Goal: Transaction & Acquisition: Purchase product/service

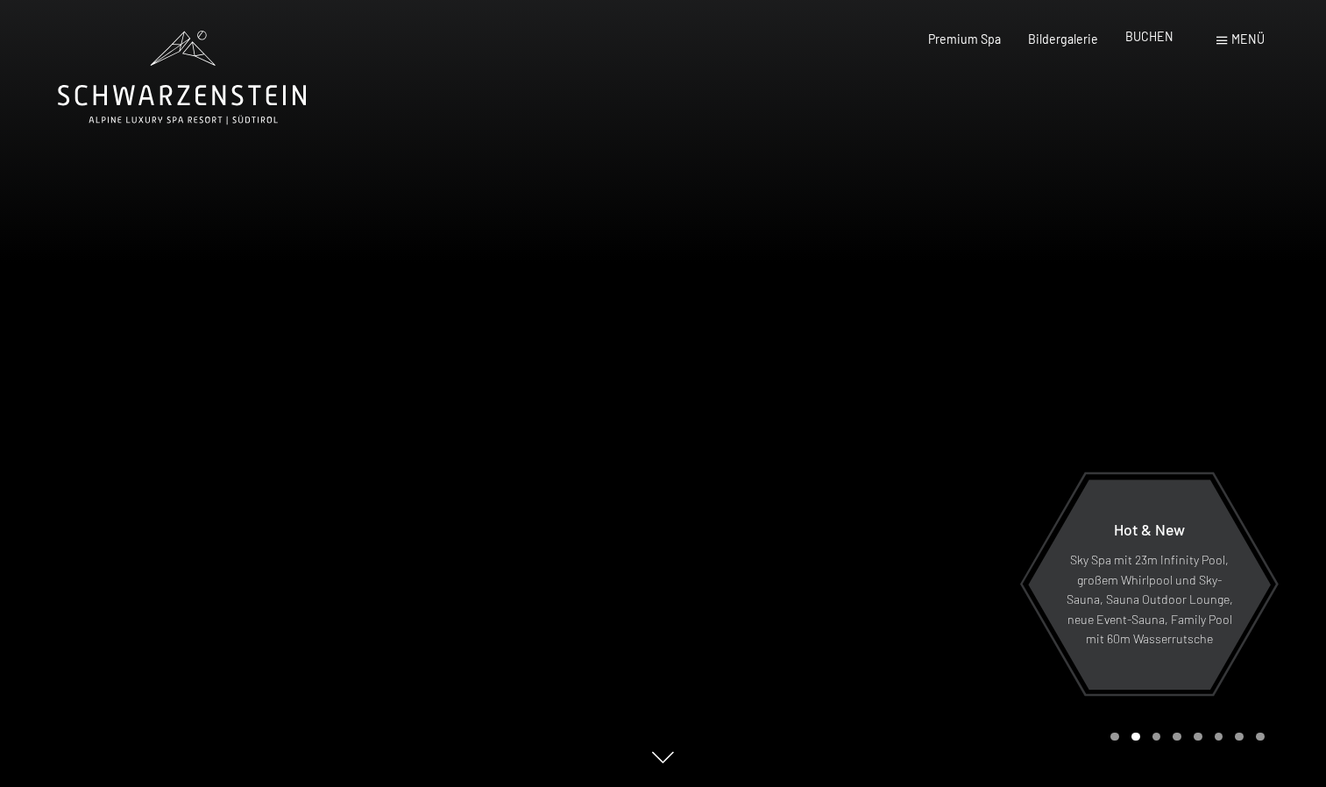
click at [1139, 38] on span "BUCHEN" at bounding box center [1149, 36] width 48 height 15
click at [1243, 47] on div "Menü" at bounding box center [1240, 40] width 48 height 18
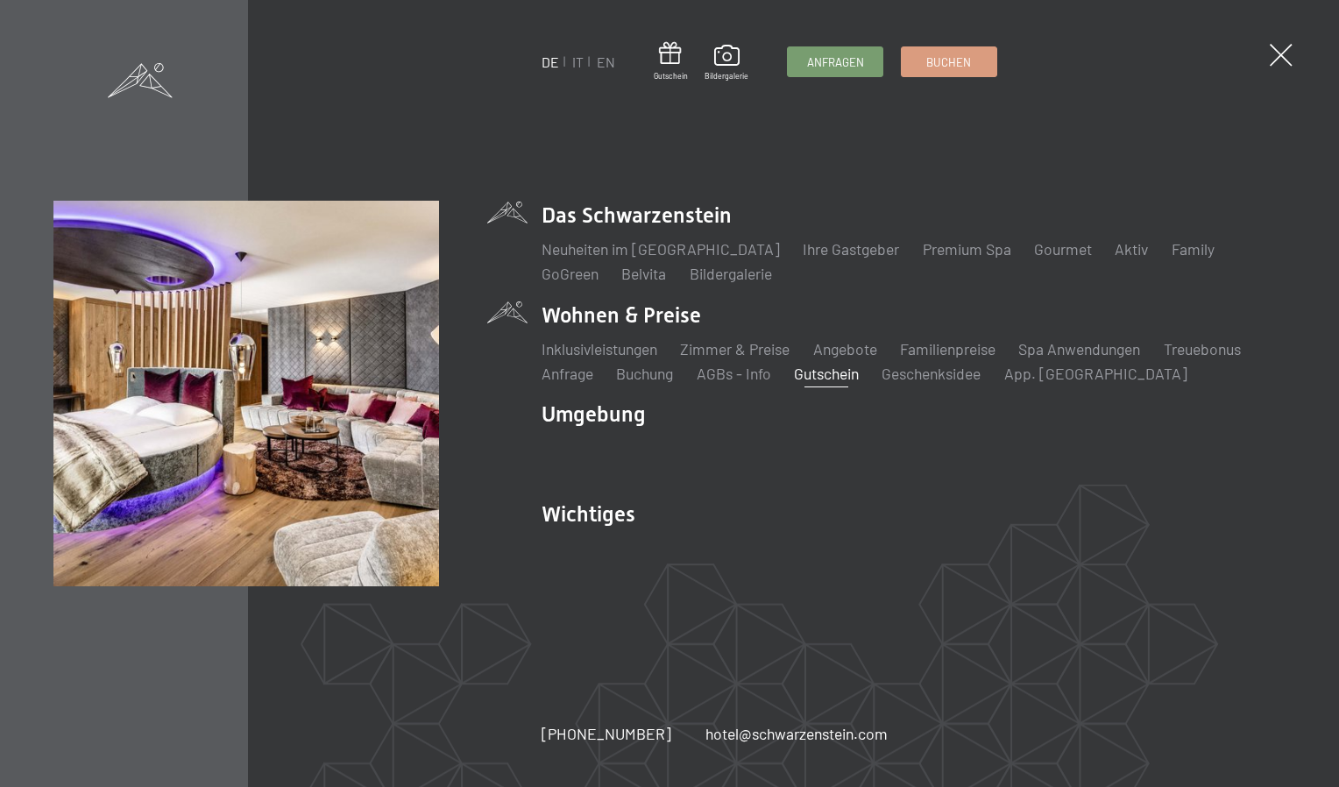
click at [832, 377] on link "Gutschein" at bounding box center [826, 373] width 65 height 19
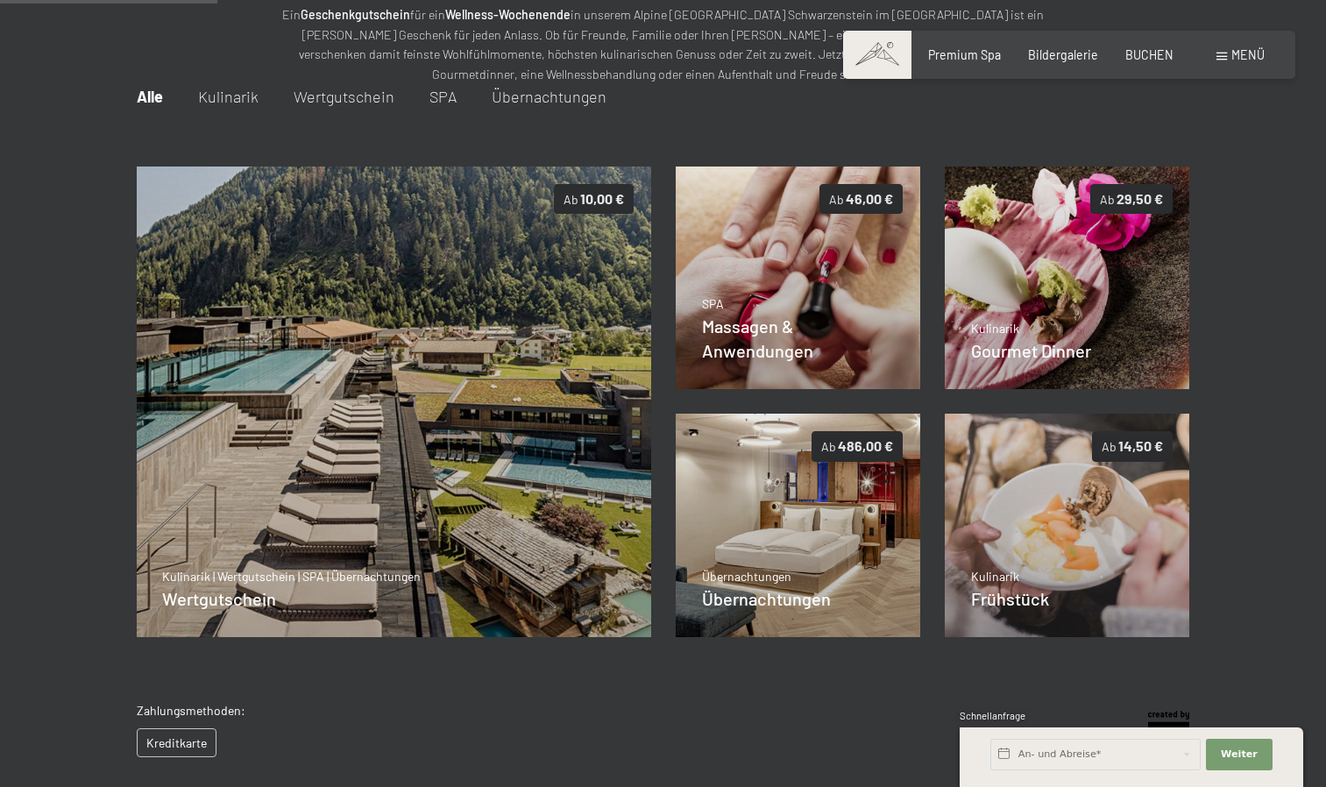
scroll to position [215, 0]
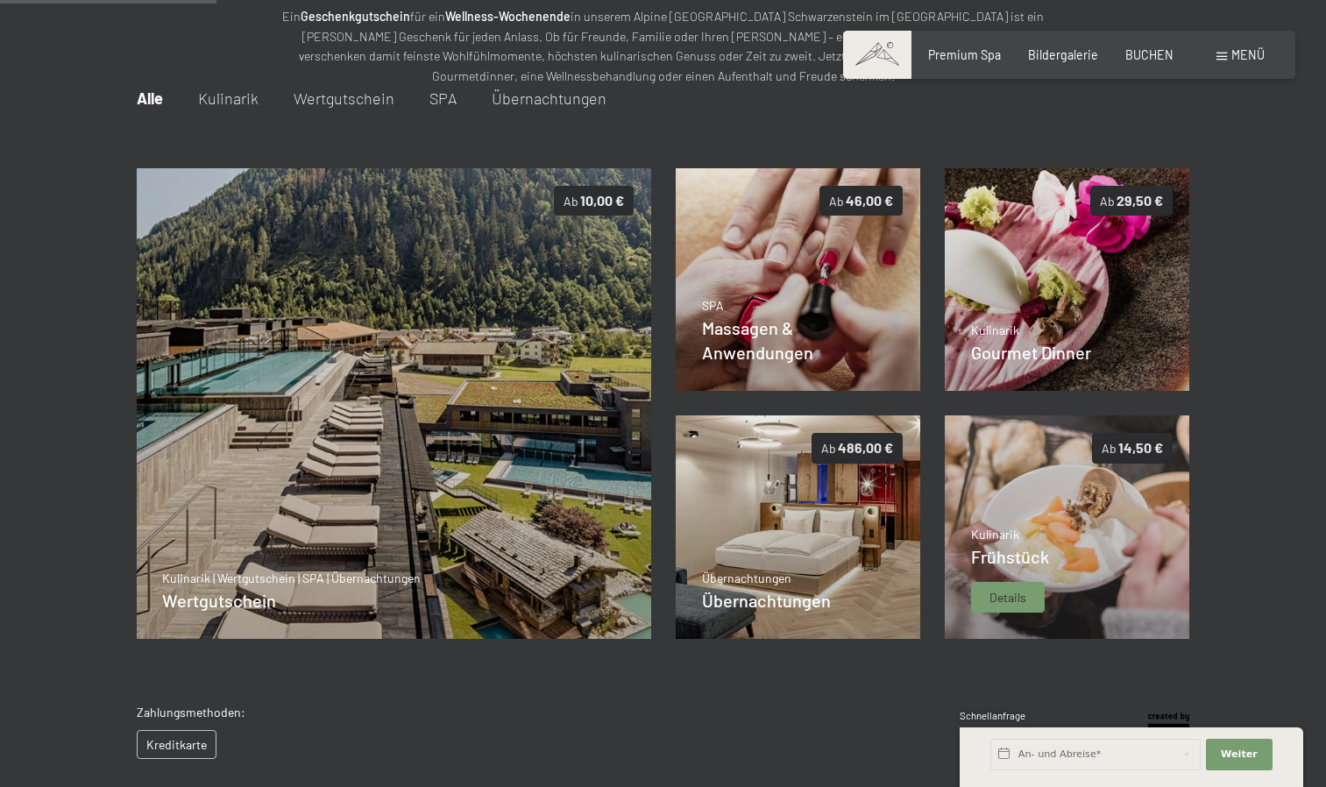
click at [1070, 546] on img at bounding box center [1067, 526] width 245 height 223
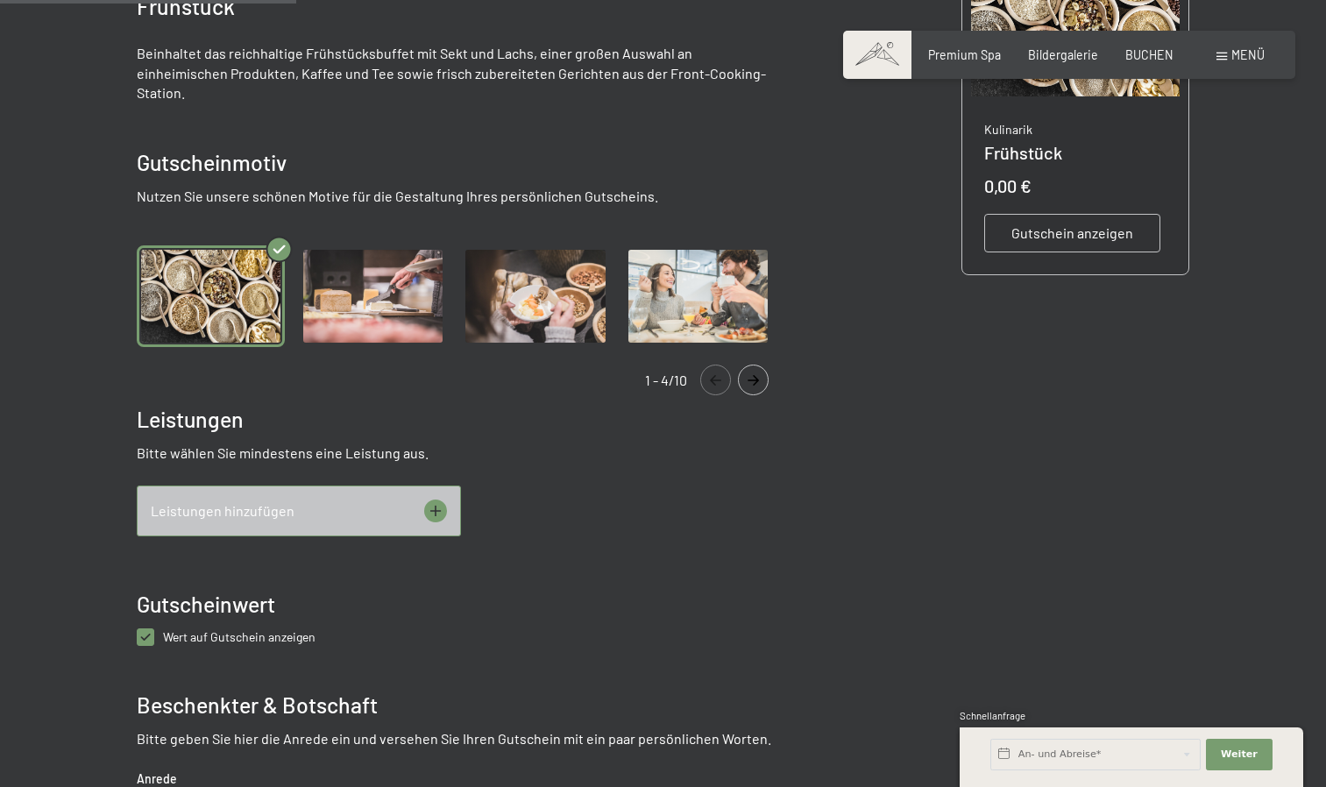
scroll to position [436, 0]
click at [447, 486] on div "Leistungen hinzufügen" at bounding box center [299, 510] width 324 height 51
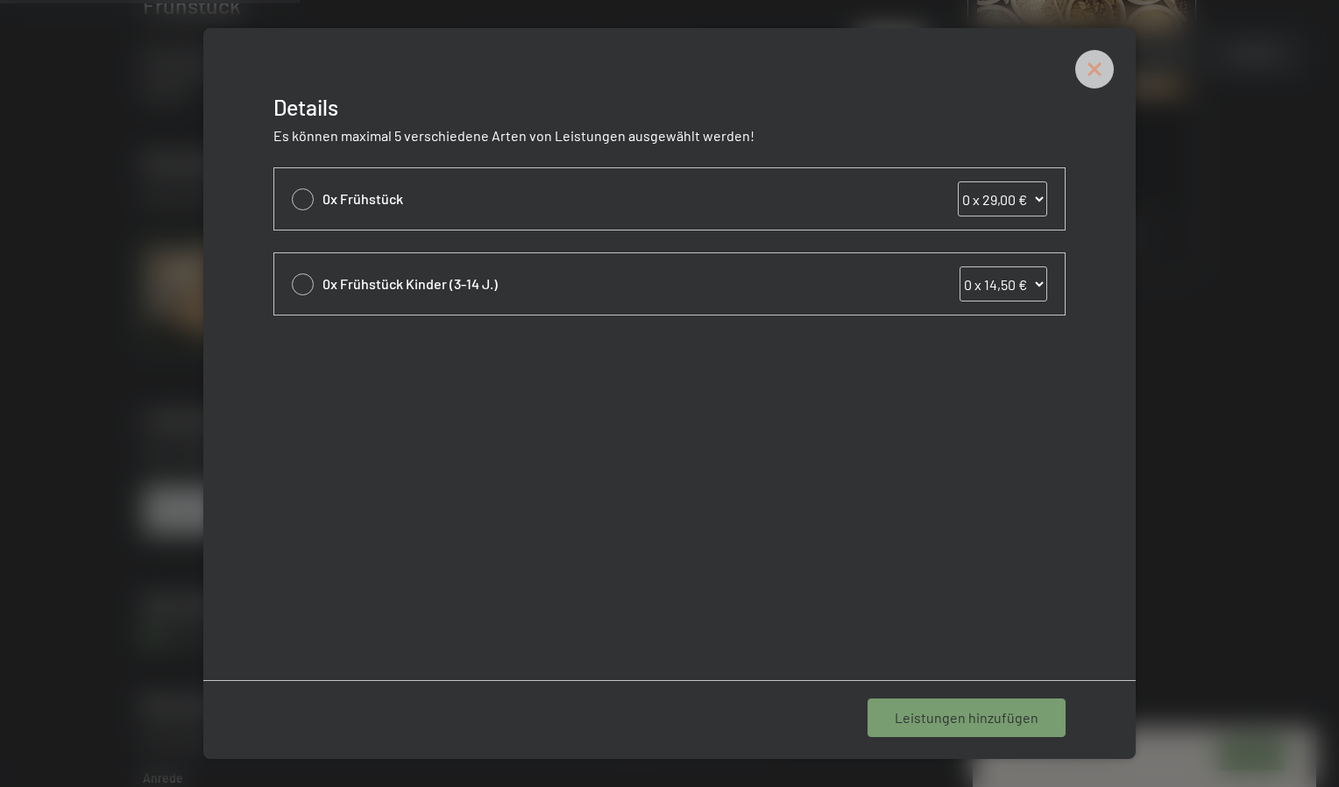
click at [1099, 70] on icon at bounding box center [1094, 69] width 39 height 39
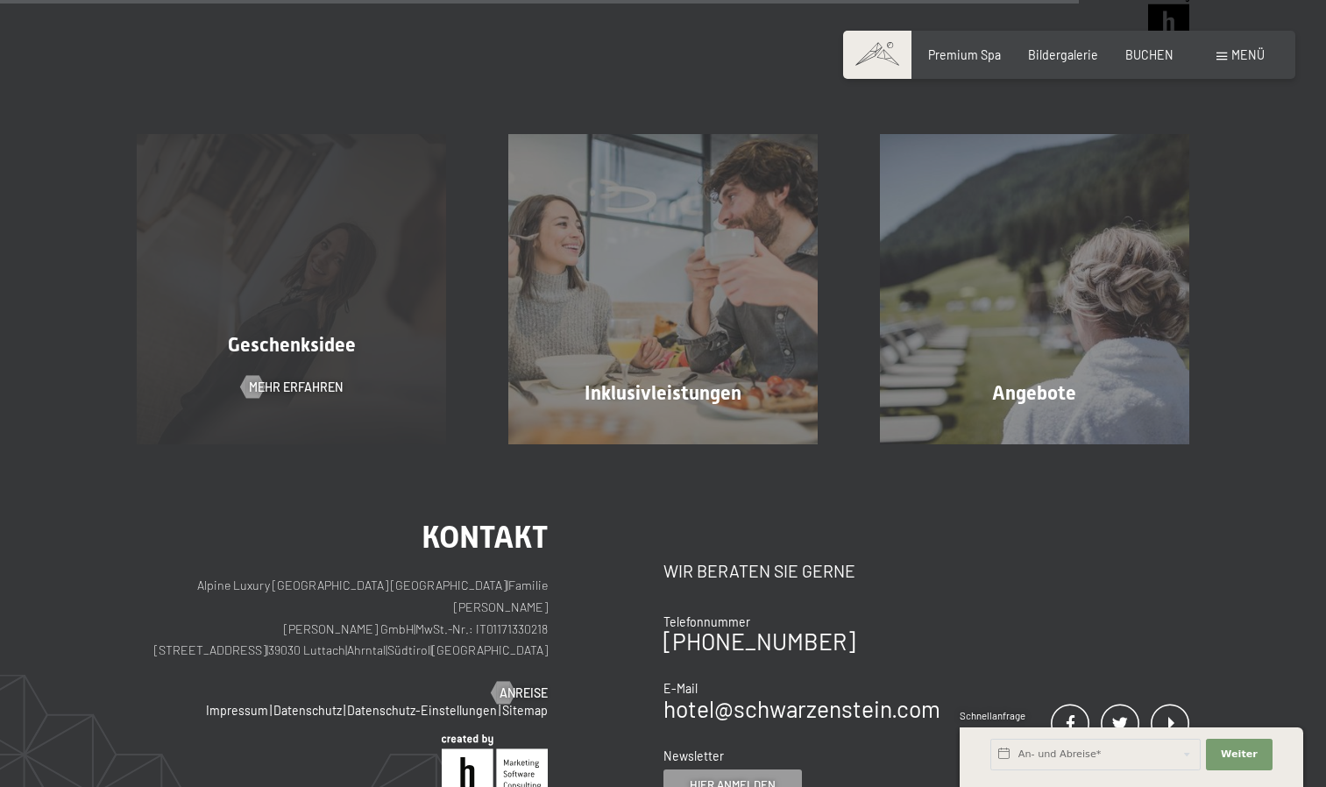
scroll to position [1585, 0]
click at [272, 271] on div "Geschenksidee Mehr erfahren" at bounding box center [292, 289] width 372 height 309
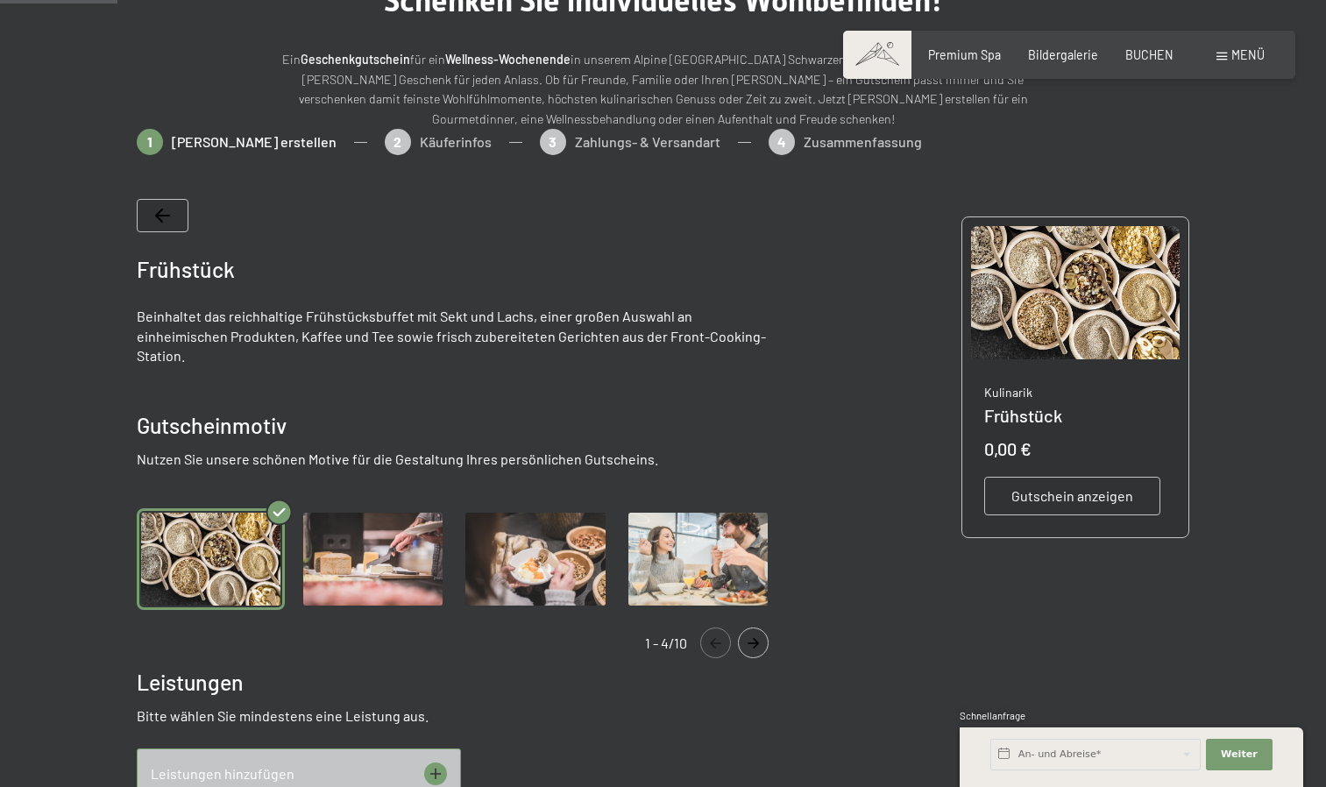
scroll to position [173, 0]
click at [1126, 487] on span "Gutschein anzeigen" at bounding box center [1072, 495] width 122 height 19
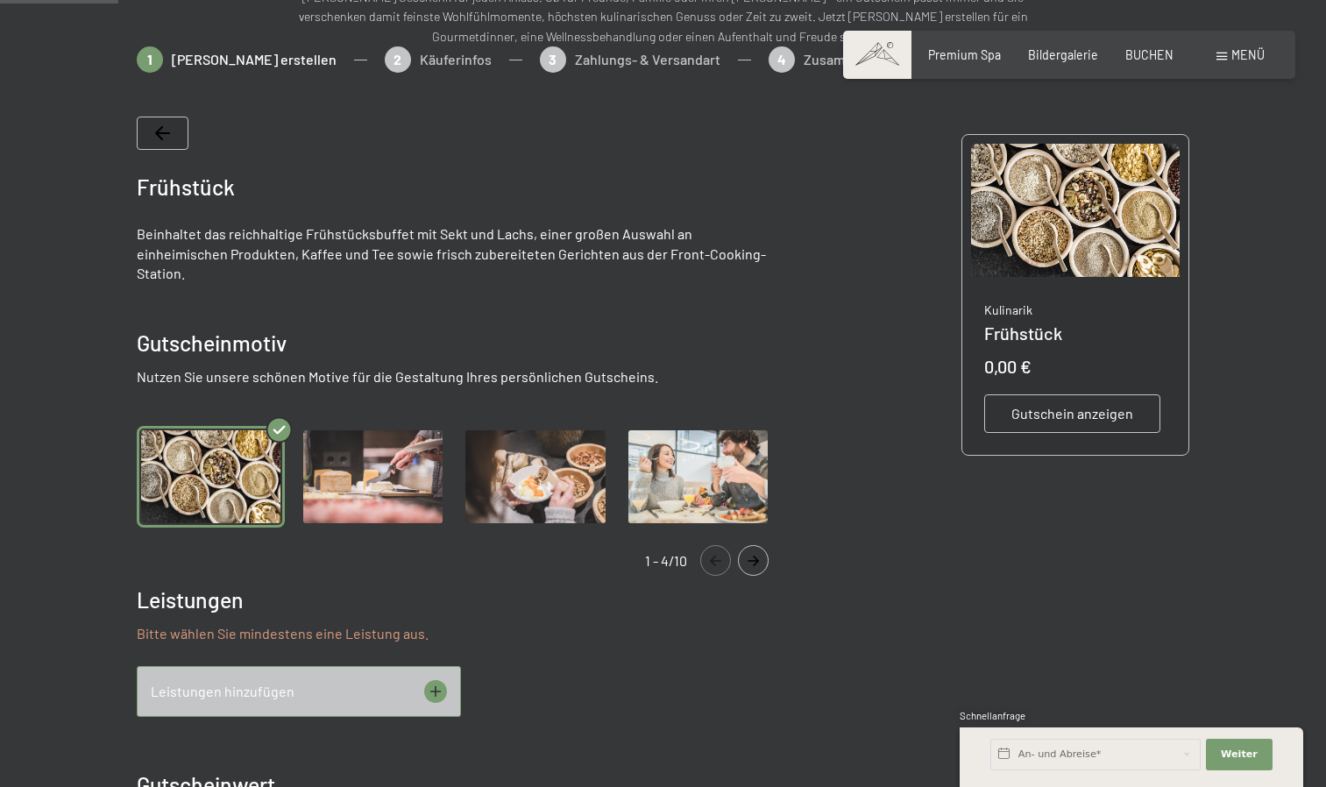
scroll to position [301, 0]
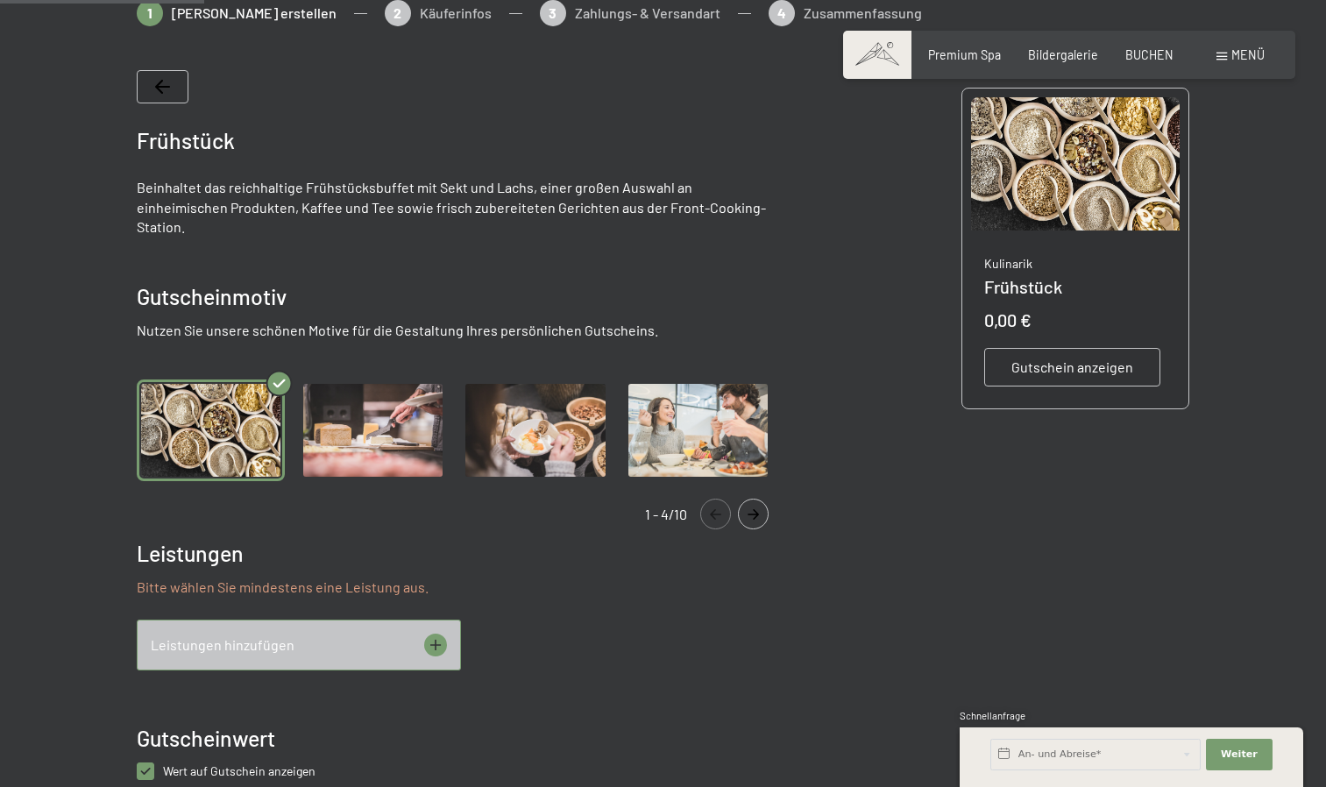
click at [1074, 351] on div "Gutschein anzeigen" at bounding box center [1072, 367] width 176 height 39
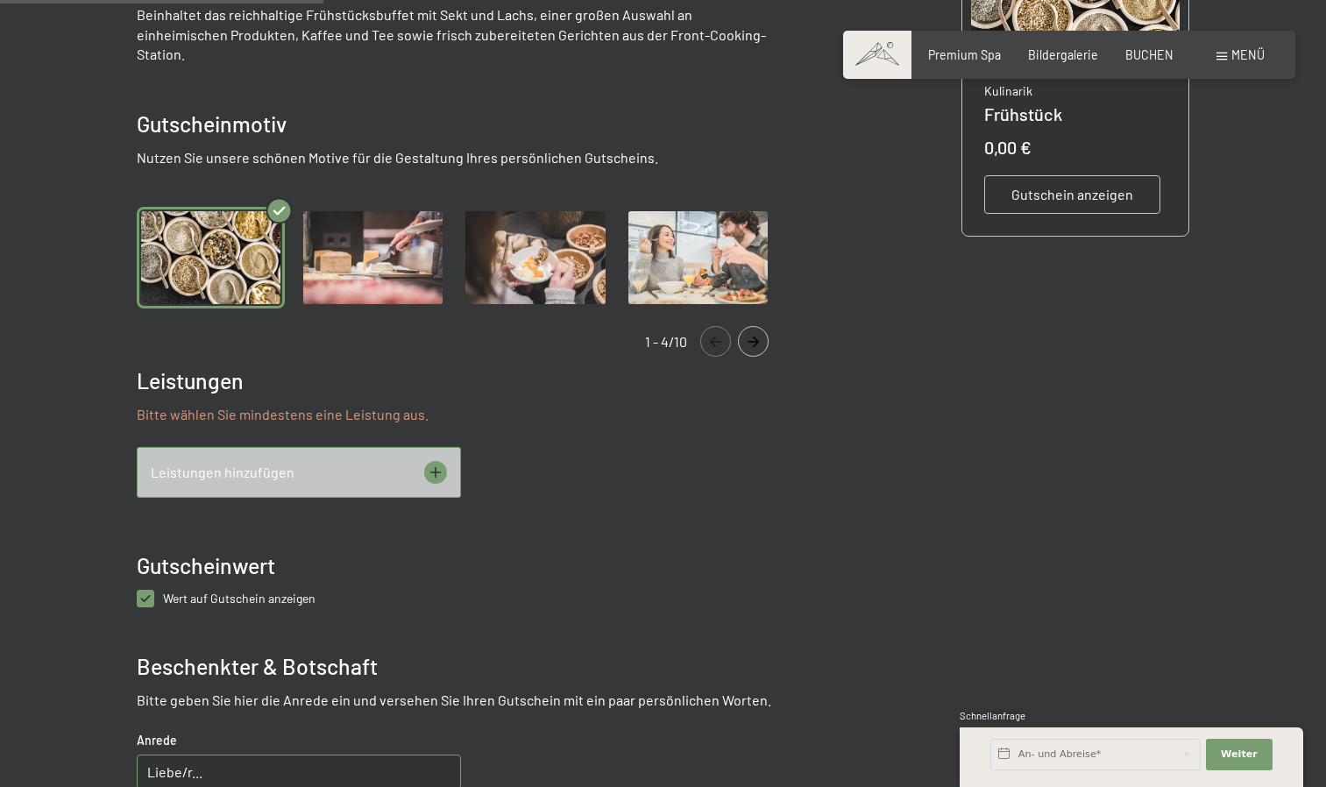
scroll to position [475, 0]
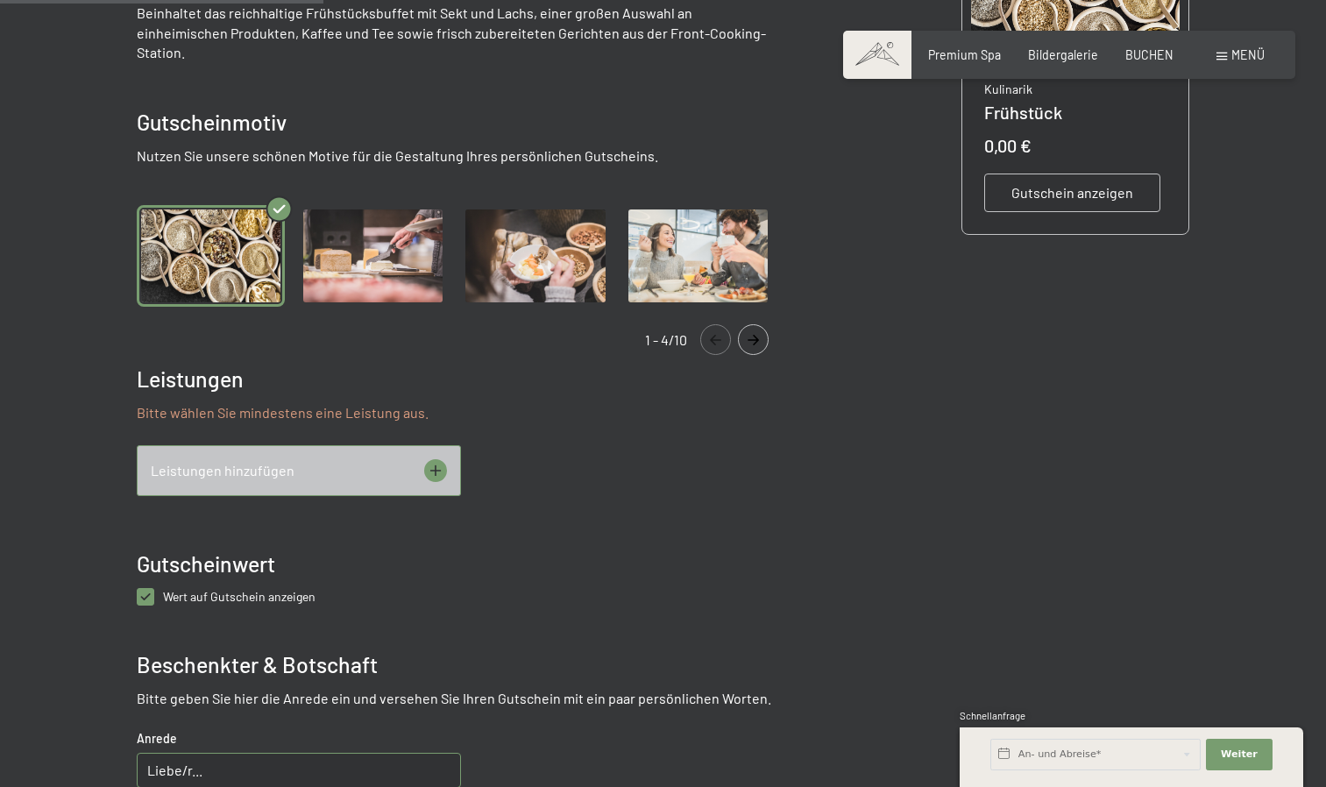
click at [1060, 181] on div "Gutschein anzeigen" at bounding box center [1072, 193] width 176 height 39
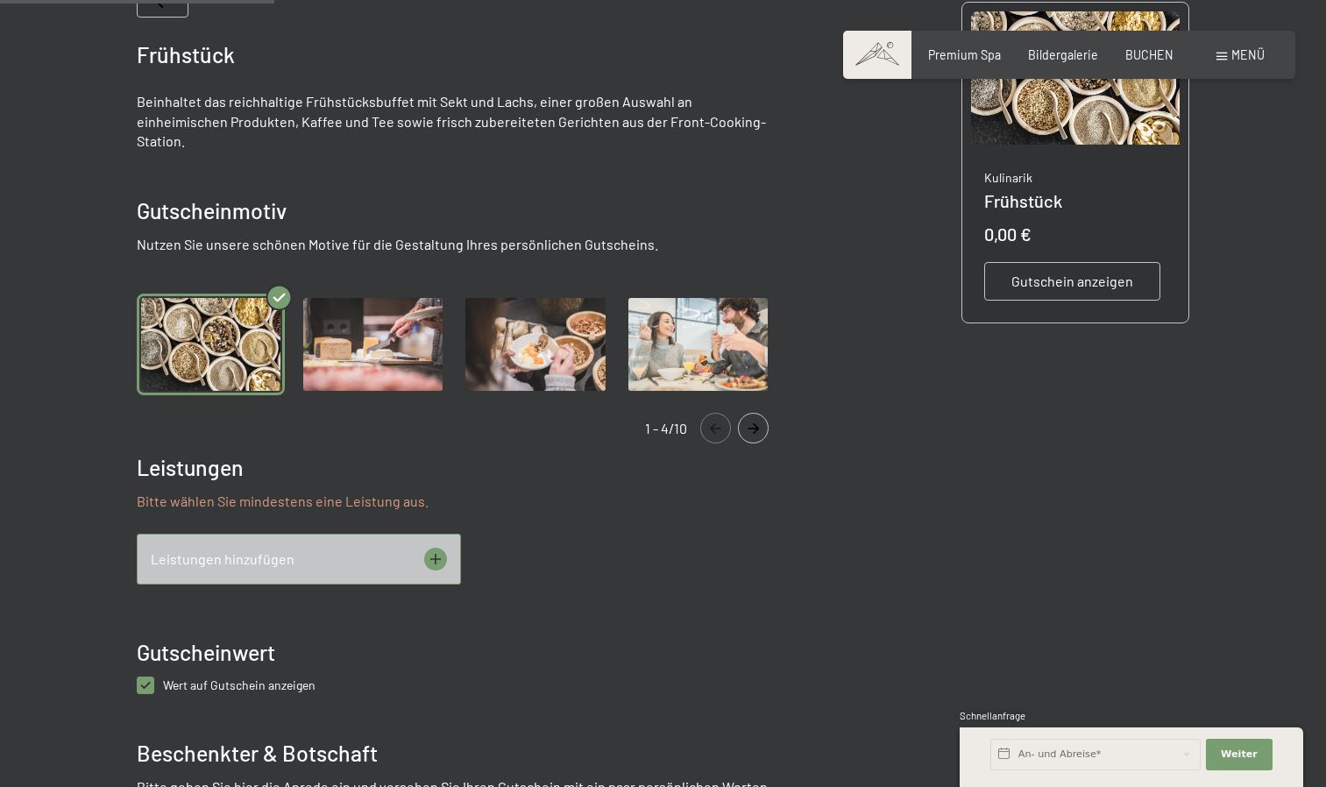
scroll to position [209, 0]
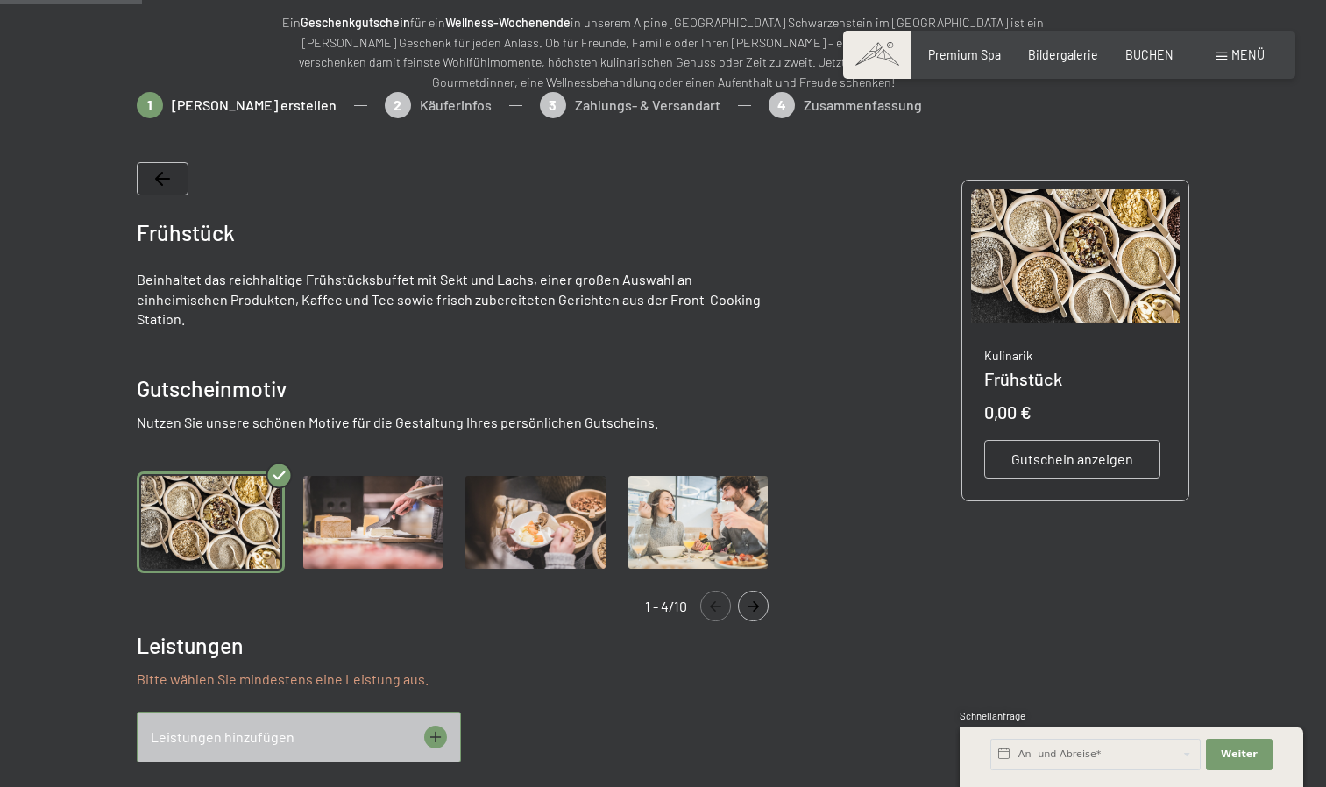
click at [529, 495] on img "Gallery" at bounding box center [535, 523] width 148 height 102
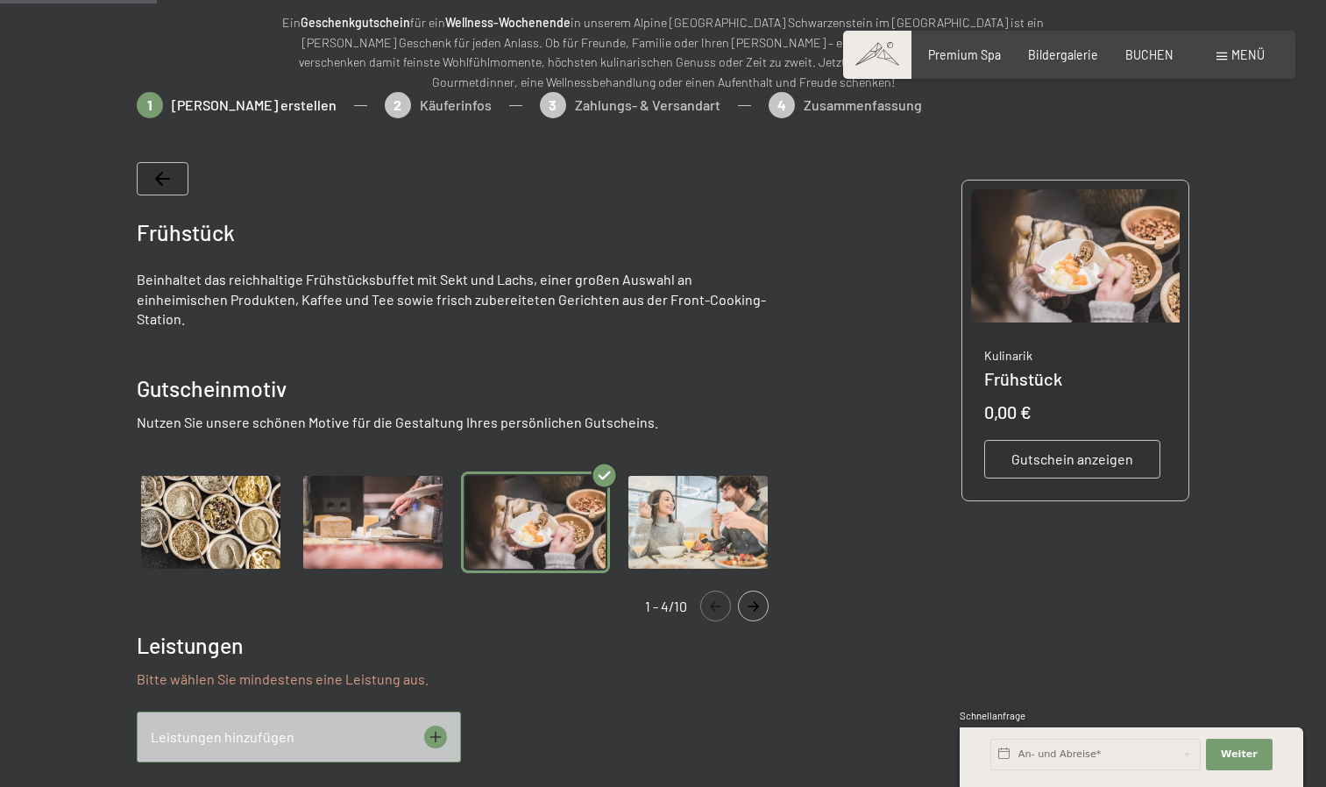
scroll to position [323, 0]
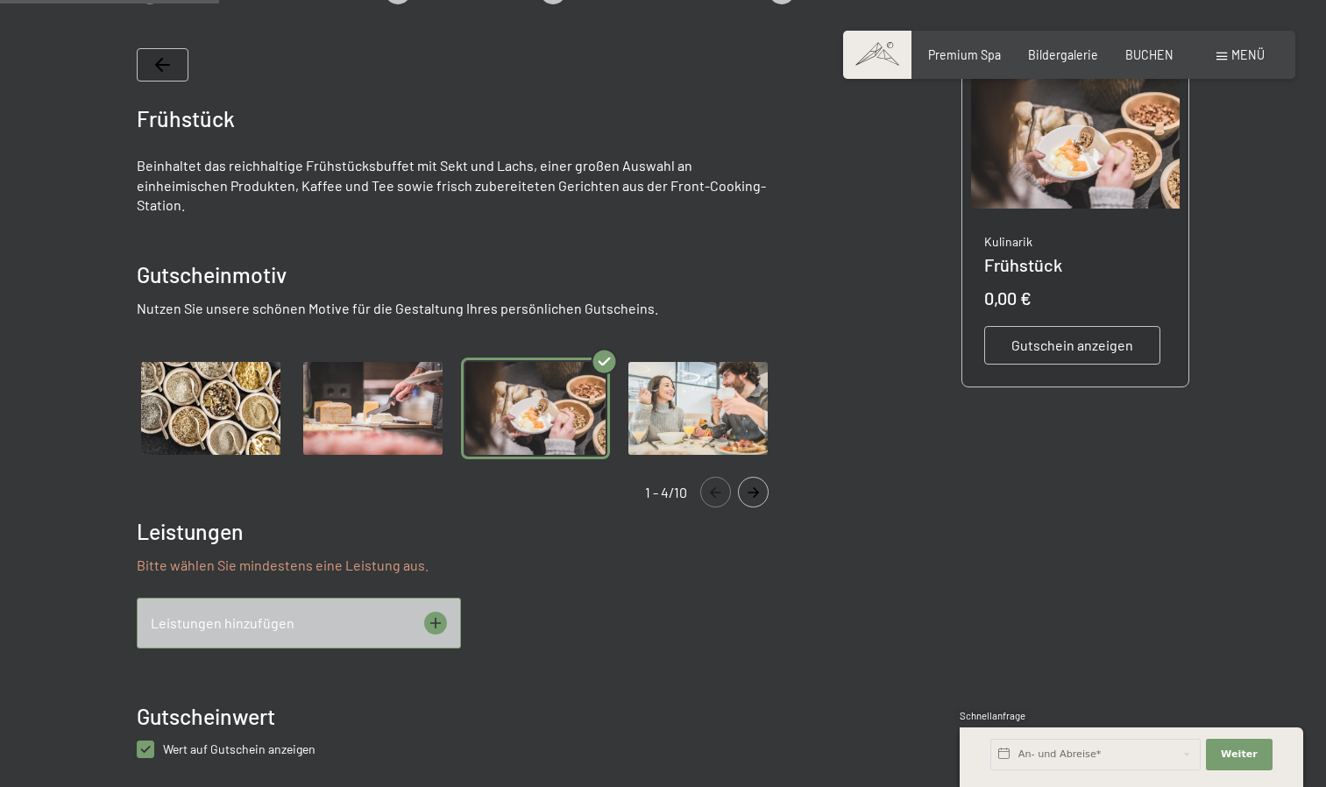
click at [436, 598] on div "Leistungen hinzufügen" at bounding box center [299, 623] width 324 height 51
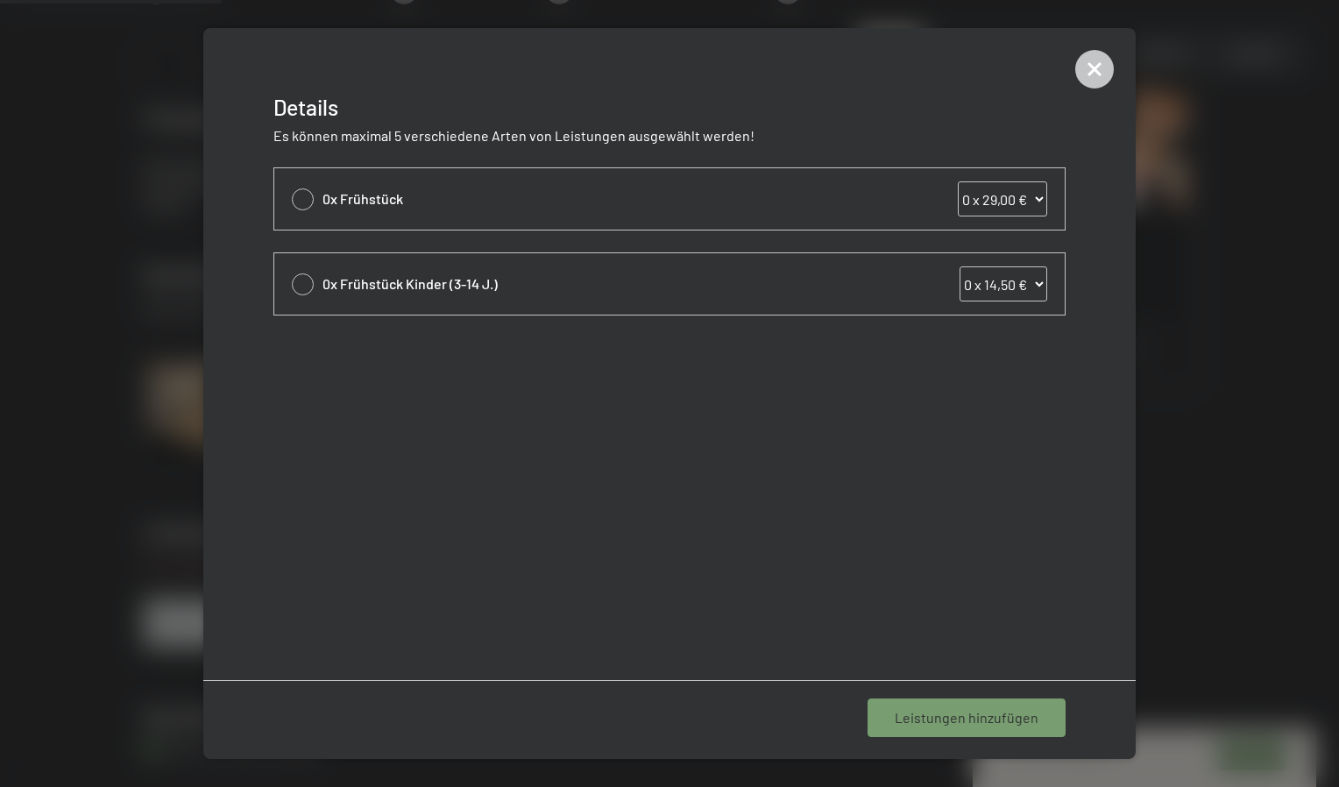
click at [1017, 202] on select "0 x 29,00 € 1 x 29,00 € 2 x 29,00 € 3 x 29,00 € 4 x 29,00 € 5 x 29,00 € 6 x 29,…" at bounding box center [1002, 198] width 89 height 35
click at [958, 181] on select "0 x 29,00 € 1 x 29,00 € 2 x 29,00 € 3 x 29,00 € 4 x 29,00 € 5 x 29,00 € 6 x 29,…" at bounding box center [1002, 198] width 89 height 35
click at [1036, 195] on select "0 x 29,00 € 1 x 29,00 € 2 x 29,00 € 3 x 29,00 € 4 x 29,00 € 5 x 29,00 € 6 x 29,…" at bounding box center [1002, 198] width 89 height 35
select select "2"
click at [958, 181] on select "0 x 29,00 € 1 x 29,00 € 2 x 29,00 € 3 x 29,00 € 4 x 29,00 € 5 x 29,00 € 6 x 29,…" at bounding box center [1002, 198] width 89 height 35
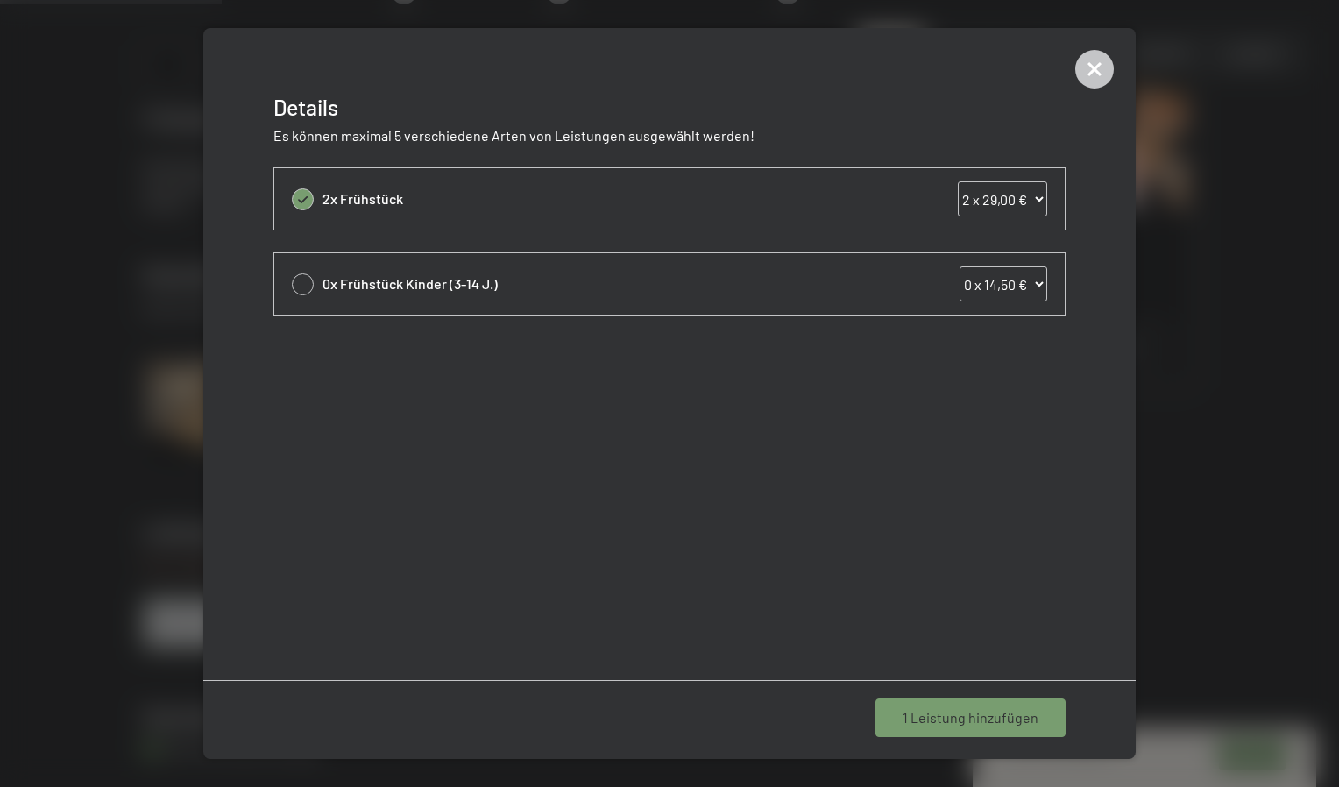
click at [1009, 719] on span "1 Leistung hinzufügen" at bounding box center [971, 717] width 136 height 19
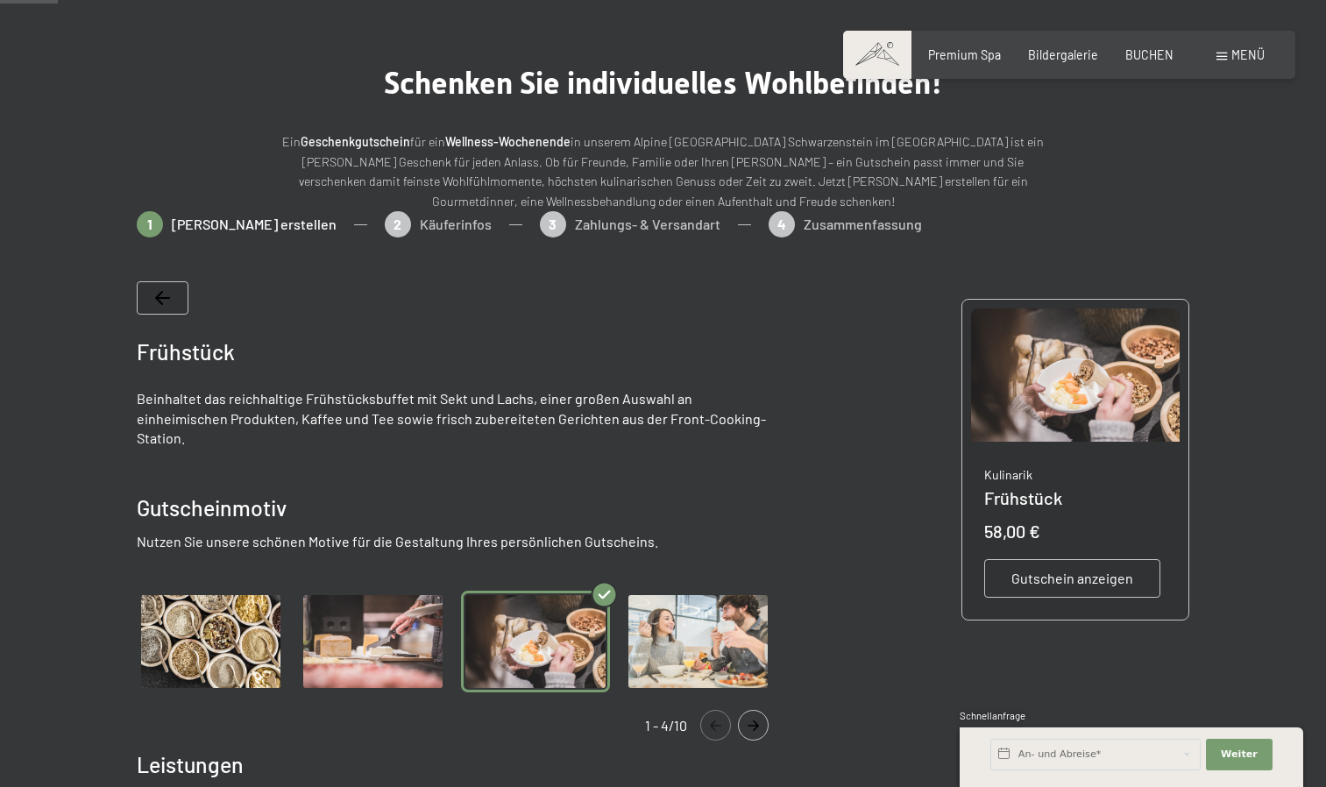
scroll to position [89, 0]
click at [1053, 588] on span "Gutschein anzeigen" at bounding box center [1072, 579] width 122 height 19
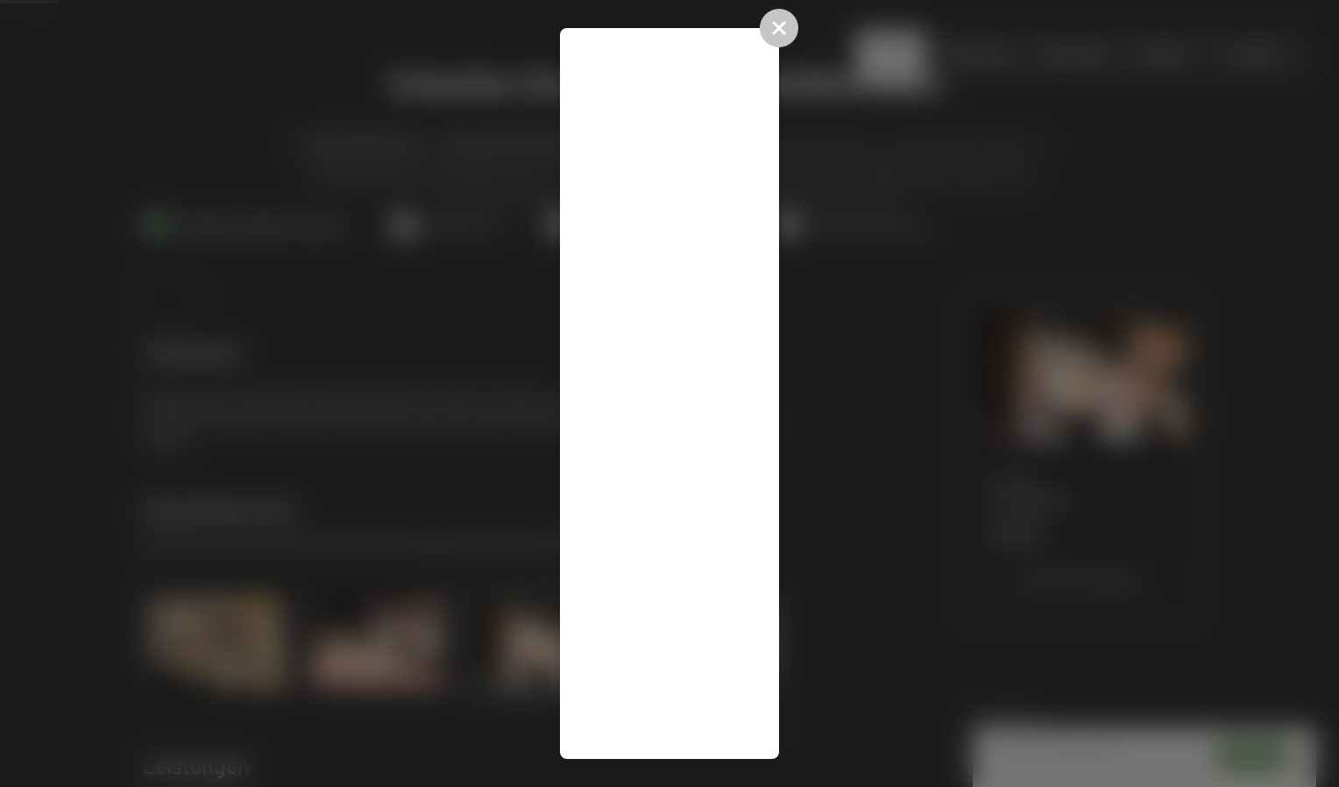
click at [785, 20] on icon at bounding box center [779, 28] width 18 height 18
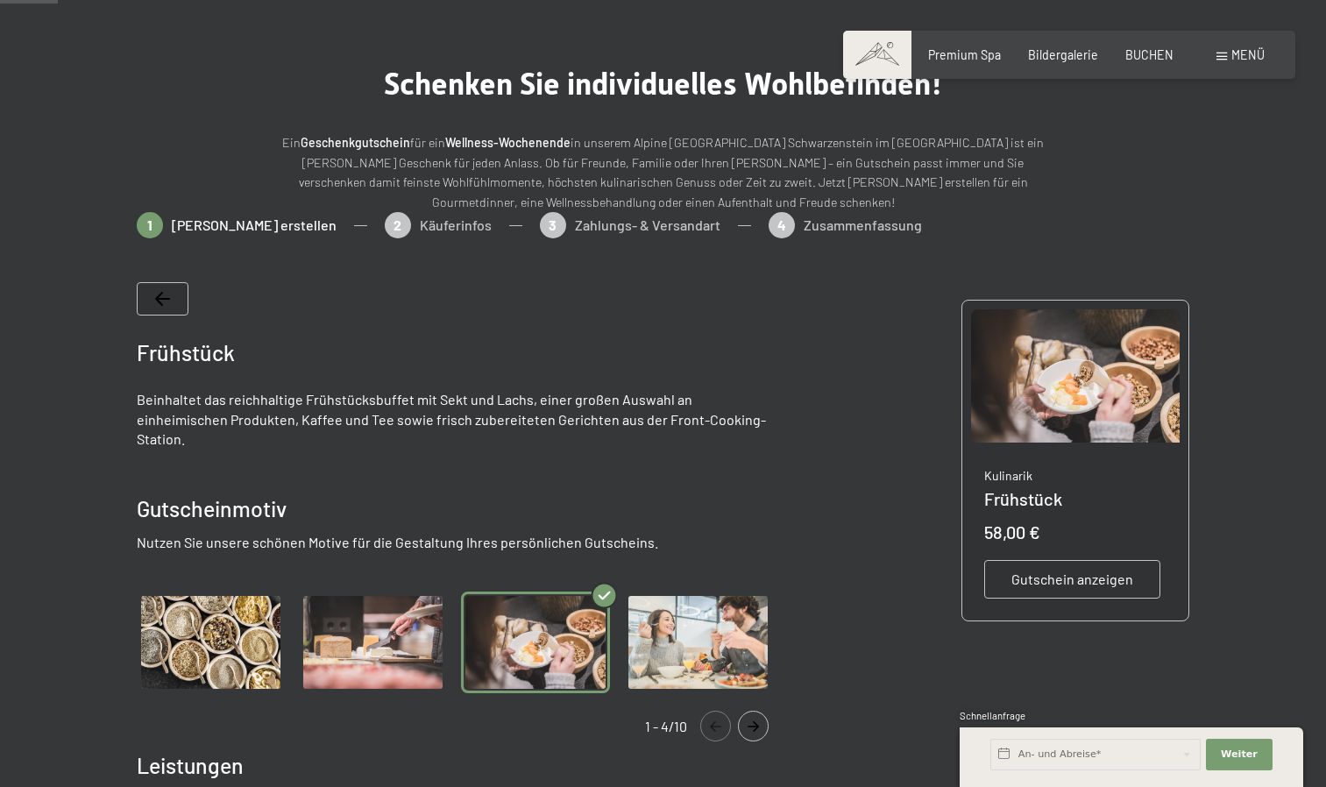
click at [1029, 571] on span "Gutschein anzeigen" at bounding box center [1072, 579] width 122 height 19
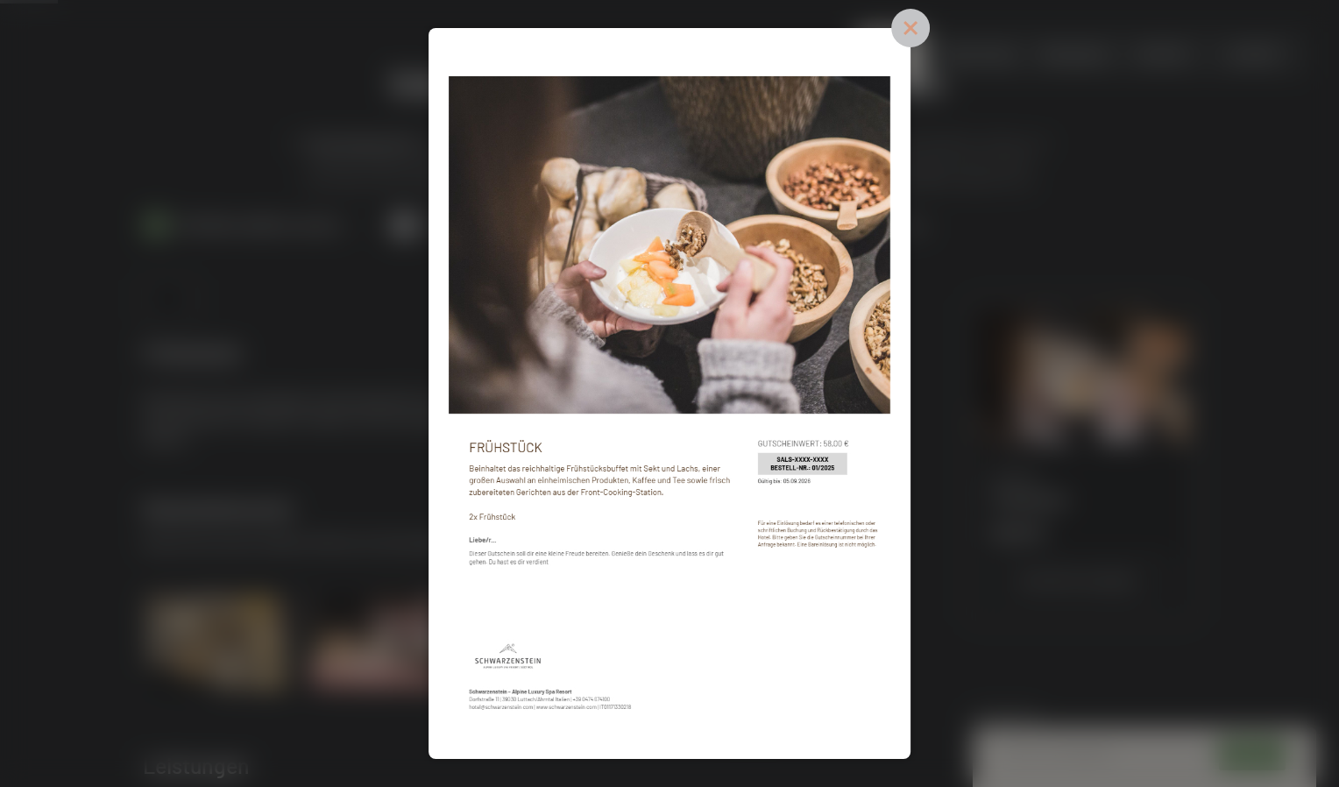
click at [911, 37] on icon at bounding box center [910, 28] width 39 height 39
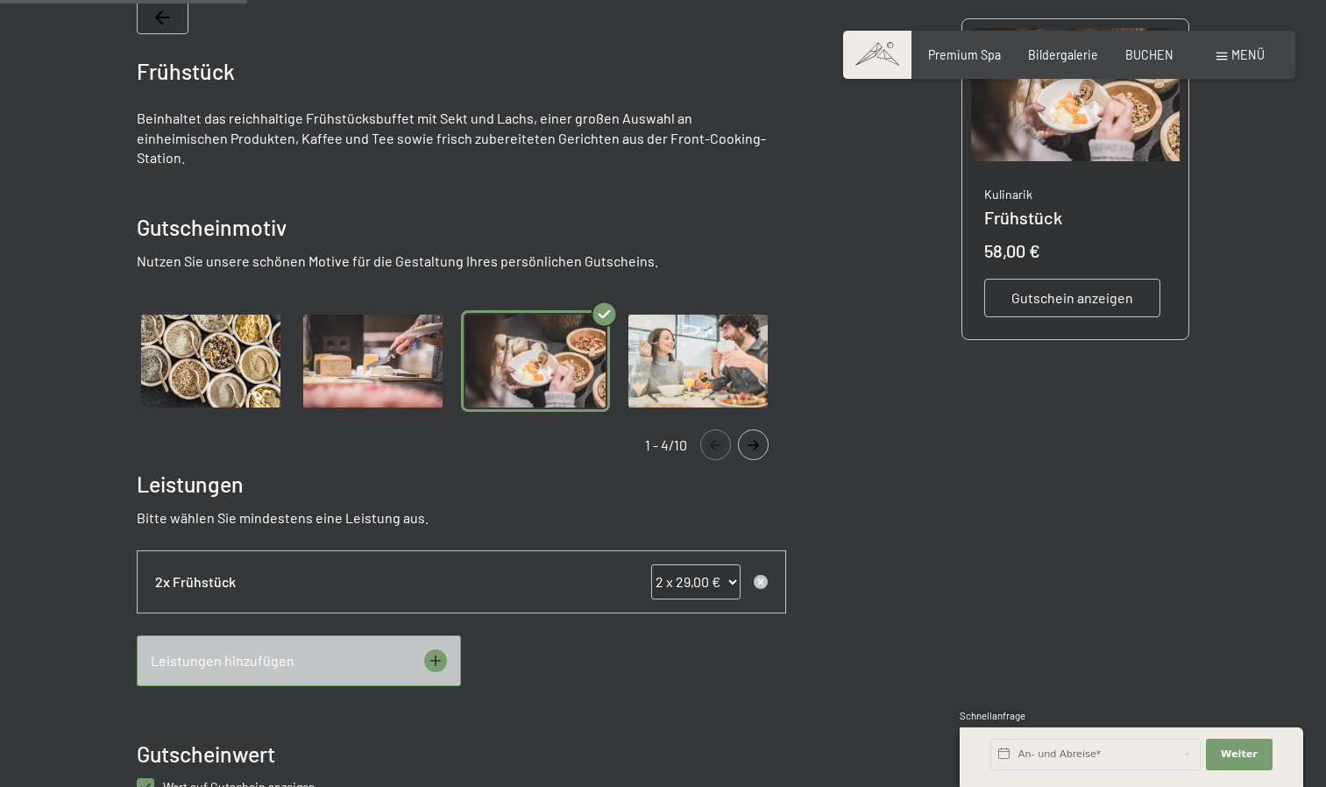
scroll to position [377, 0]
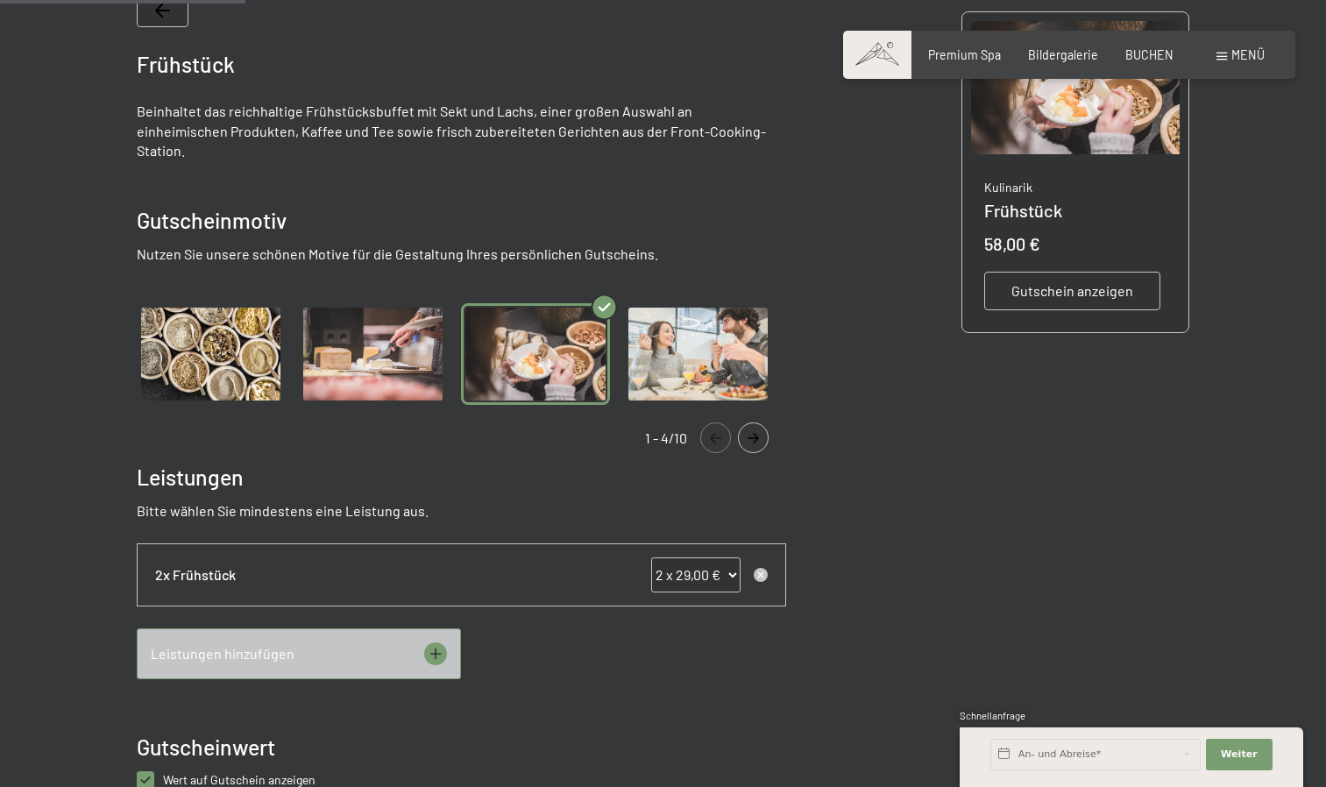
click at [698, 557] on select "0 x 29,00 € 1 x 29,00 € 2 x 29,00 € 3 x 29,00 € 4 x 29,00 € 5 x 29,00 € 6 x 29,…" at bounding box center [695, 574] width 89 height 35
select select "1"
click at [651, 557] on select "0 x 29,00 € 1 x 29,00 € 2 x 29,00 € 3 x 29,00 € 4 x 29,00 € 5 x 29,00 € 6 x 29,…" at bounding box center [695, 574] width 89 height 35
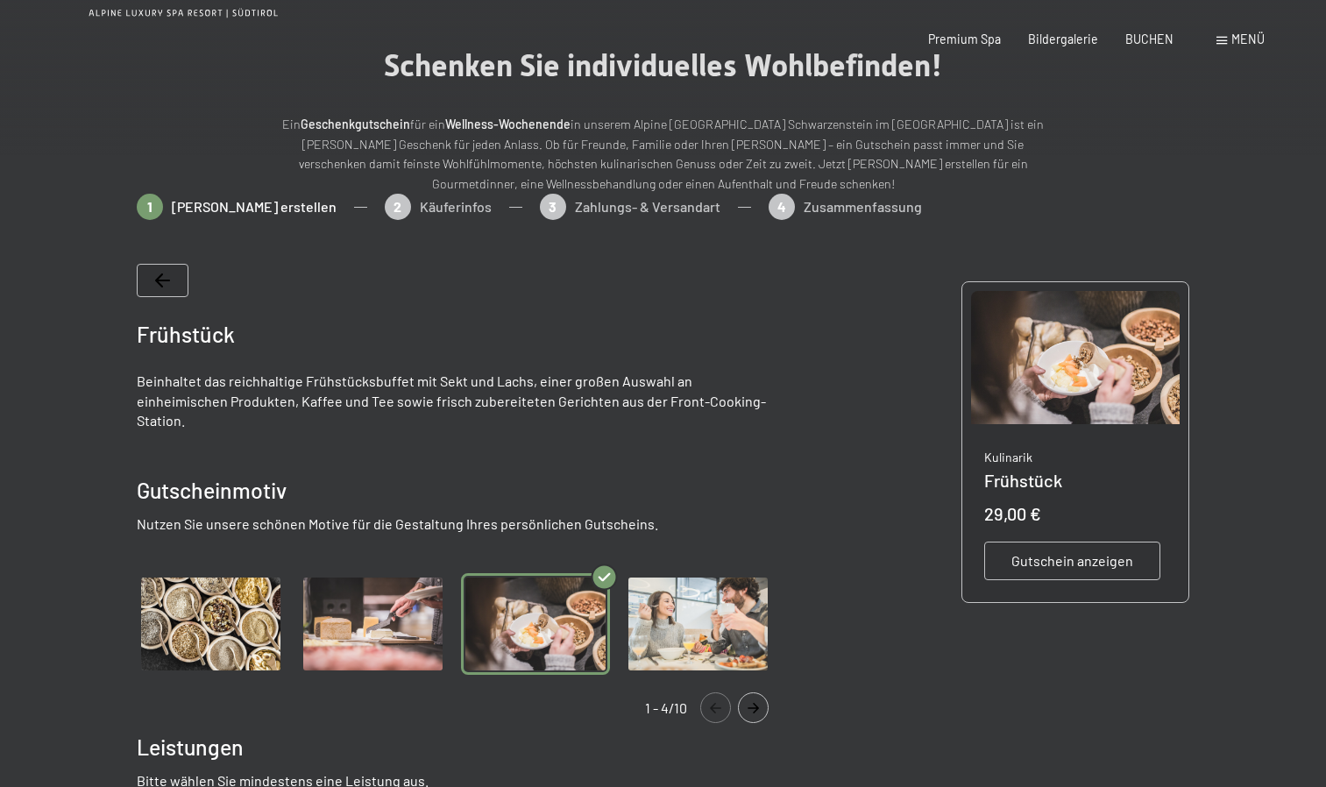
scroll to position [0, 0]
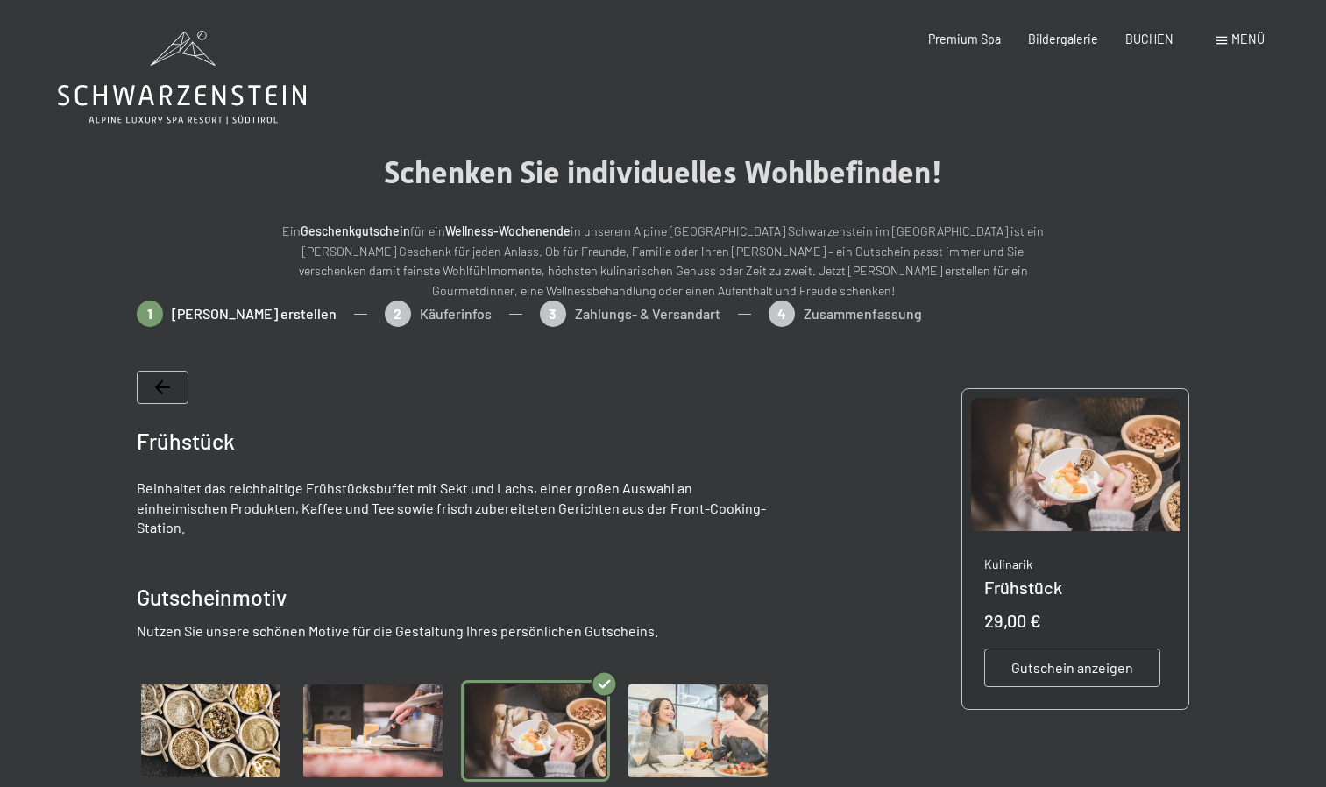
click at [1136, 672] on div "Gutschein anzeigen" at bounding box center [1072, 668] width 176 height 39
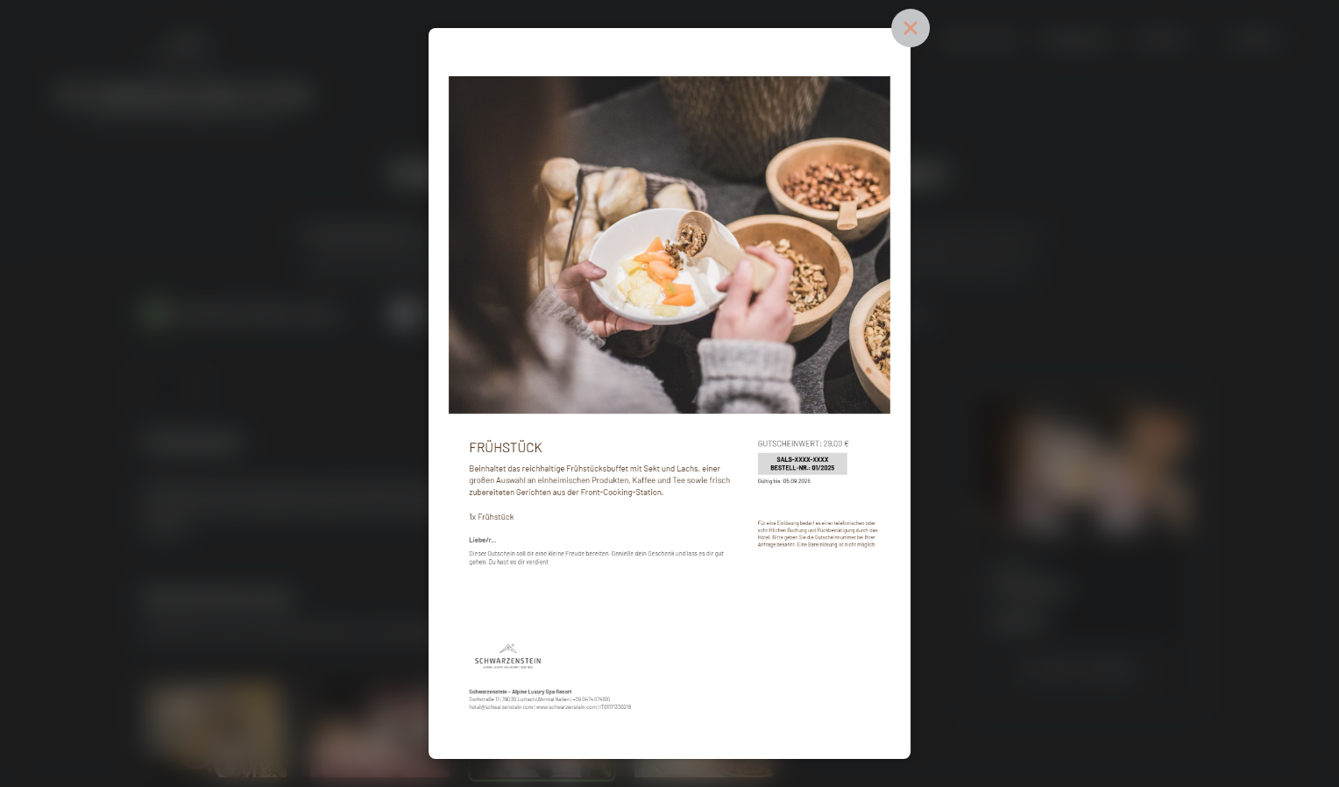
click at [911, 21] on icon at bounding box center [910, 28] width 39 height 39
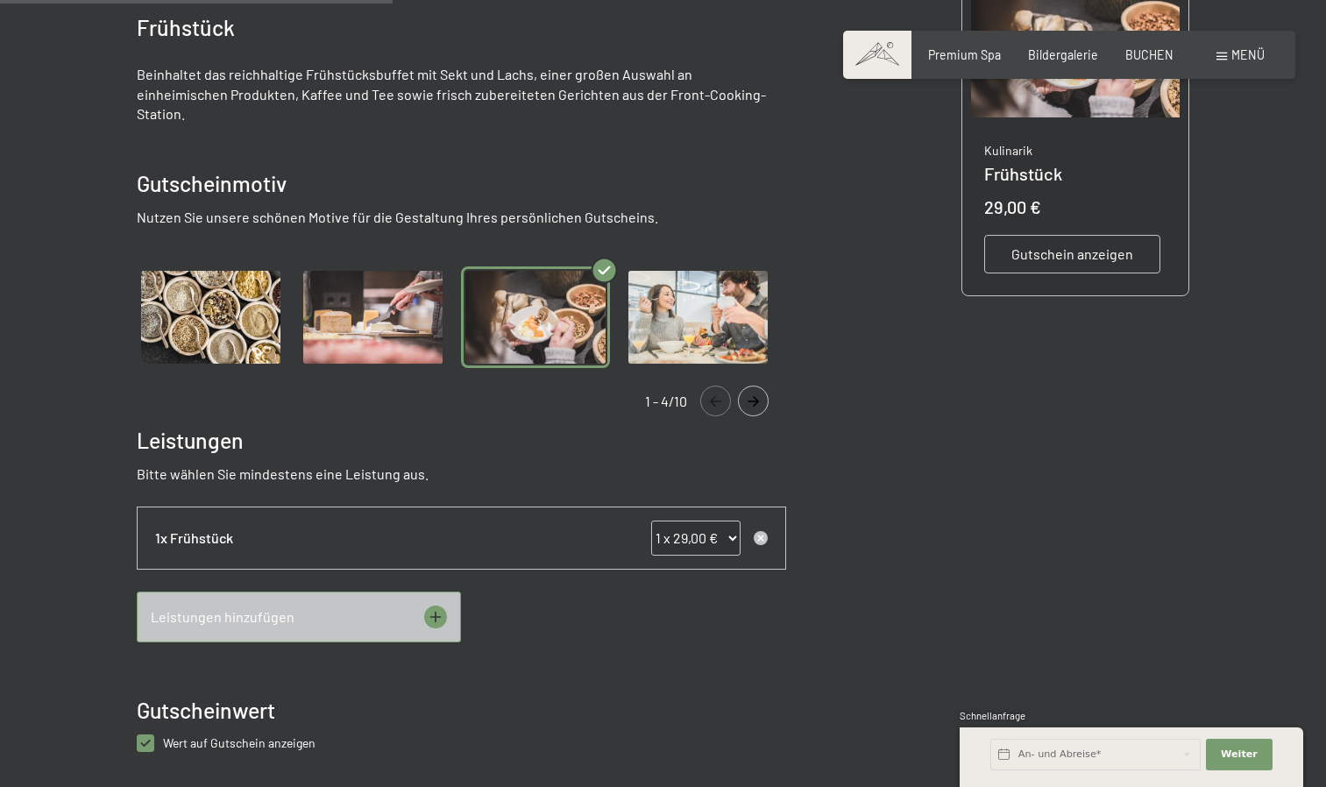
scroll to position [633, 0]
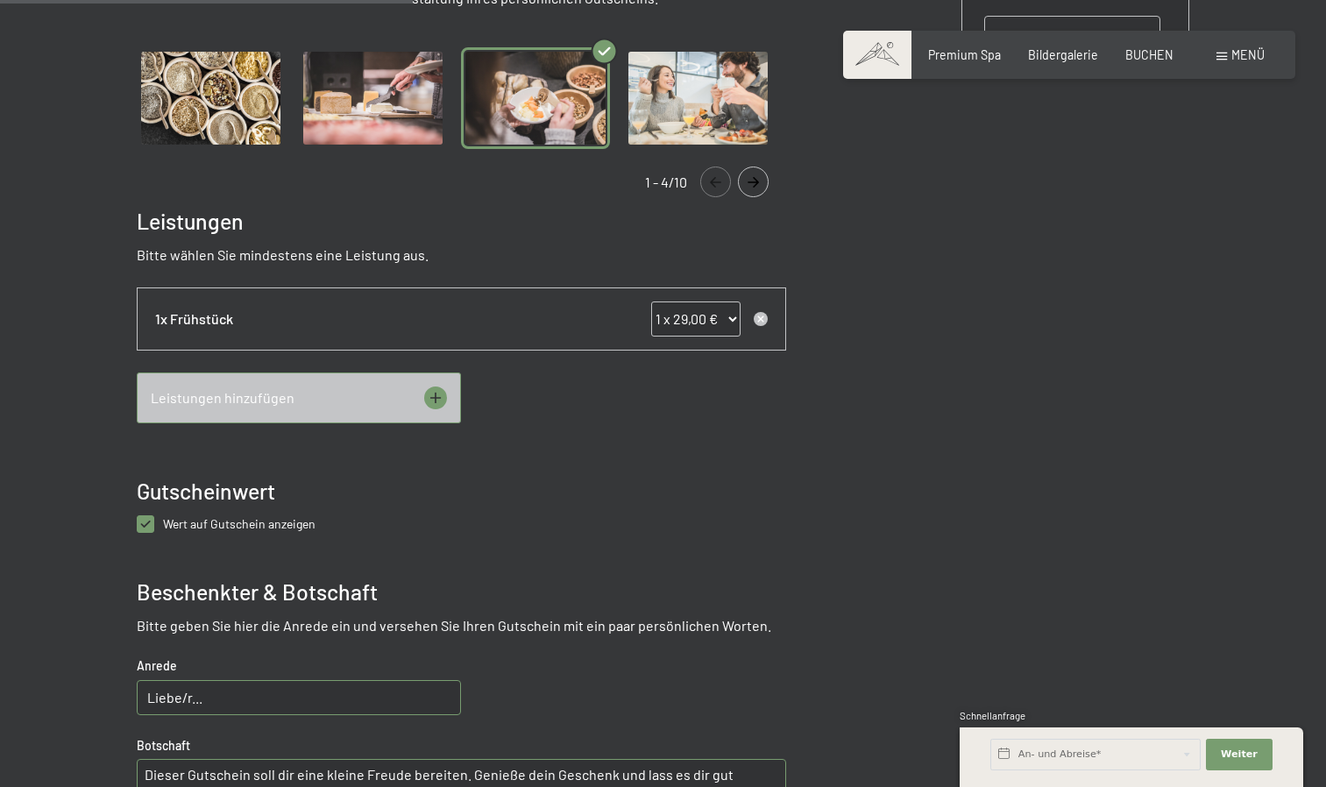
click at [432, 386] on icon at bounding box center [435, 397] width 23 height 23
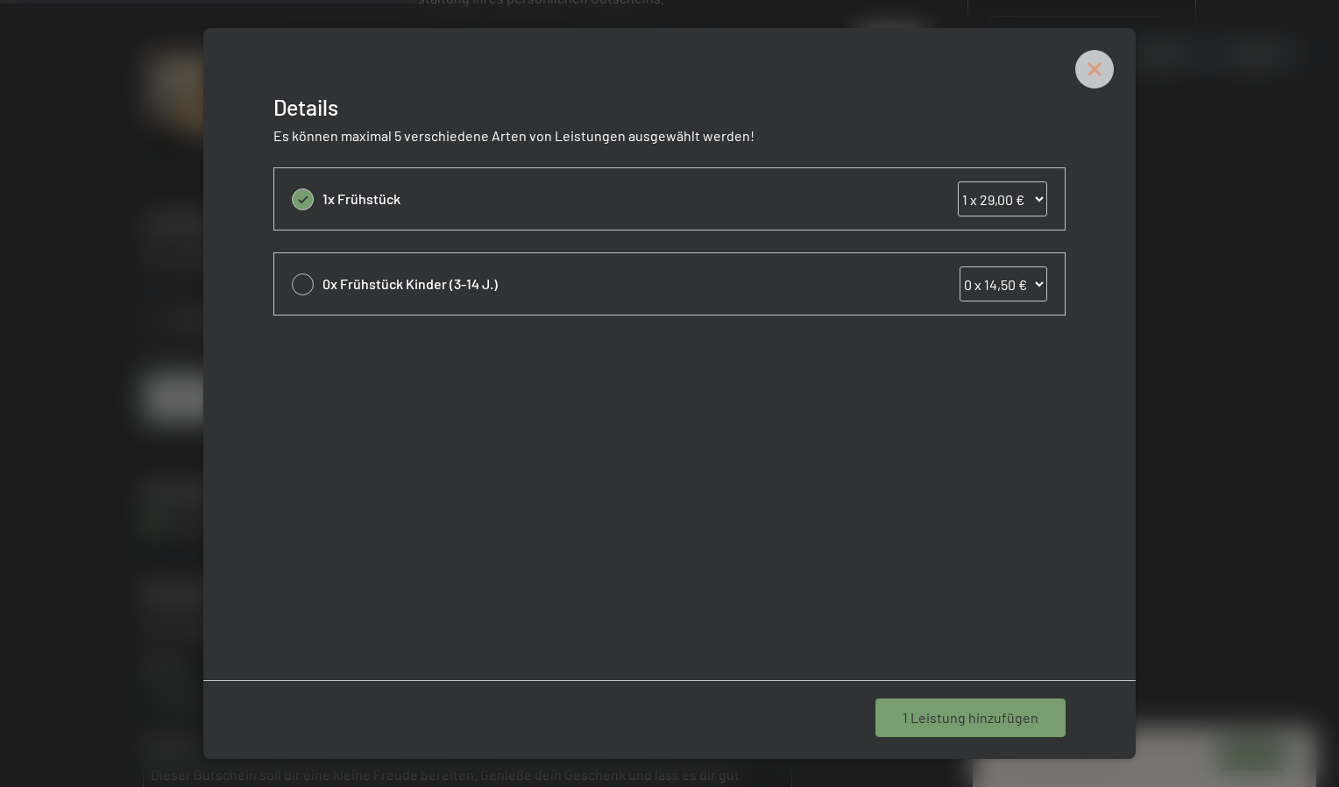
click at [1103, 66] on icon at bounding box center [1094, 69] width 39 height 39
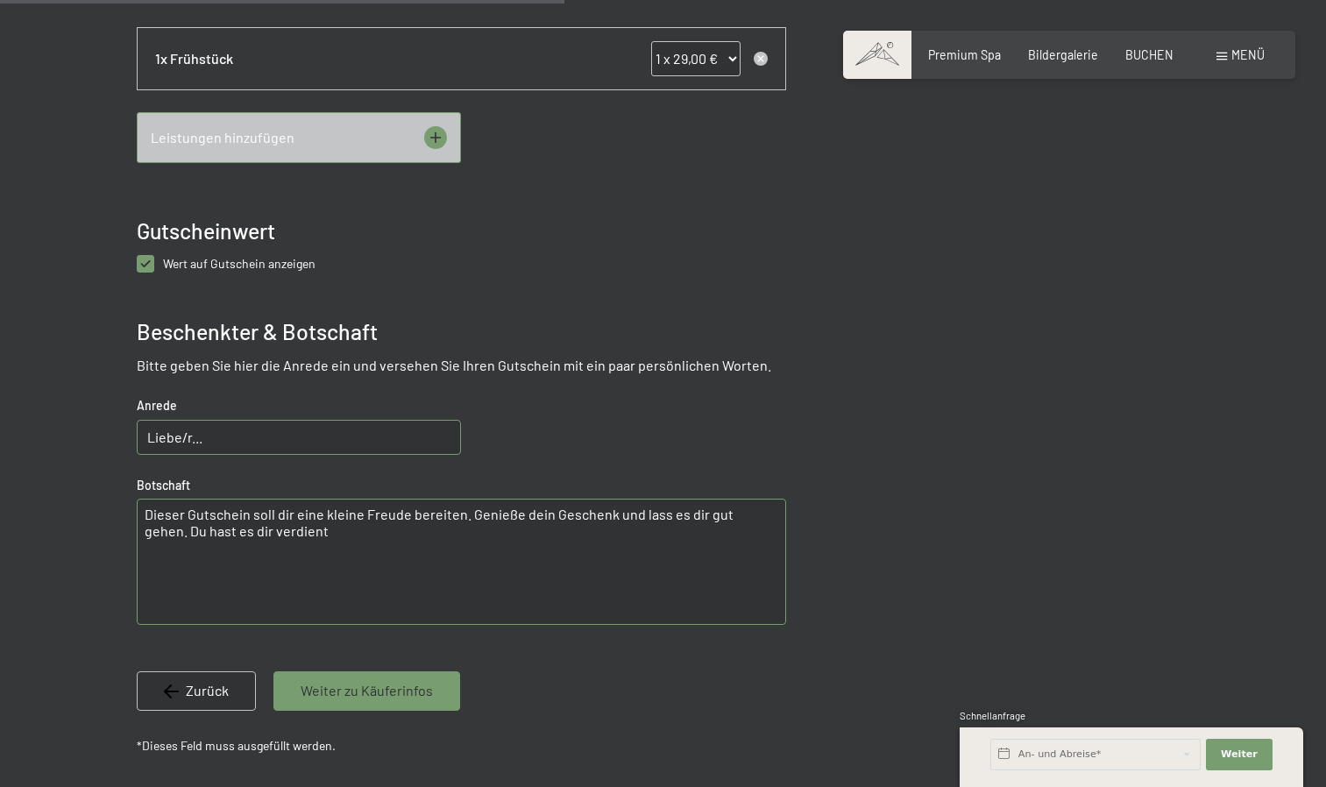
scroll to position [894, 0]
click at [223, 419] on input "Liebe/r..." at bounding box center [299, 436] width 324 height 35
type input "L"
type input "Liebe Lena"
click at [298, 505] on textarea "Dieser Gutschein soll dir eine kleine Freude bereiten. Genieße dein Geschenk un…" at bounding box center [461, 561] width 649 height 126
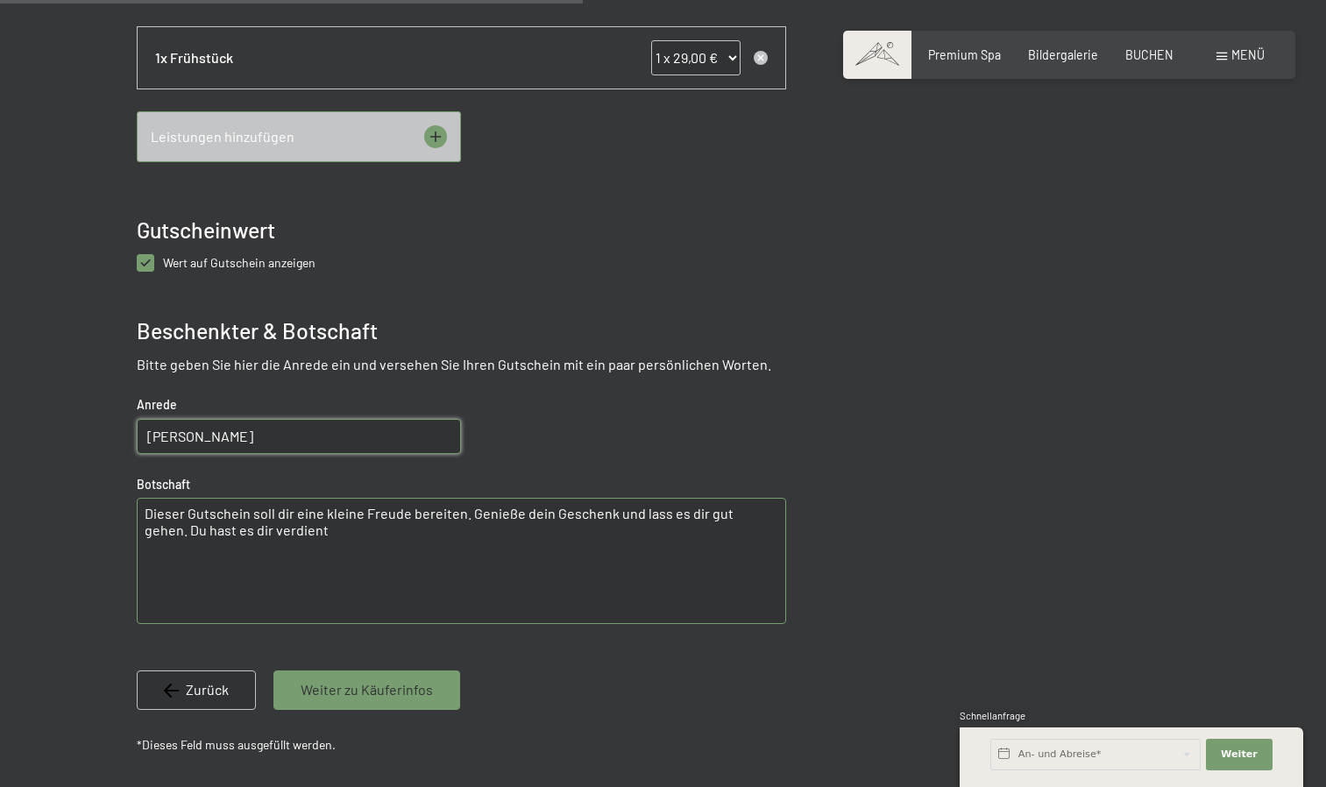
drag, startPoint x: 295, startPoint y: 507, endPoint x: 103, endPoint y: 499, distance: 193.0
click at [103, 499] on div at bounding box center [663, 121] width 1168 height 1428
type textarea "I"
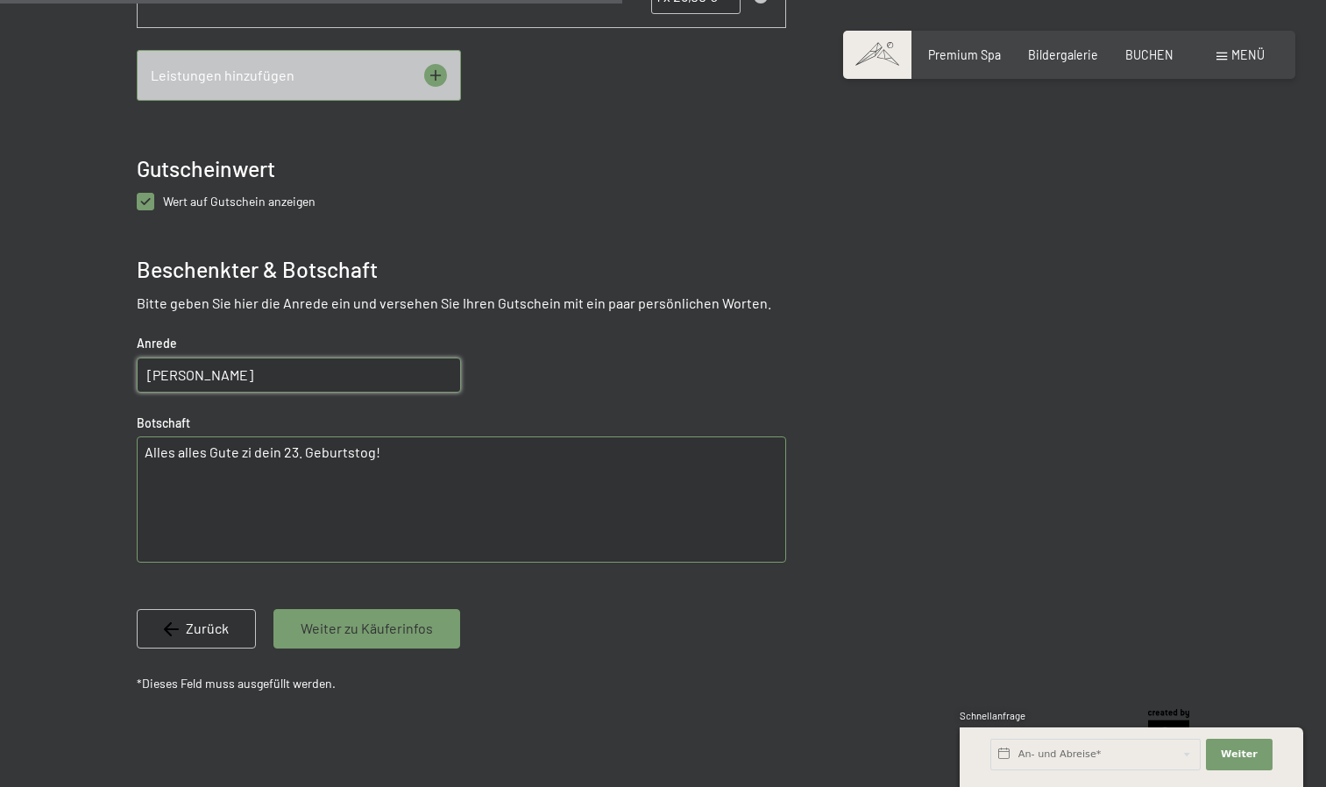
scroll to position [954, 0]
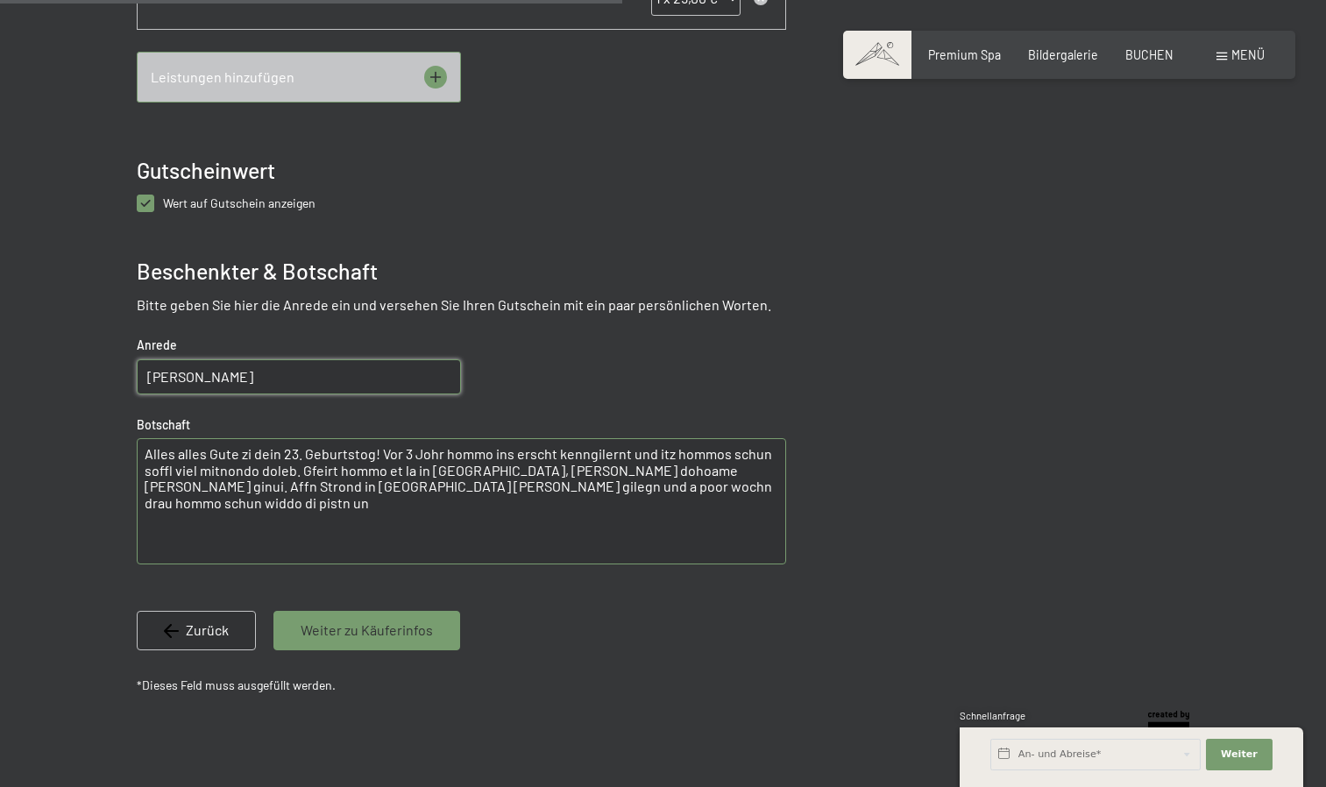
drag, startPoint x: 602, startPoint y: 471, endPoint x: 379, endPoint y: 431, distance: 226.1
click at [379, 438] on textarea "Alles alles Gute zi dein 23. Geburtstog! Vor 3 Johr hommo ins erscht kenngilern…" at bounding box center [461, 501] width 649 height 126
click at [661, 449] on textarea "Alles alles Gute zi dein 23. Geburtstog! Soffl long kemmo ins no gor et und sof…" at bounding box center [461, 501] width 649 height 126
drag, startPoint x: 444, startPoint y: 450, endPoint x: 766, endPoint y: 462, distance: 321.9
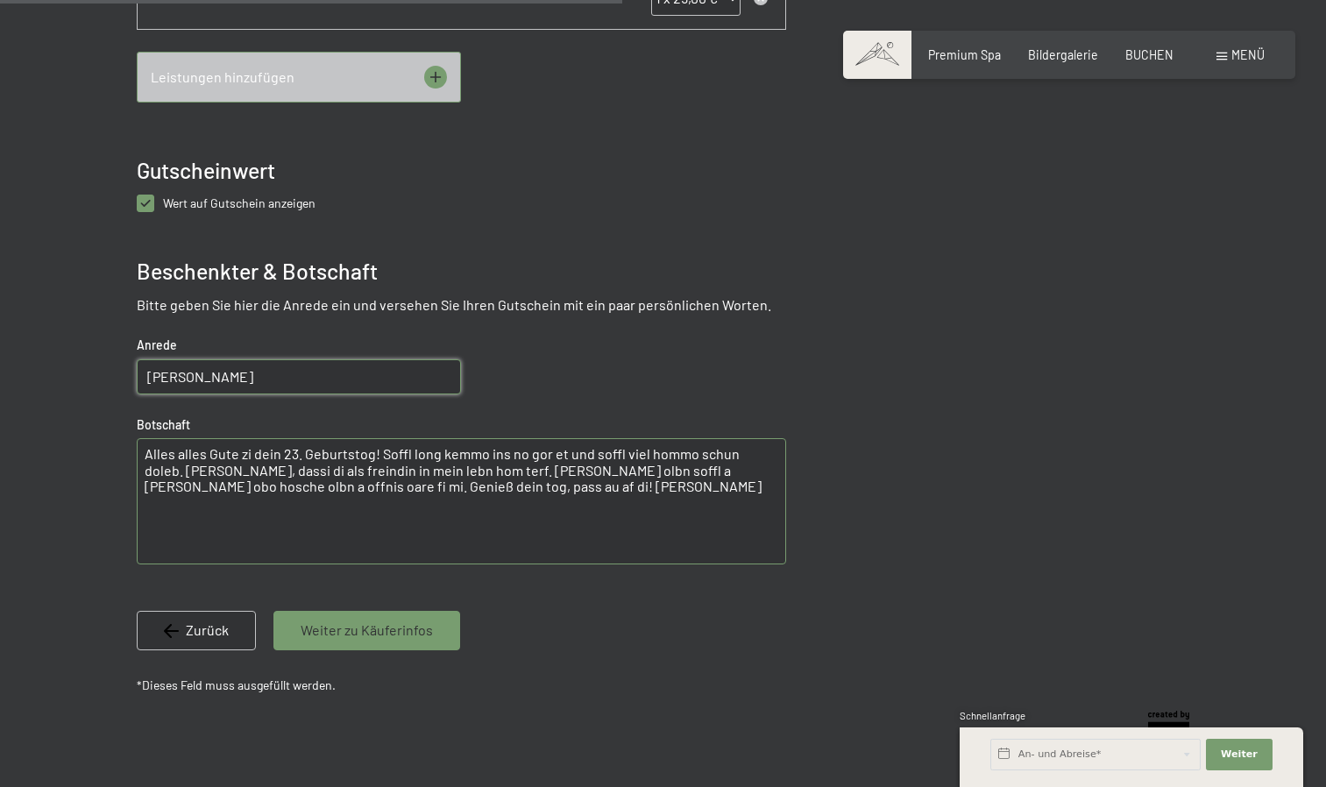
click at [766, 462] on textarea "Alles alles Gute zi dein 23. Geburtstog! Soffl long kemmo ins no gor et und sof…" at bounding box center [461, 501] width 649 height 126
click at [443, 447] on textarea "Alles alles Gute zi dein 23. Geburtstog! Soffl long kemmo ins no gor et und sof…" at bounding box center [461, 501] width 649 height 126
click at [241, 486] on textarea "Alles alles Gute zi dein 23. Geburtstog! Soffl long kemmo ins no gor et und sof…" at bounding box center [461, 501] width 649 height 126
type textarea "Alles alles Gute zi dein 23. Geburtstog! Soffl long kemmo ins no gor et und sof…"
click at [405, 620] on span "Weiter zu Käuferinfos" at bounding box center [367, 629] width 132 height 19
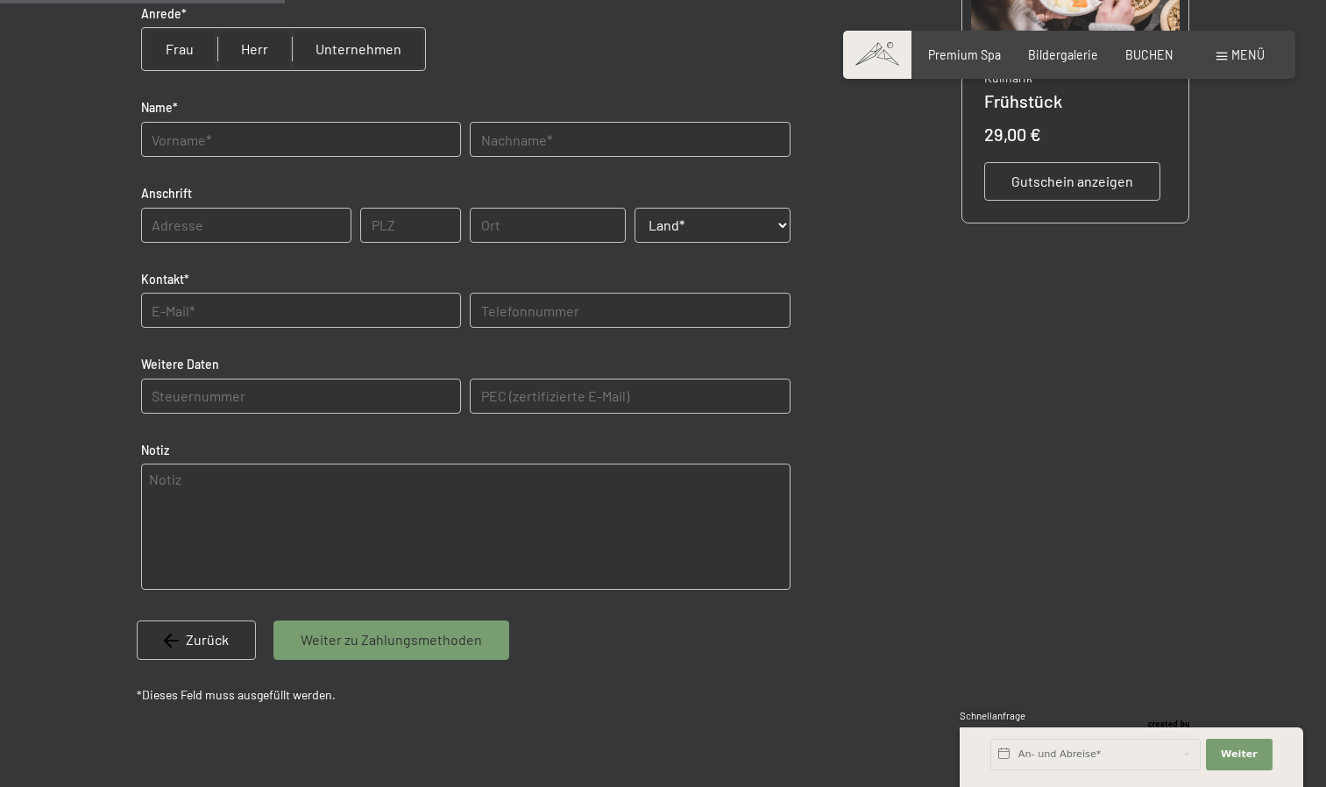
scroll to position [213, 0]
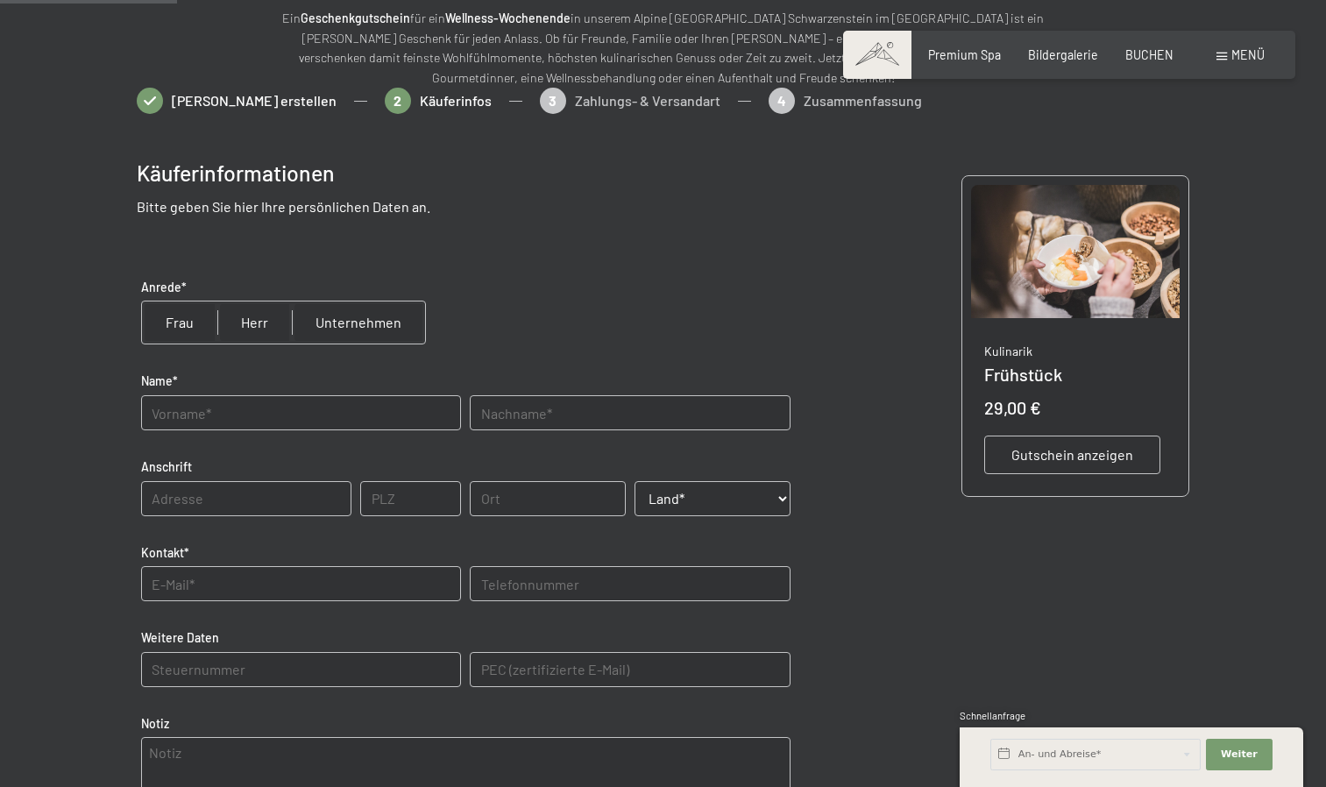
click at [400, 611] on div "Kontakt* Telefonnummer" at bounding box center [466, 582] width 658 height 95
click at [164, 337] on input "radio" at bounding box center [179, 322] width 75 height 42
radio input "true"
click at [204, 415] on input "text" at bounding box center [301, 412] width 320 height 35
click at [204, 415] on input "LEna" at bounding box center [301, 412] width 320 height 35
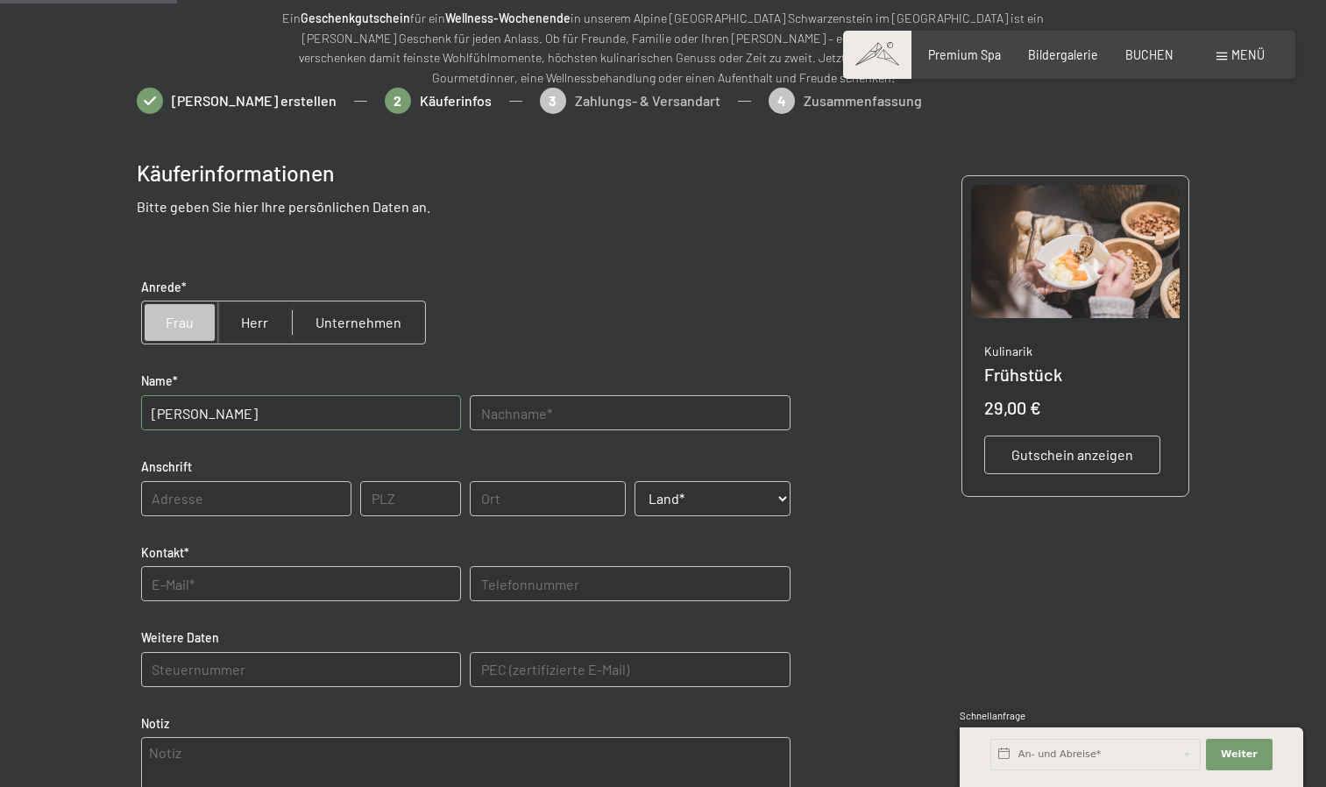
type input "Lena"
type input "Hofer"
click at [160, 508] on input "text" at bounding box center [246, 498] width 210 height 35
type input "O"
type input "Pflaurenz"
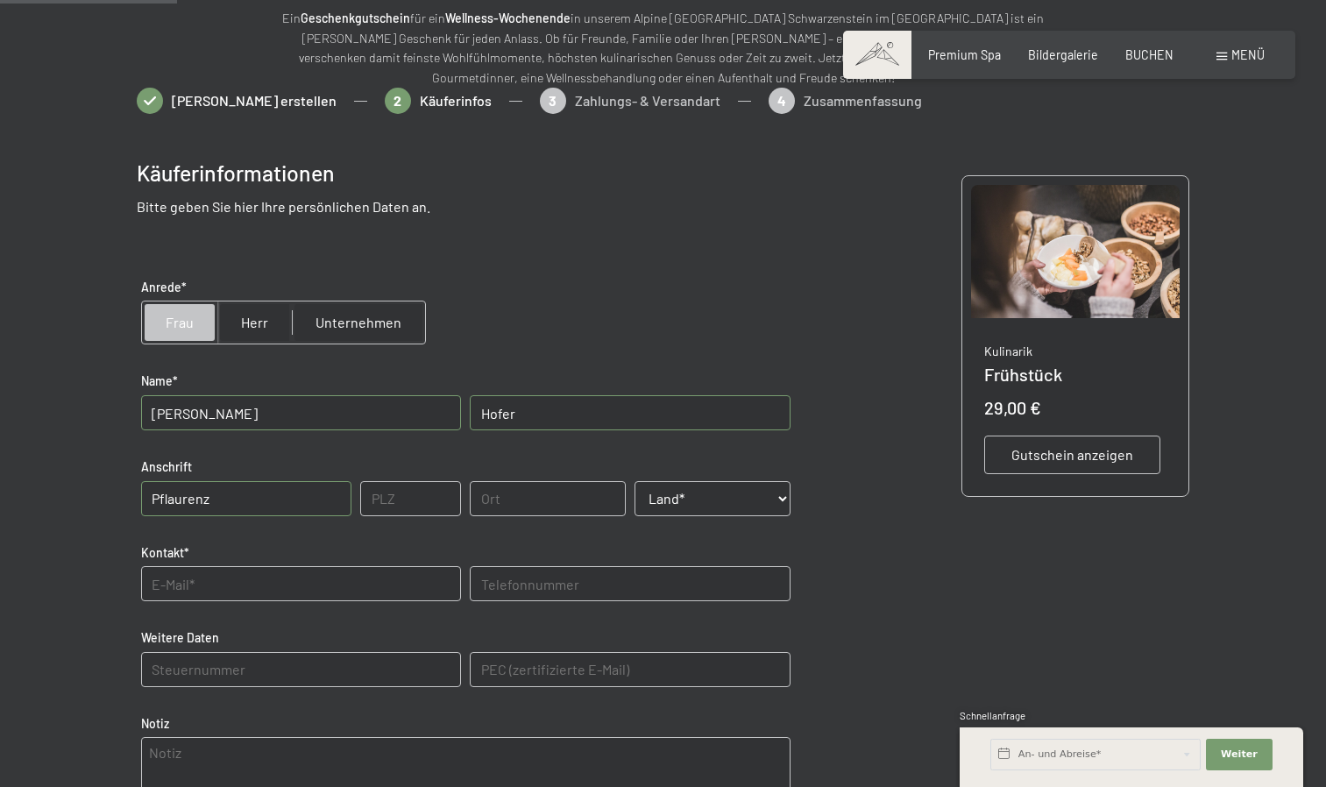
click at [405, 489] on input "text" at bounding box center [410, 498] width 101 height 35
type input "39030"
click at [488, 493] on input "text" at bounding box center [548, 498] width 156 height 35
type input "Sankt Lorenzen"
click at [672, 494] on select "Land* Österreich Frankreich Deutschland Italien Schweiz -----------------------…" at bounding box center [713, 498] width 156 height 35
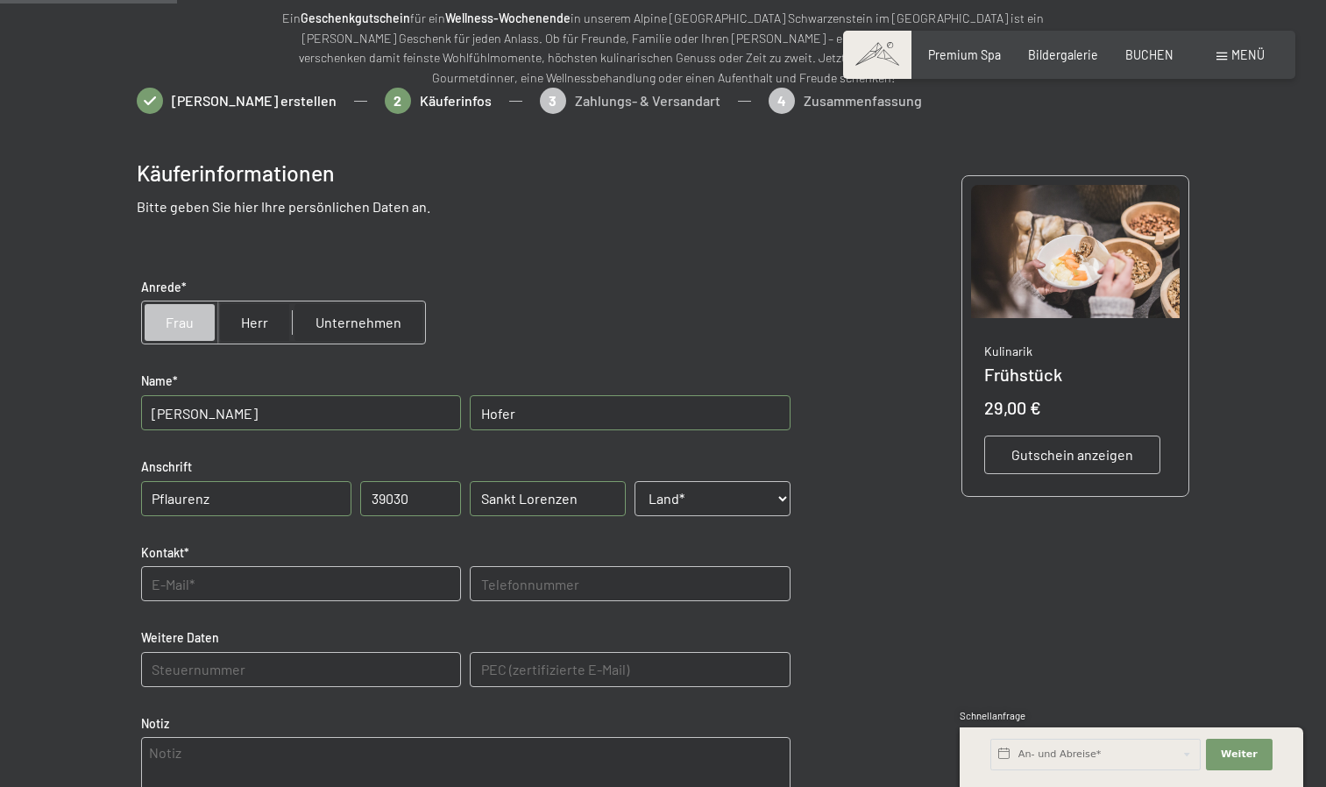
select select "ITA"
click at [635, 481] on select "Land* Österreich Frankreich Deutschland Italien Schweiz -----------------------…" at bounding box center [713, 498] width 156 height 35
click at [160, 598] on input "text" at bounding box center [301, 583] width 320 height 35
type input "llenaa.hofer@gmail.com"
type input "+39 3384779669"
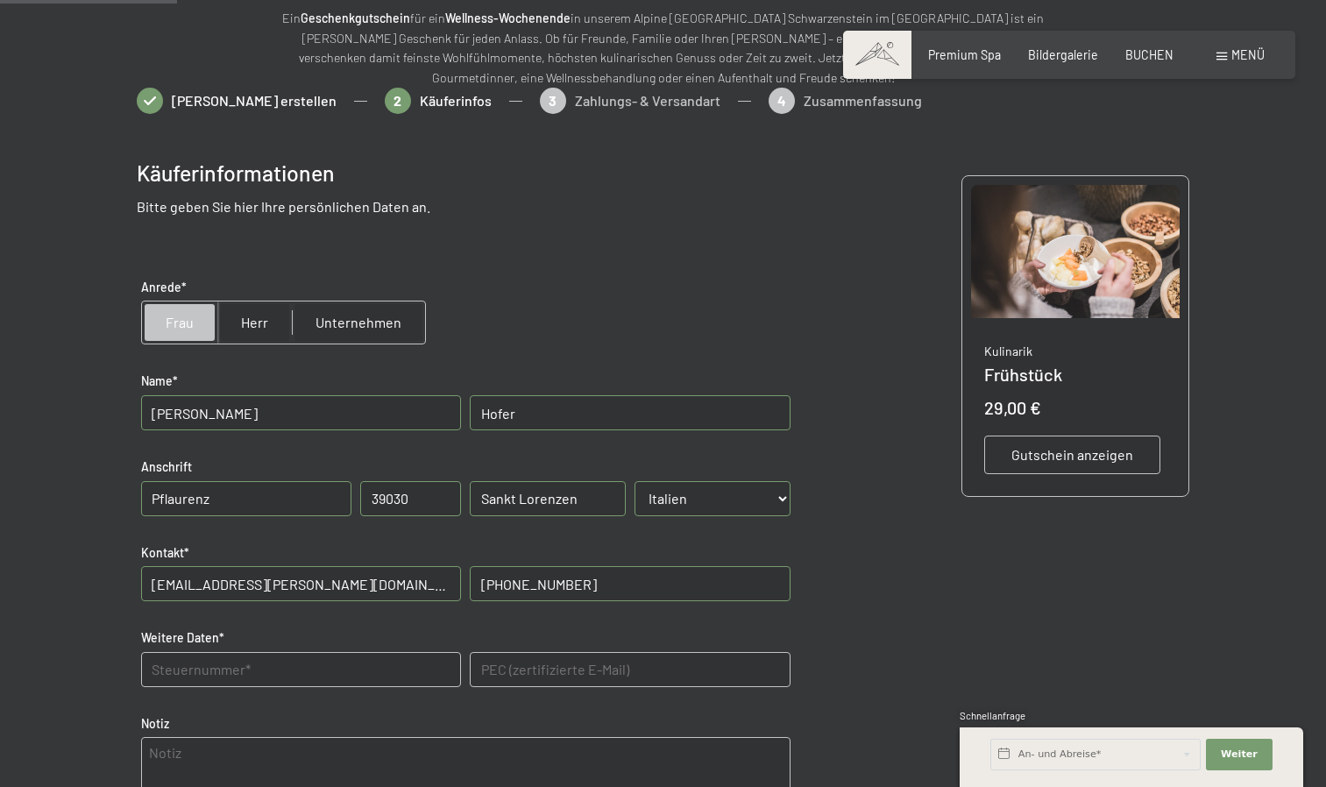
click at [227, 663] on Daten "text" at bounding box center [301, 669] width 320 height 35
type Daten "H"
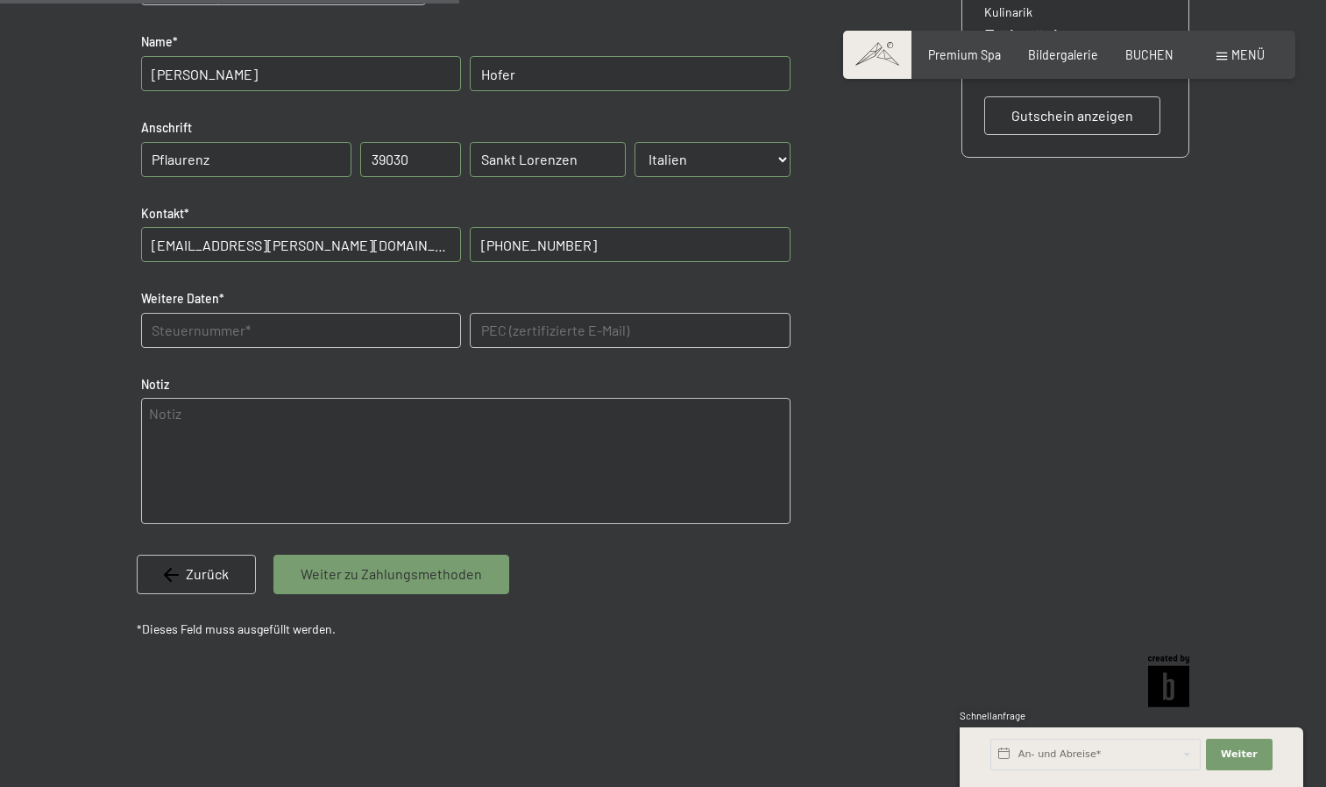
scroll to position [553, 0]
click at [348, 574] on span "Weiter zu Zahlungsmethoden" at bounding box center [391, 573] width 181 height 19
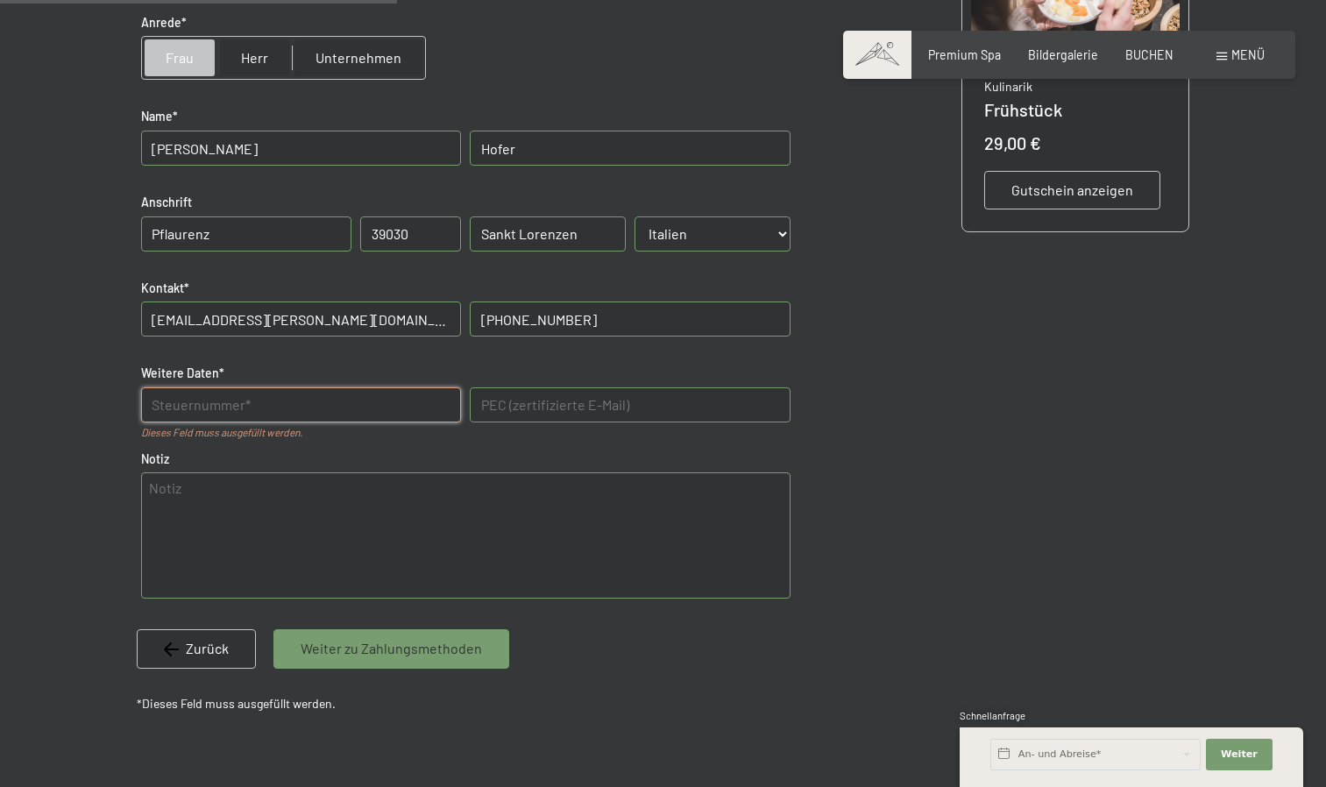
click at [184, 402] on Daten "text" at bounding box center [301, 404] width 320 height 35
type Daten "HFRLNE03H37B220M"
click at [379, 656] on span "Weiter zu Zahlungsmethoden" at bounding box center [391, 648] width 181 height 19
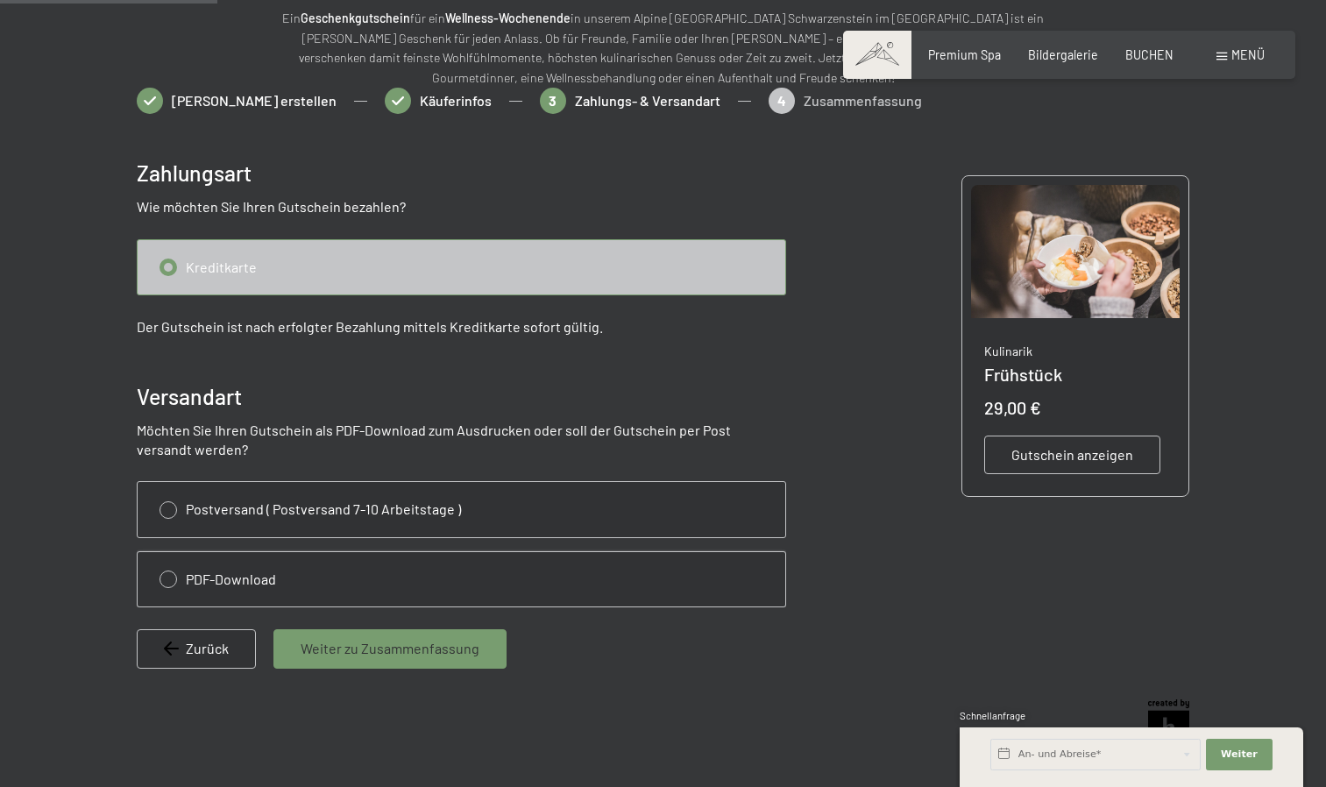
click at [168, 571] on input "radio" at bounding box center [462, 579] width 648 height 54
radio input "true"
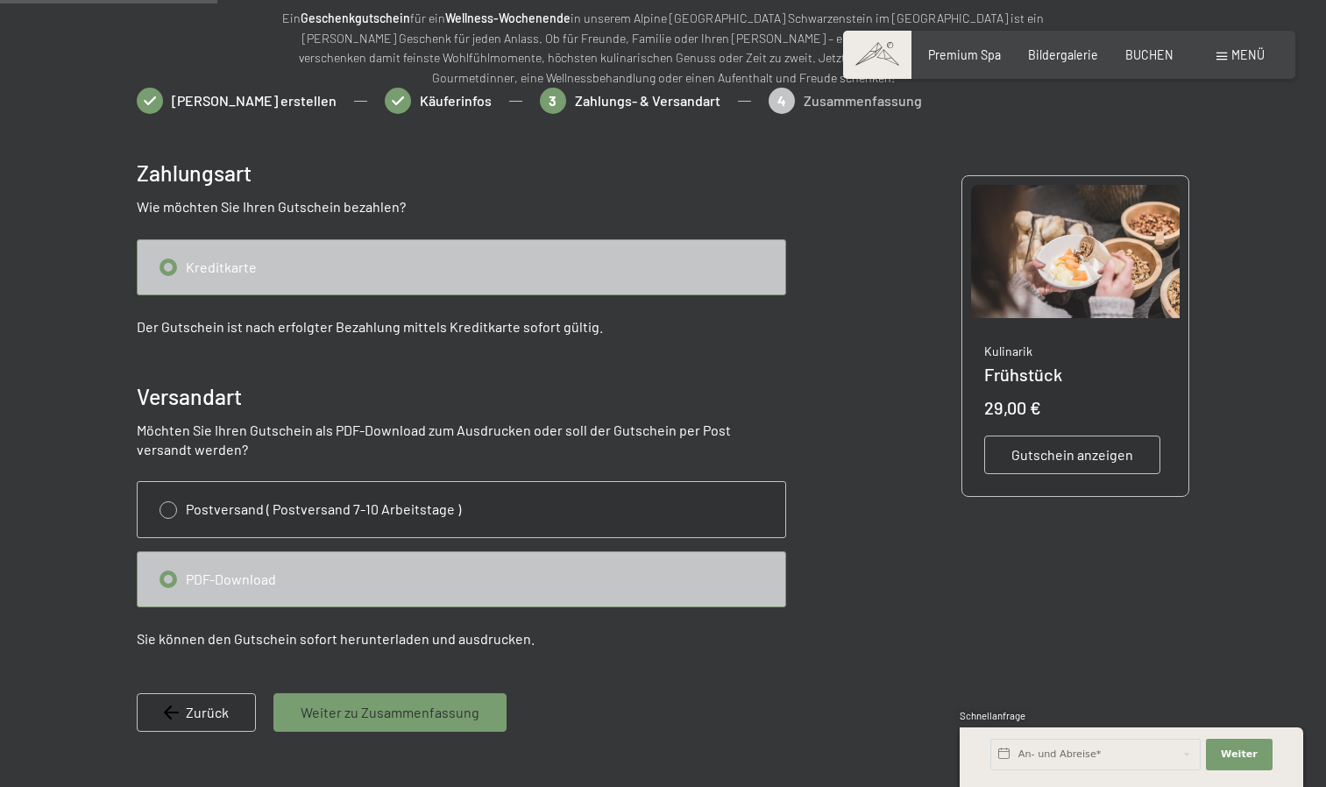
click at [361, 712] on span "Weiter zu Zusammenfassung" at bounding box center [390, 712] width 179 height 19
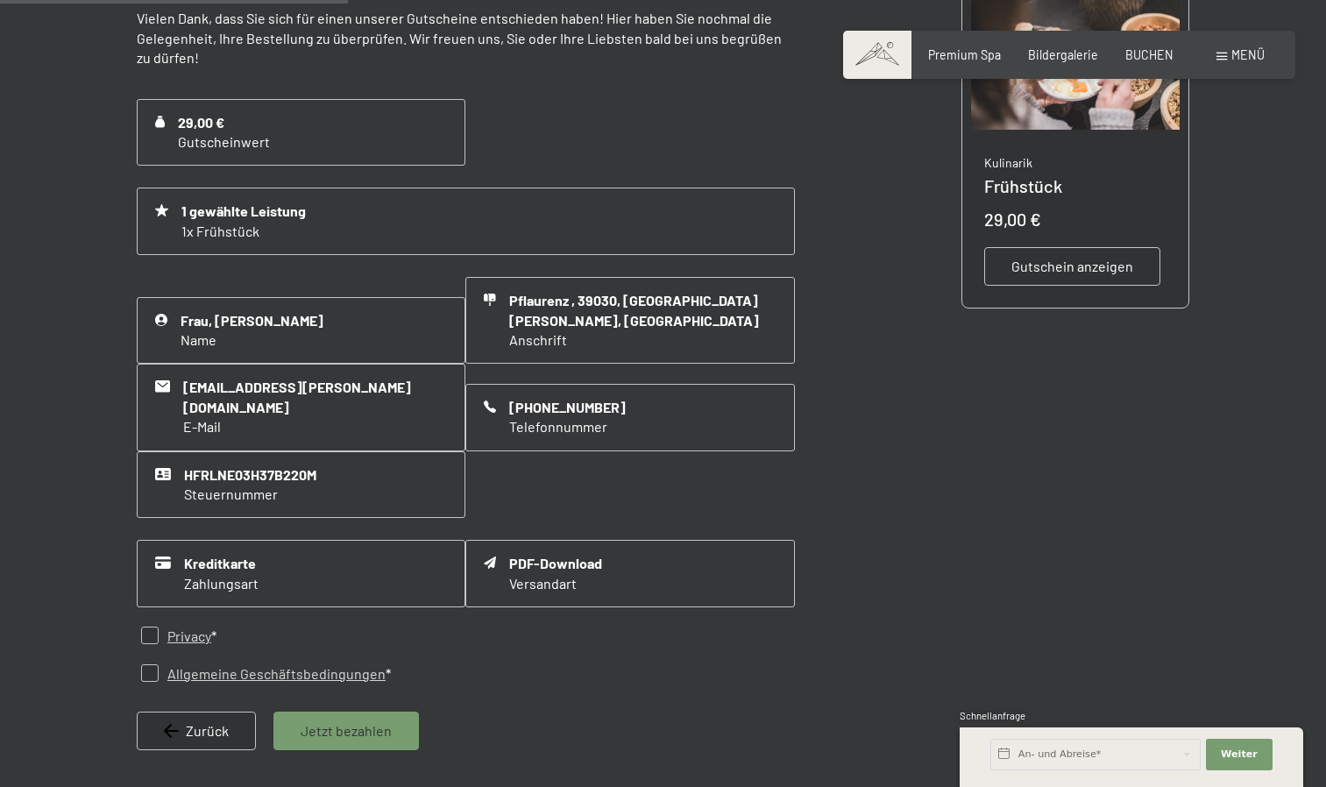
scroll to position [397, 0]
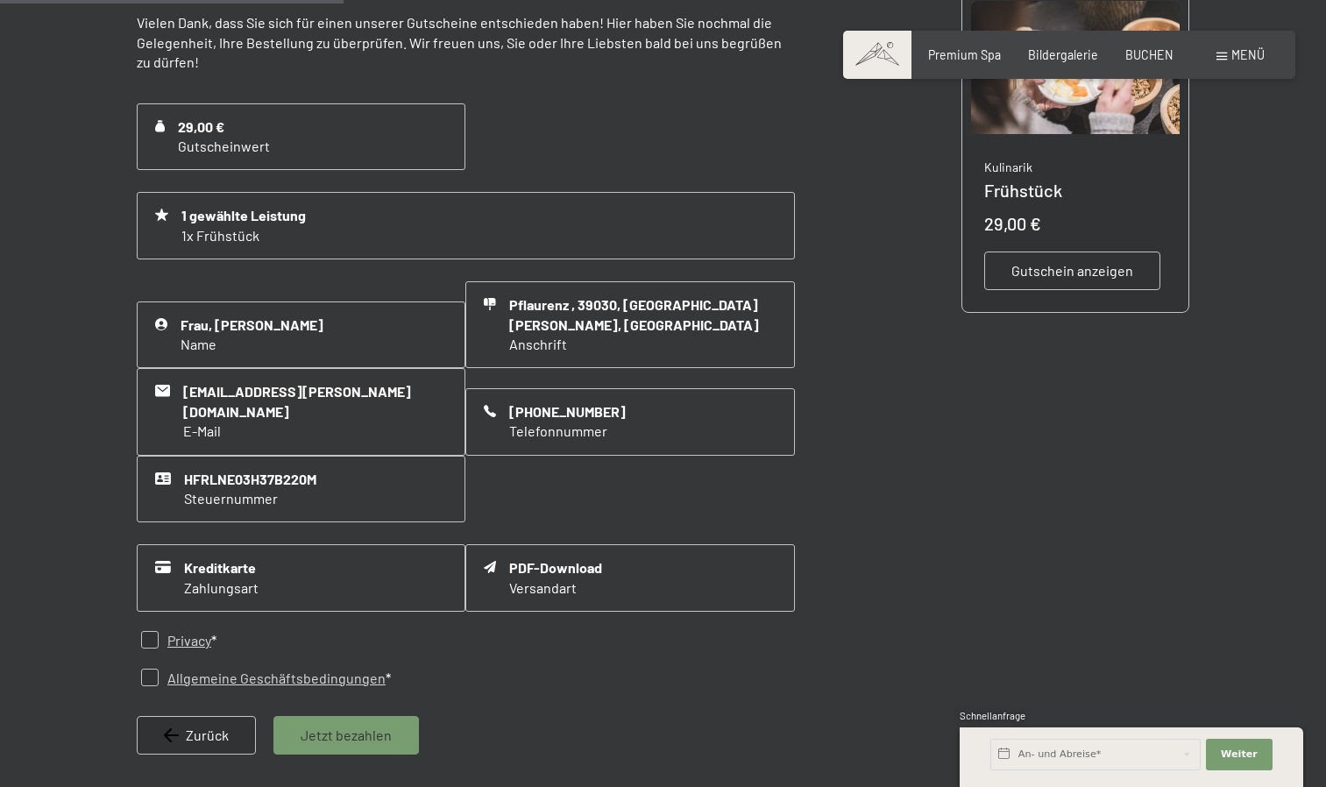
click at [154, 669] on div "Allgemeine Geschäftsbedingungen *" at bounding box center [266, 678] width 250 height 19
click at [145, 631] on input "checkbox" at bounding box center [150, 640] width 18 height 18
checkbox input "true"
click at [152, 669] on input "checkbox" at bounding box center [150, 678] width 18 height 18
checkbox input "true"
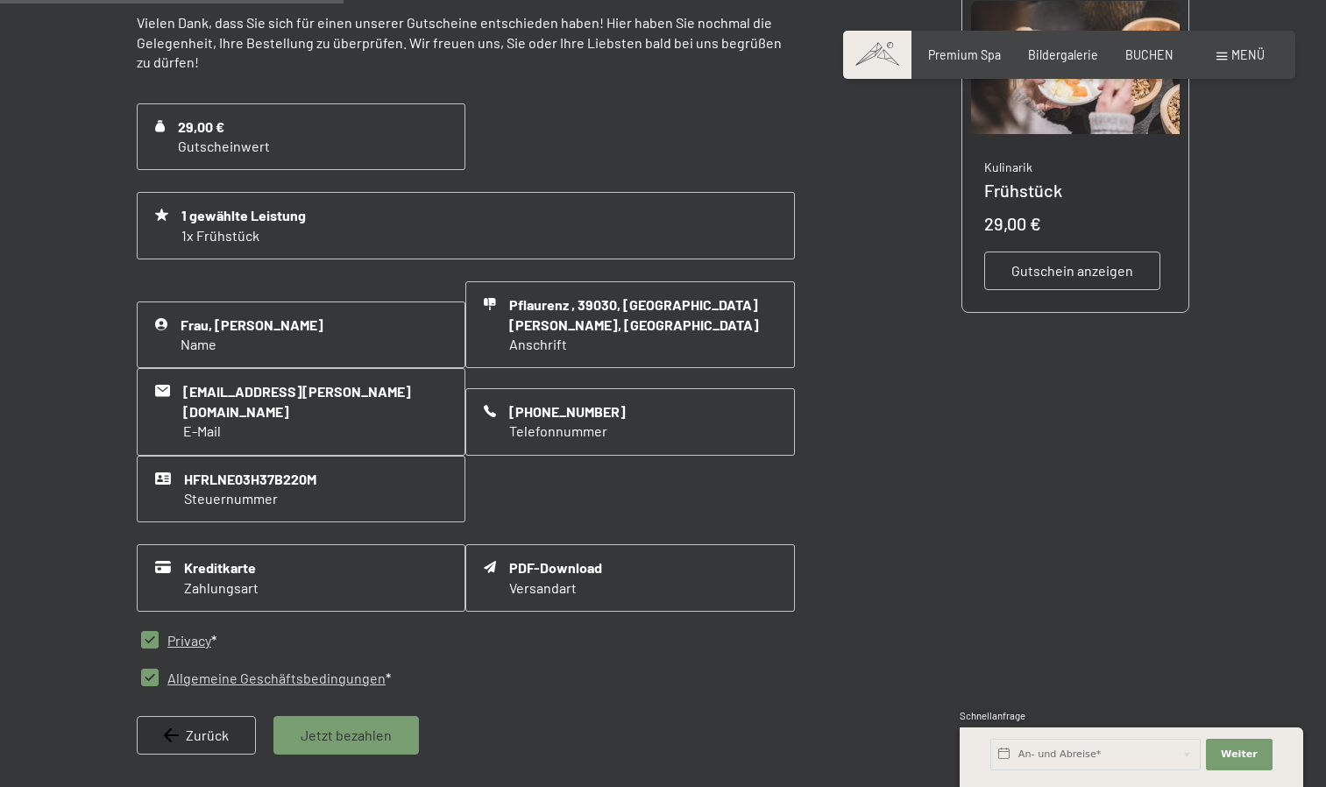
click at [335, 716] on div "Jetzt bezahlen" at bounding box center [345, 735] width 145 height 39
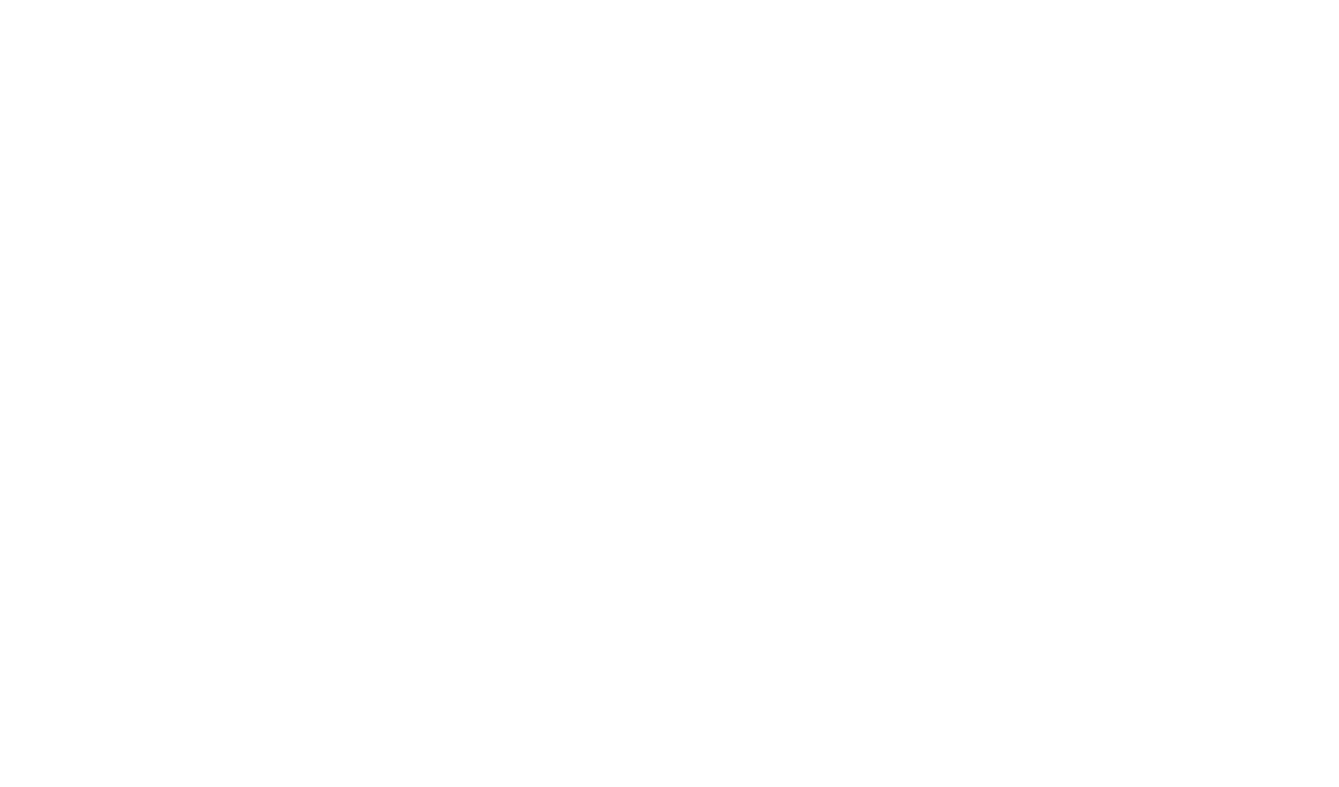
scroll to position [0, 0]
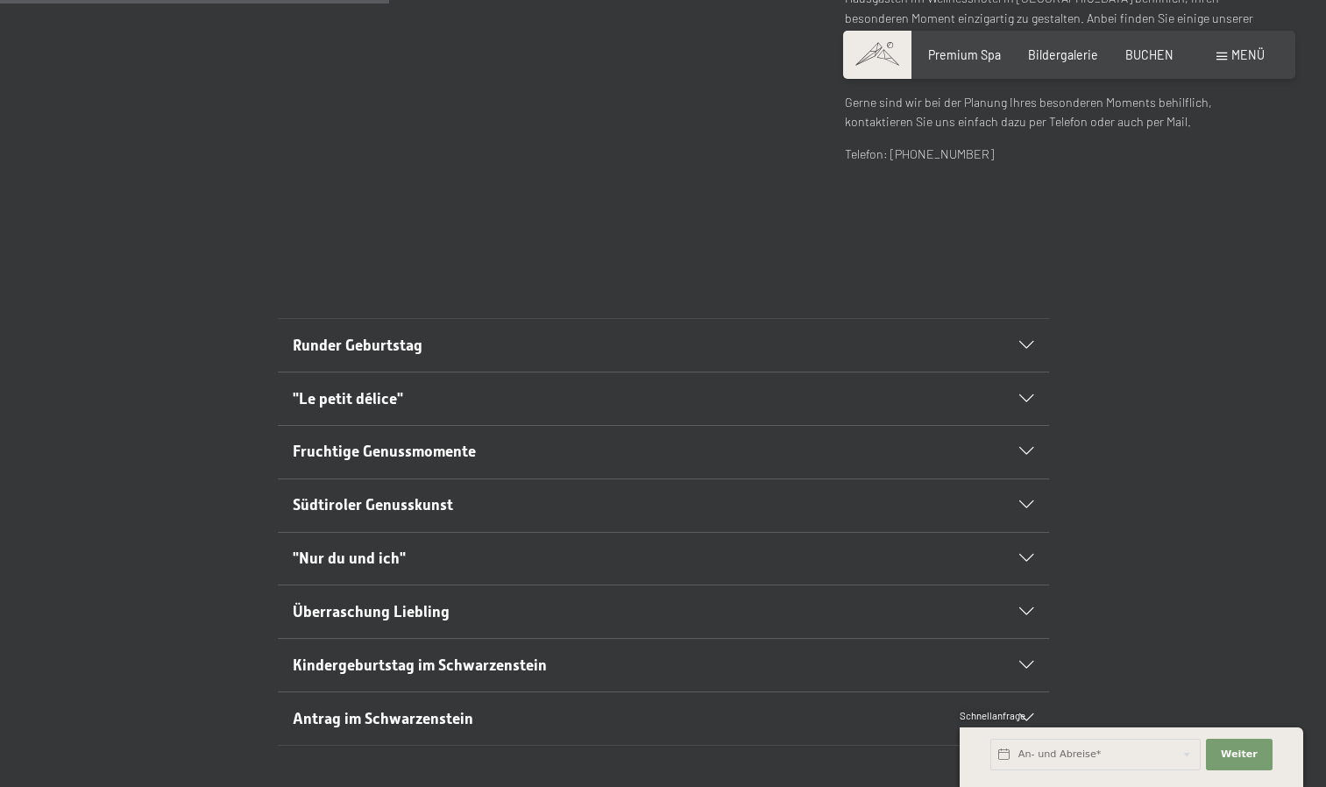
scroll to position [903, 0]
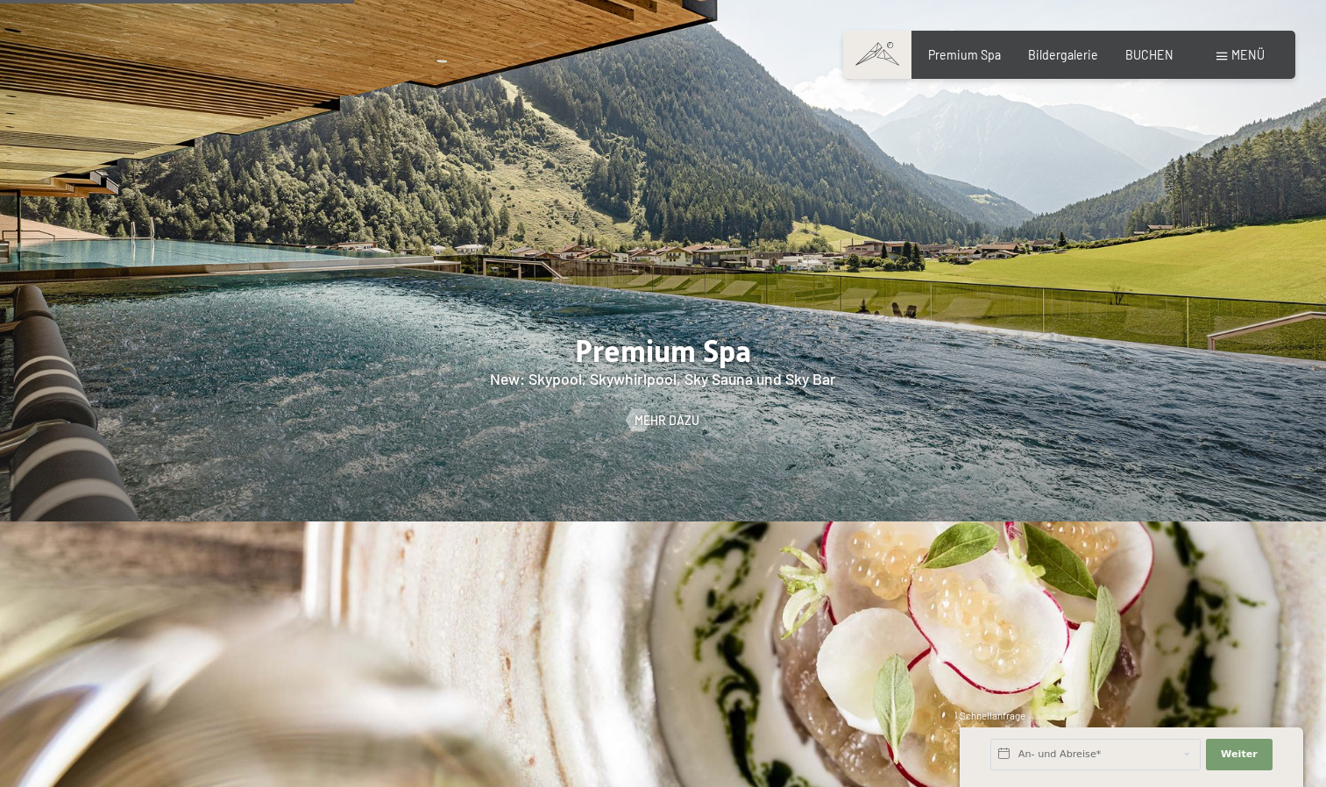
scroll to position [2210, 0]
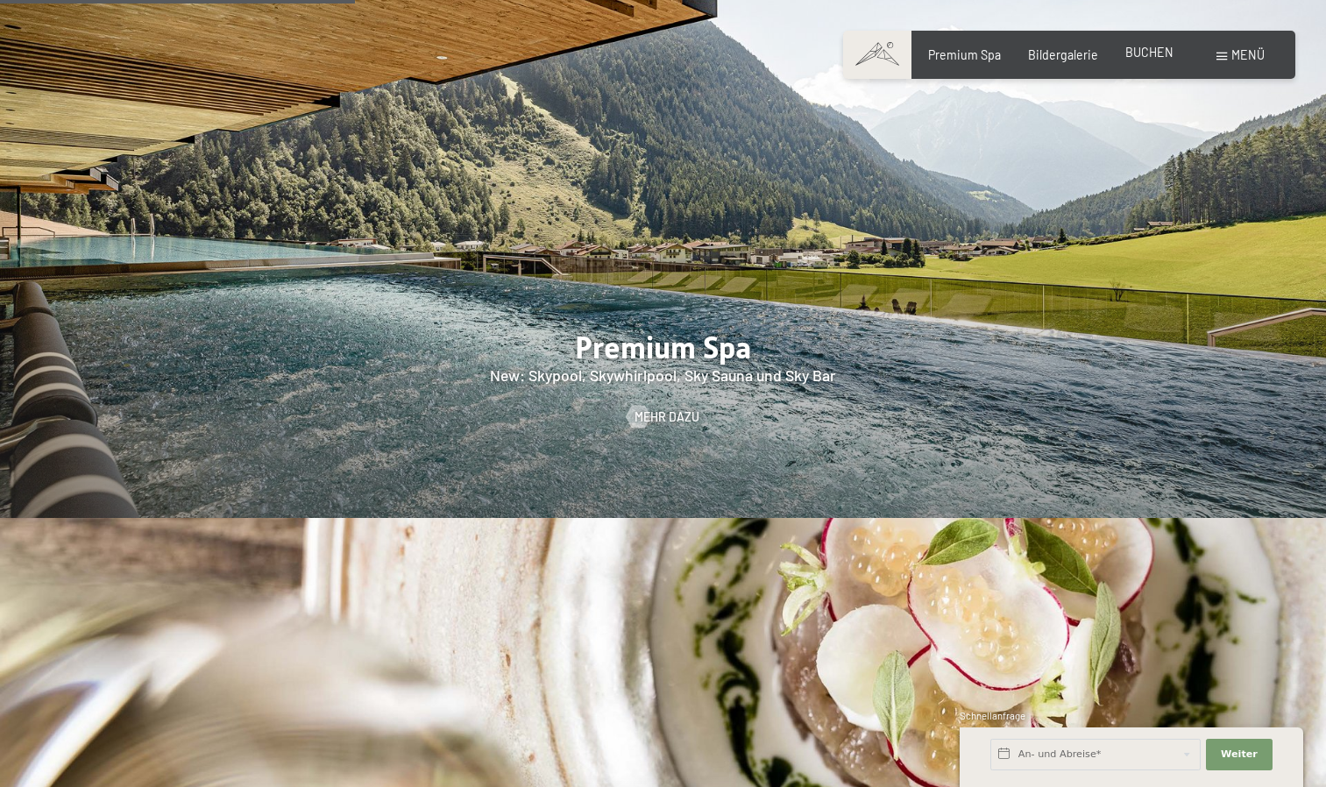
click at [1147, 55] on span "BUCHEN" at bounding box center [1149, 52] width 48 height 15
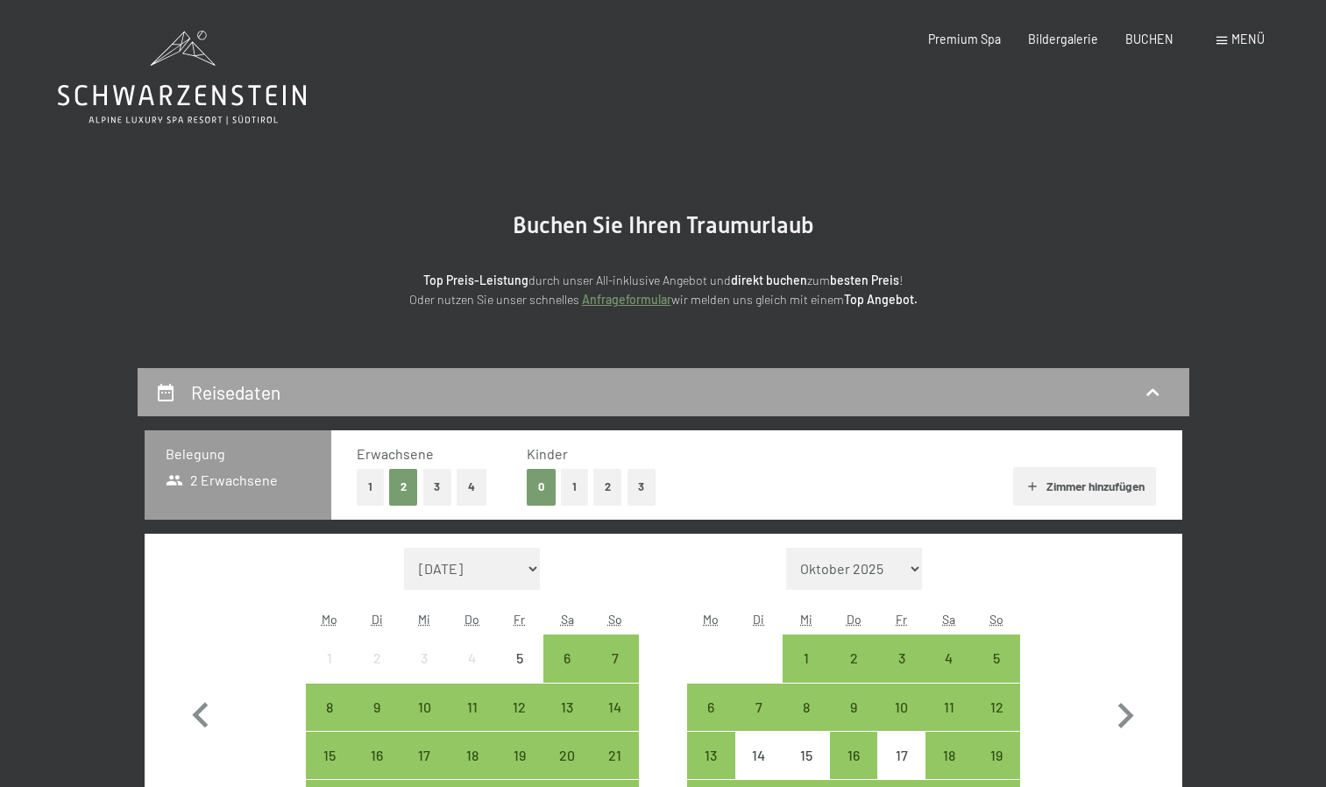
click at [1153, 392] on icon at bounding box center [1152, 391] width 12 height 7
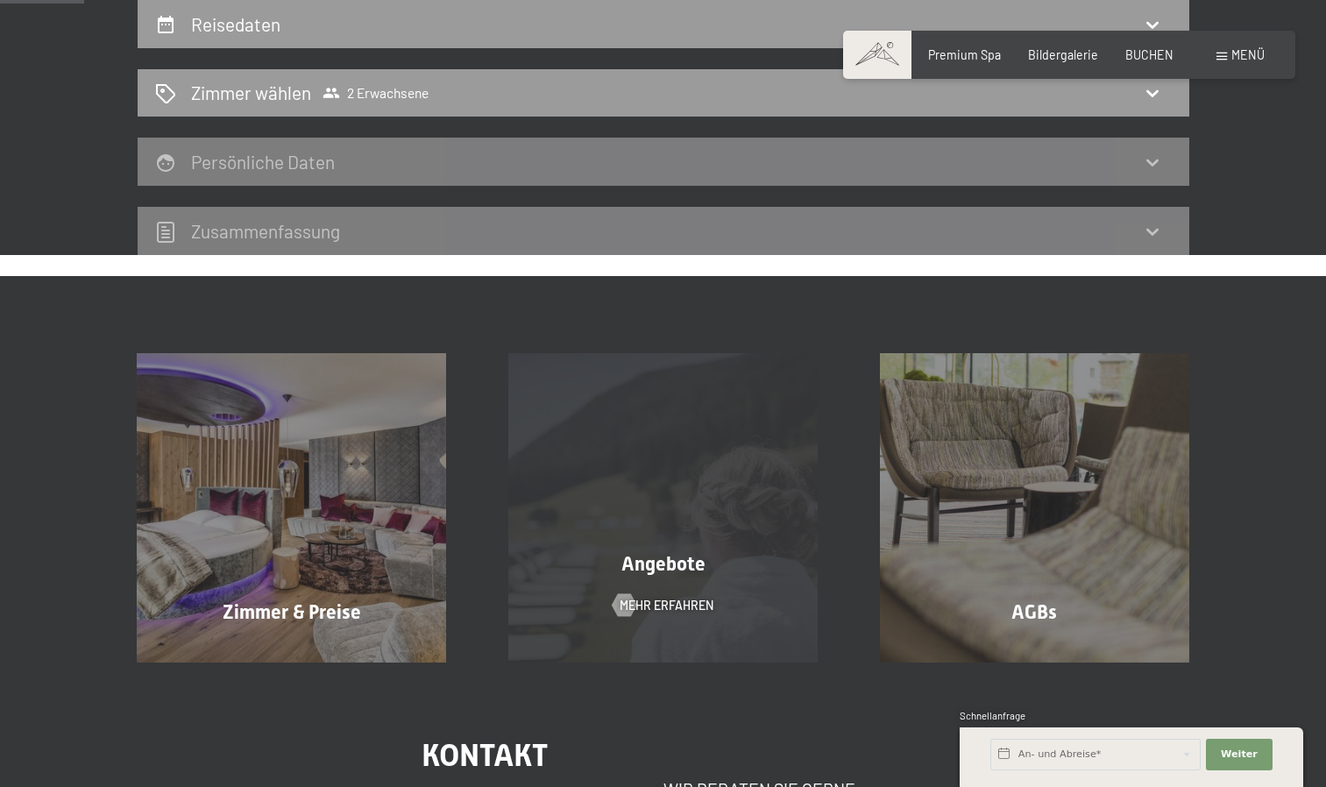
scroll to position [167, 0]
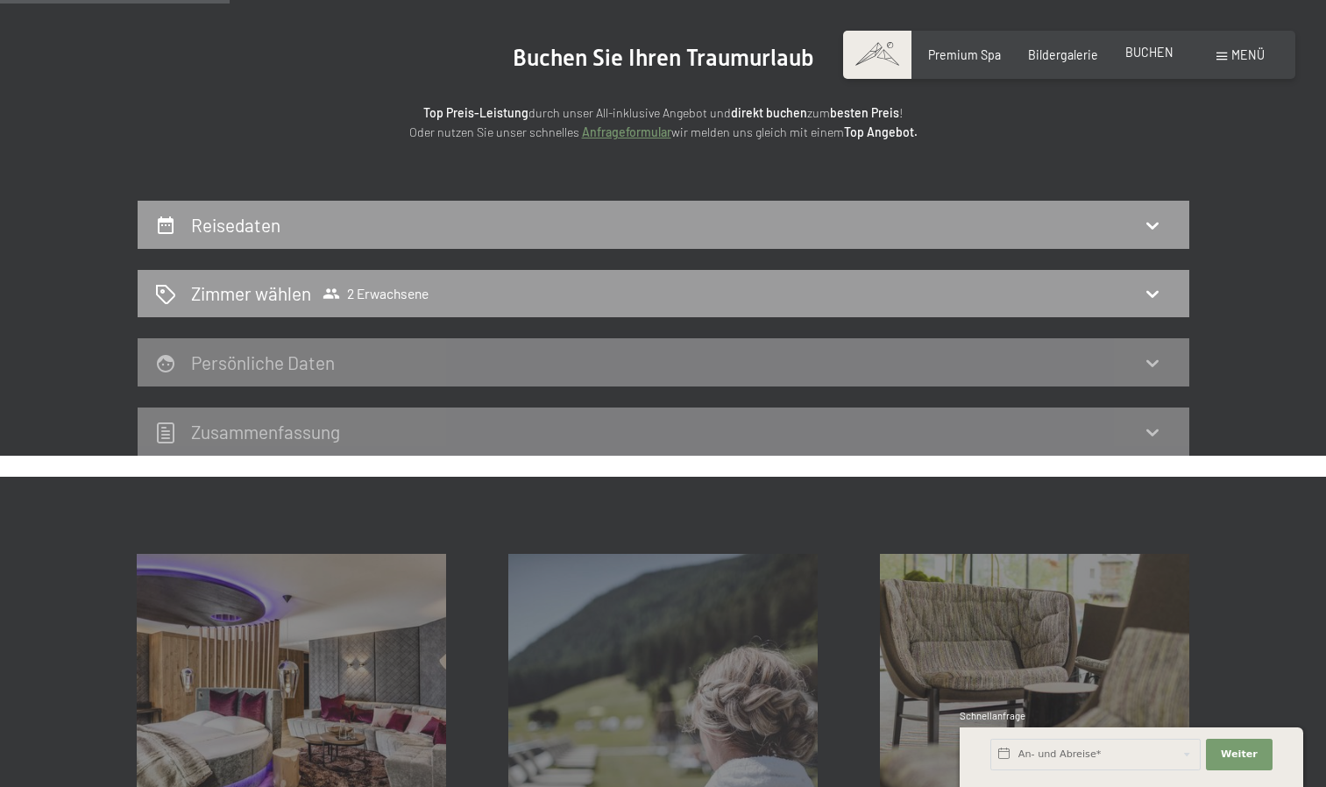
click at [1159, 52] on span "BUCHEN" at bounding box center [1149, 52] width 48 height 15
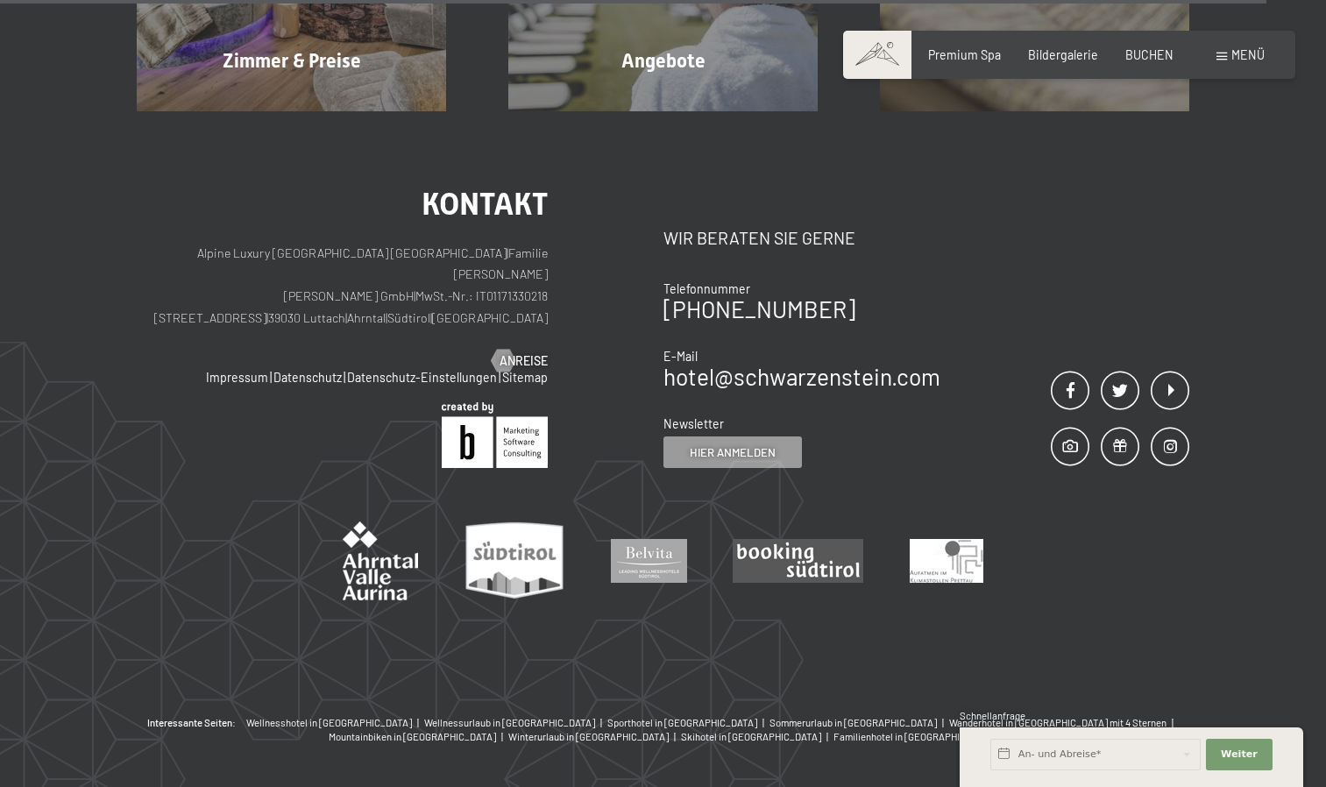
scroll to position [5517, 0]
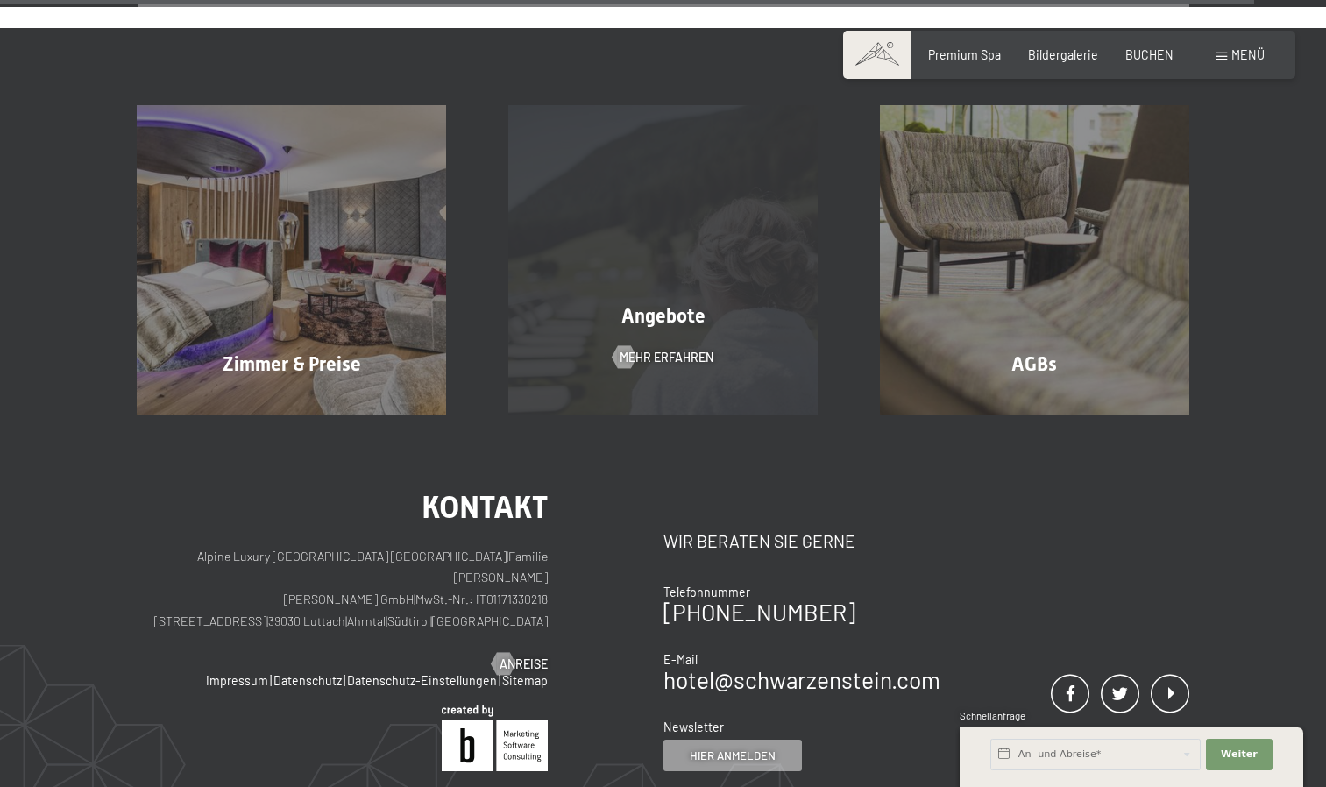
click at [663, 250] on div "Angebote Mehr erfahren" at bounding box center [664, 259] width 372 height 309
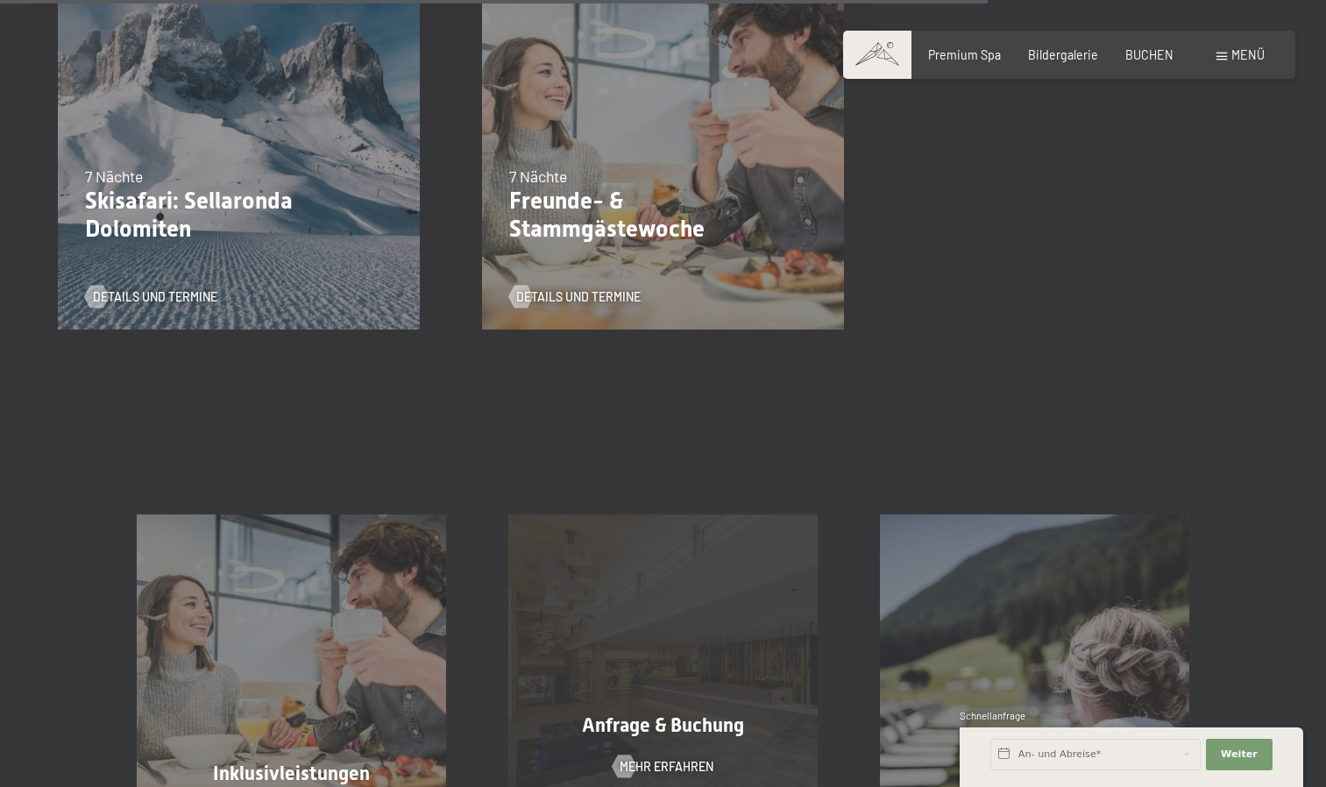
scroll to position [2226, 0]
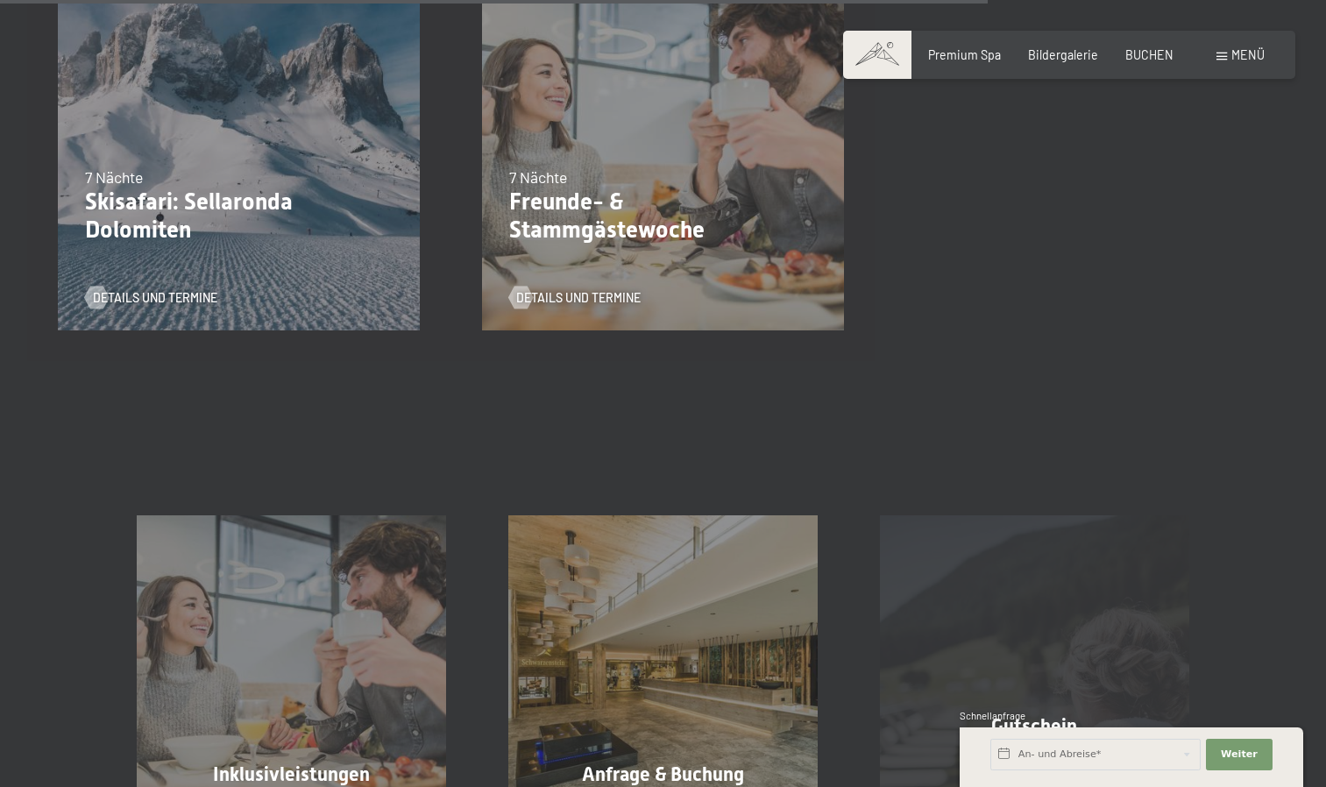
click at [967, 598] on div "Gutschein Mehr erfahren" at bounding box center [1034, 669] width 372 height 309
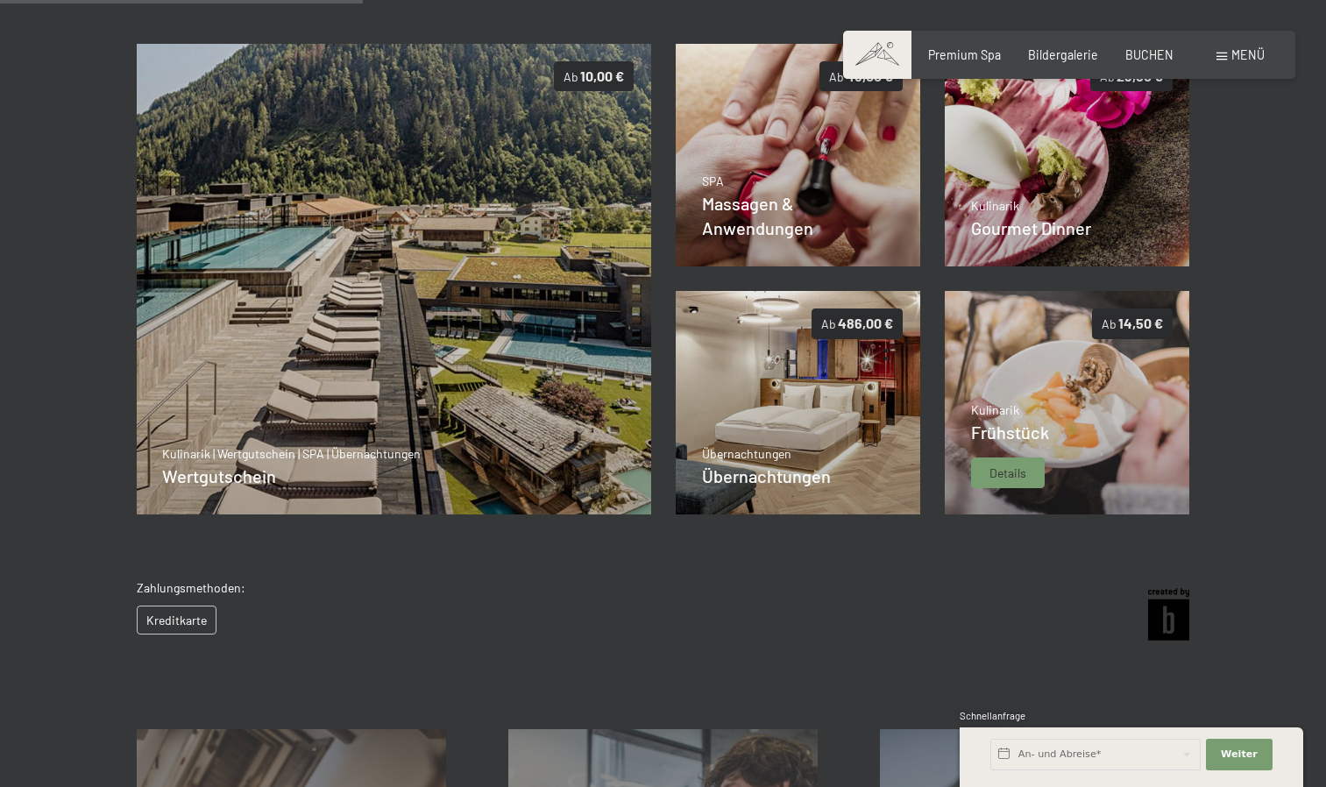
click at [1068, 408] on img at bounding box center [1067, 402] width 245 height 223
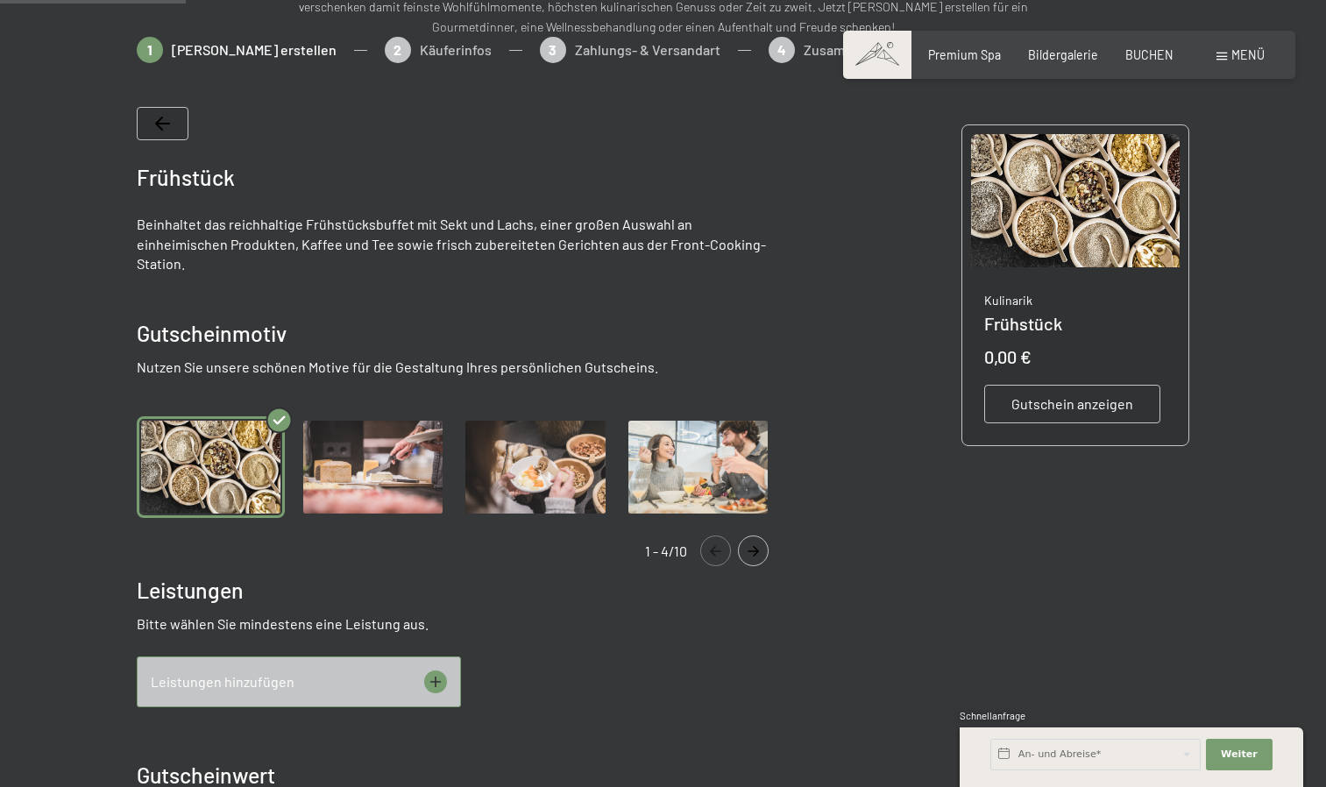
scroll to position [276, 0]
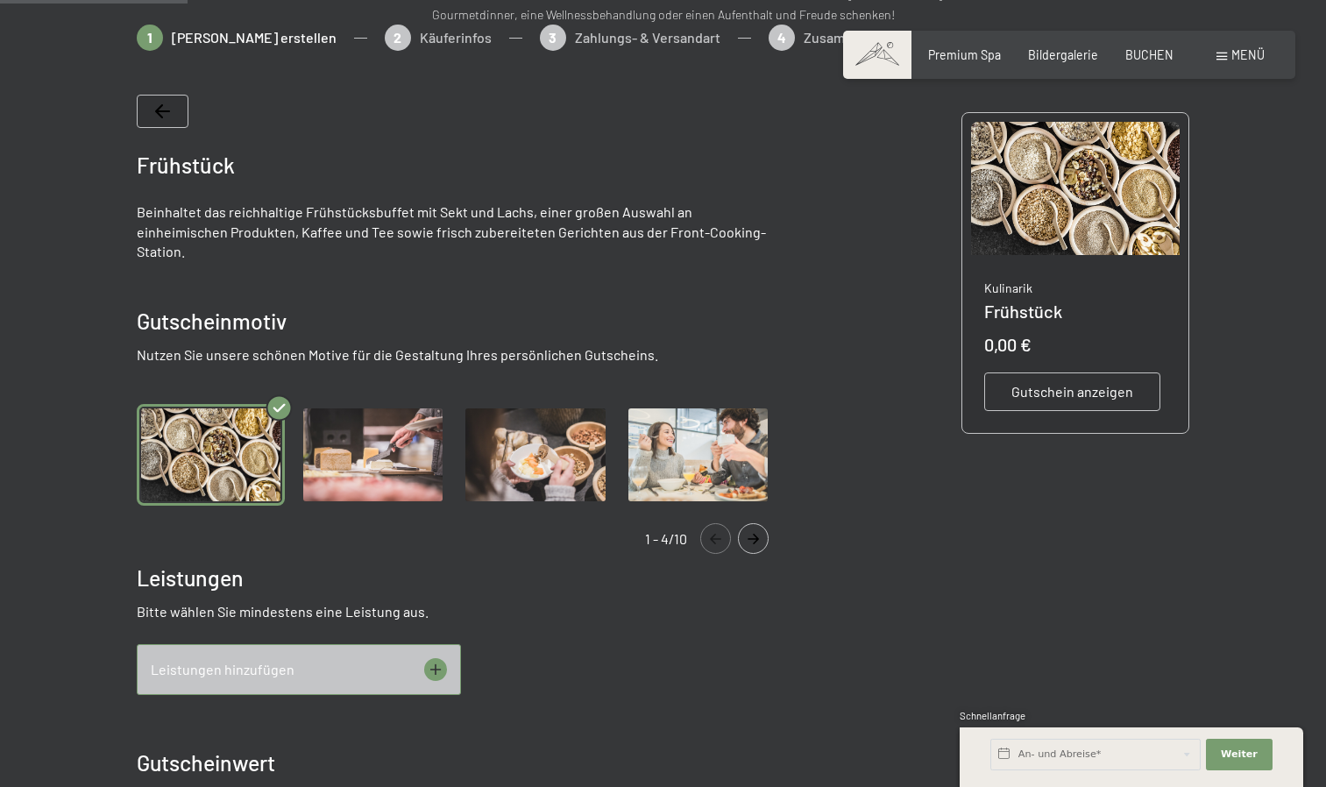
click at [699, 426] on img "Gallery" at bounding box center [698, 455] width 148 height 102
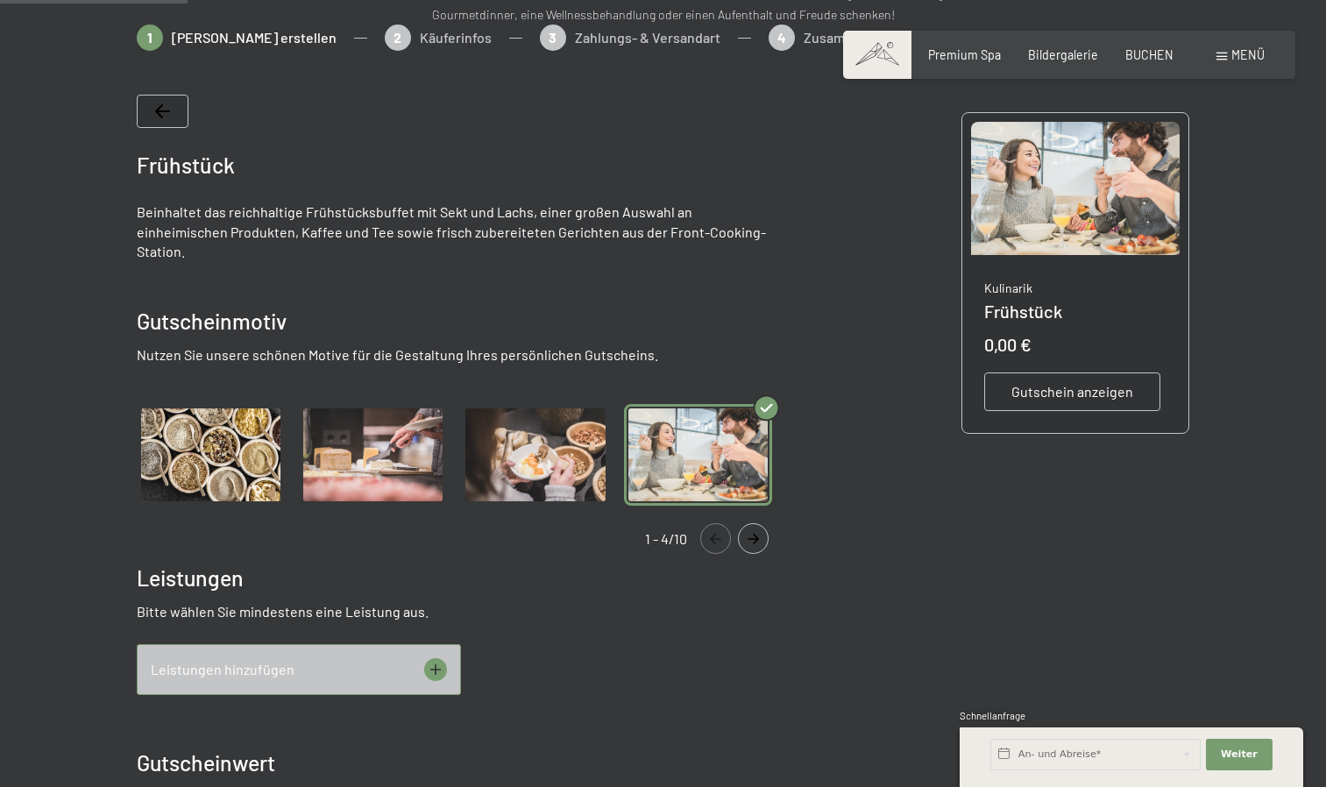
click at [539, 454] on img "Gallery" at bounding box center [535, 455] width 148 height 102
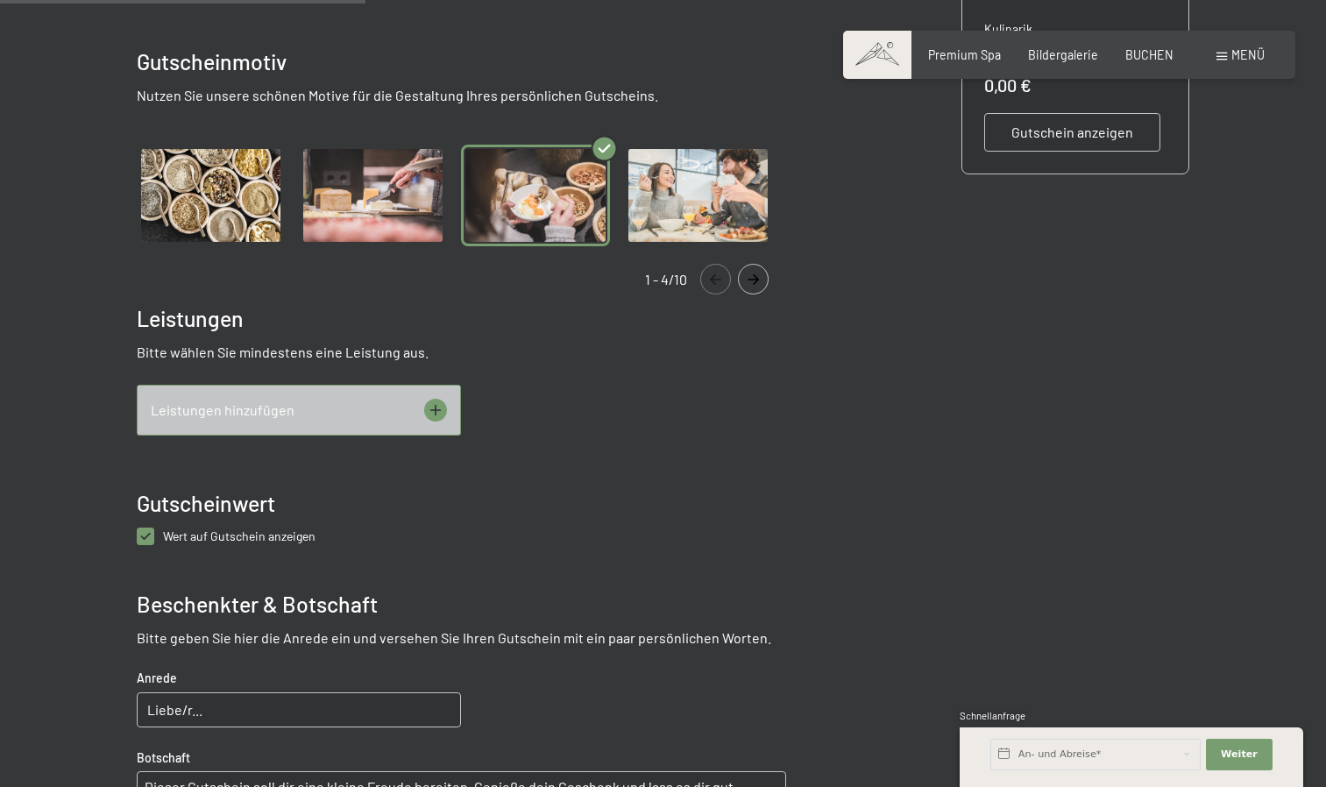
scroll to position [532, 0]
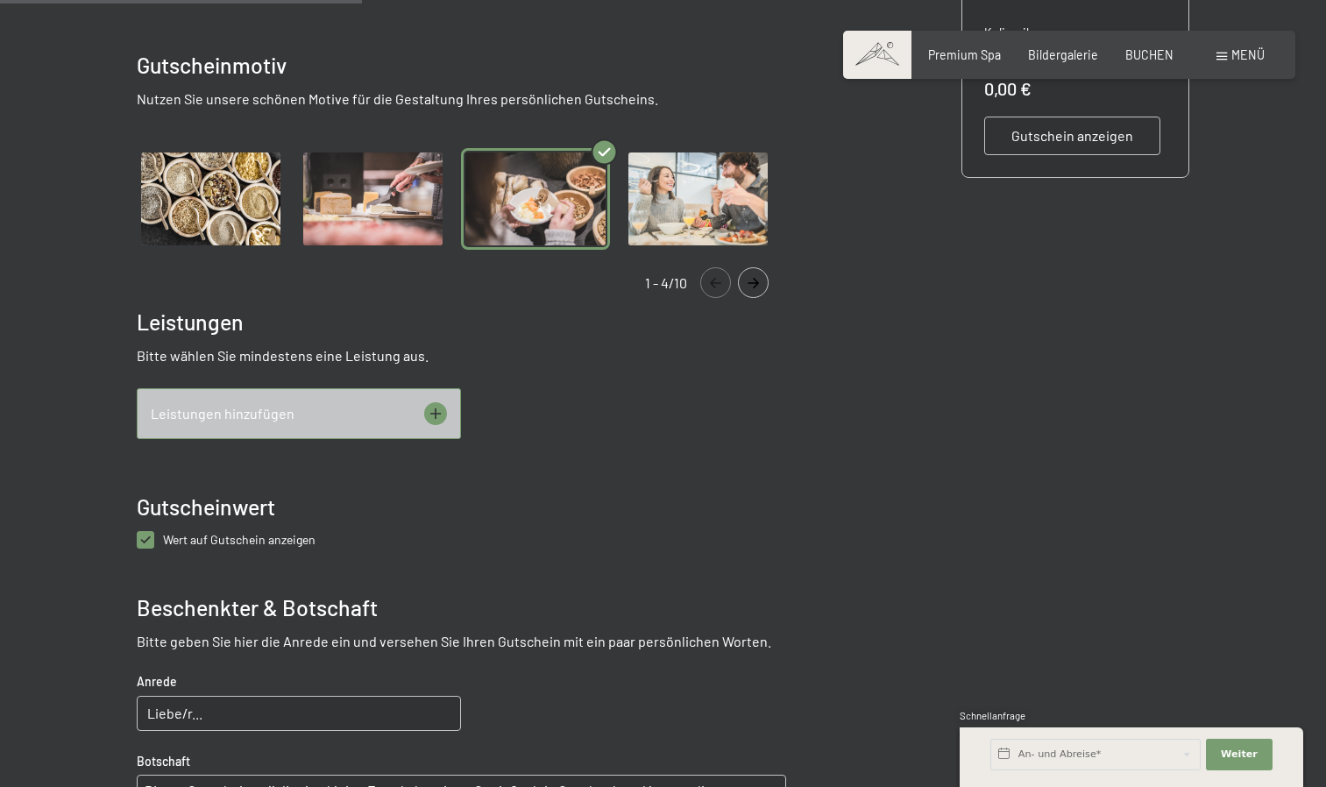
click at [422, 403] on div "Leistungen hinzufügen" at bounding box center [299, 413] width 324 height 51
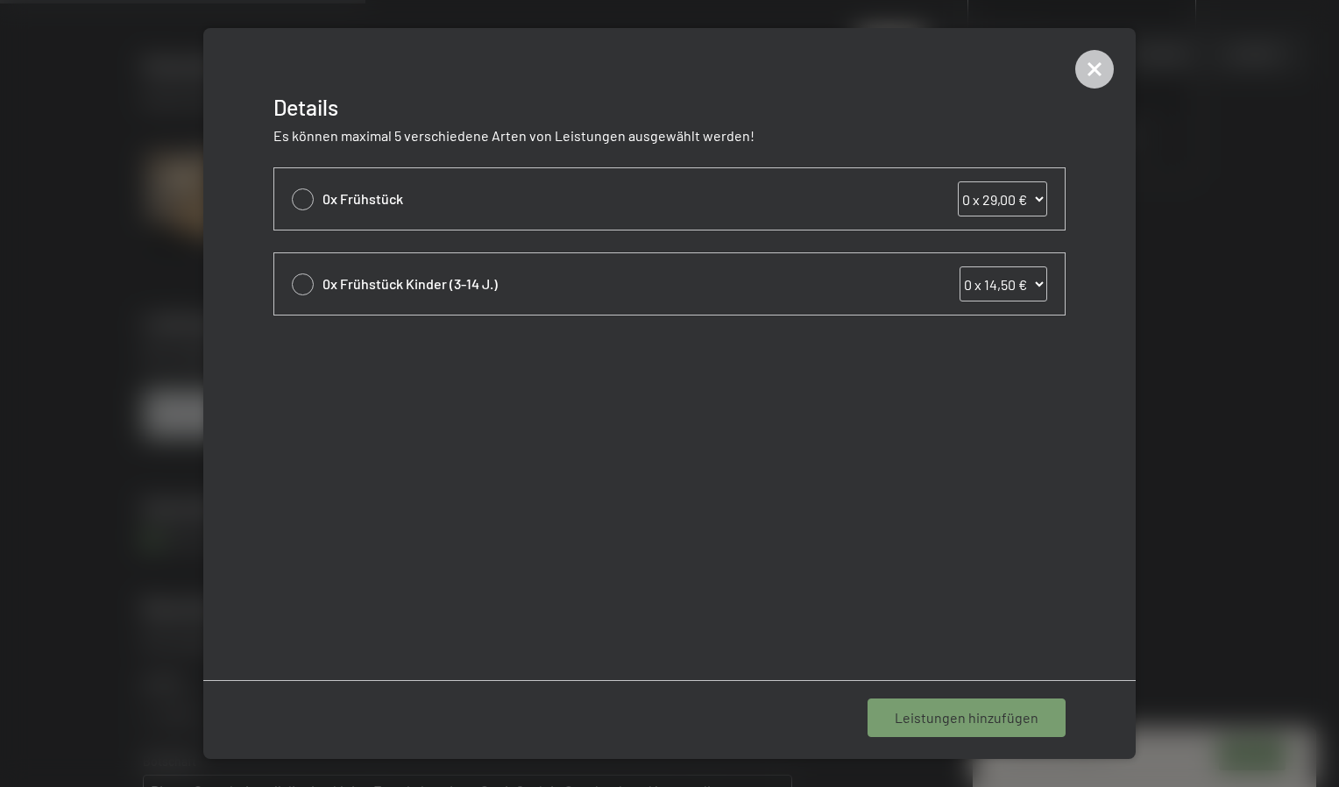
click at [308, 201] on div at bounding box center [303, 199] width 22 height 22
select select "1"
click at [933, 715] on span "1 Leistung hinzufügen" at bounding box center [971, 717] width 136 height 19
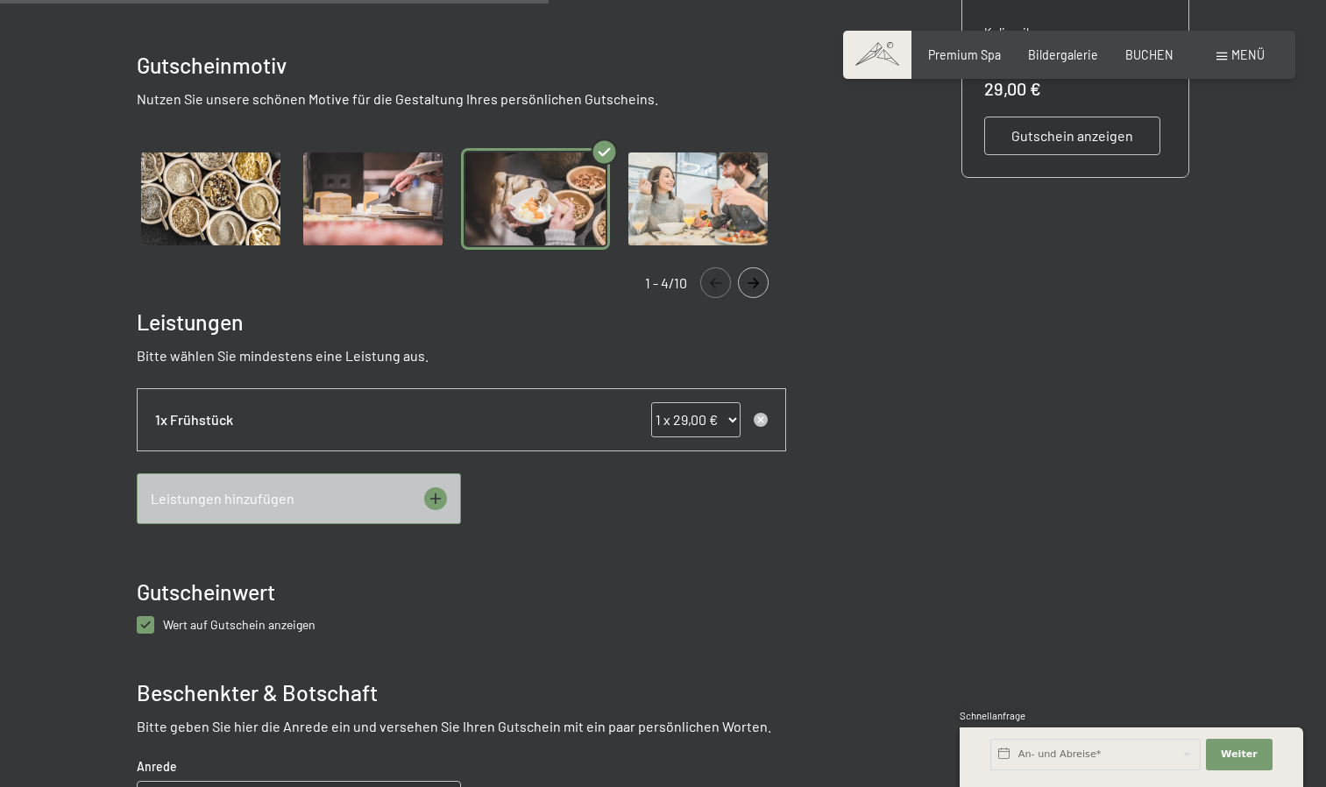
scroll to position [858, 0]
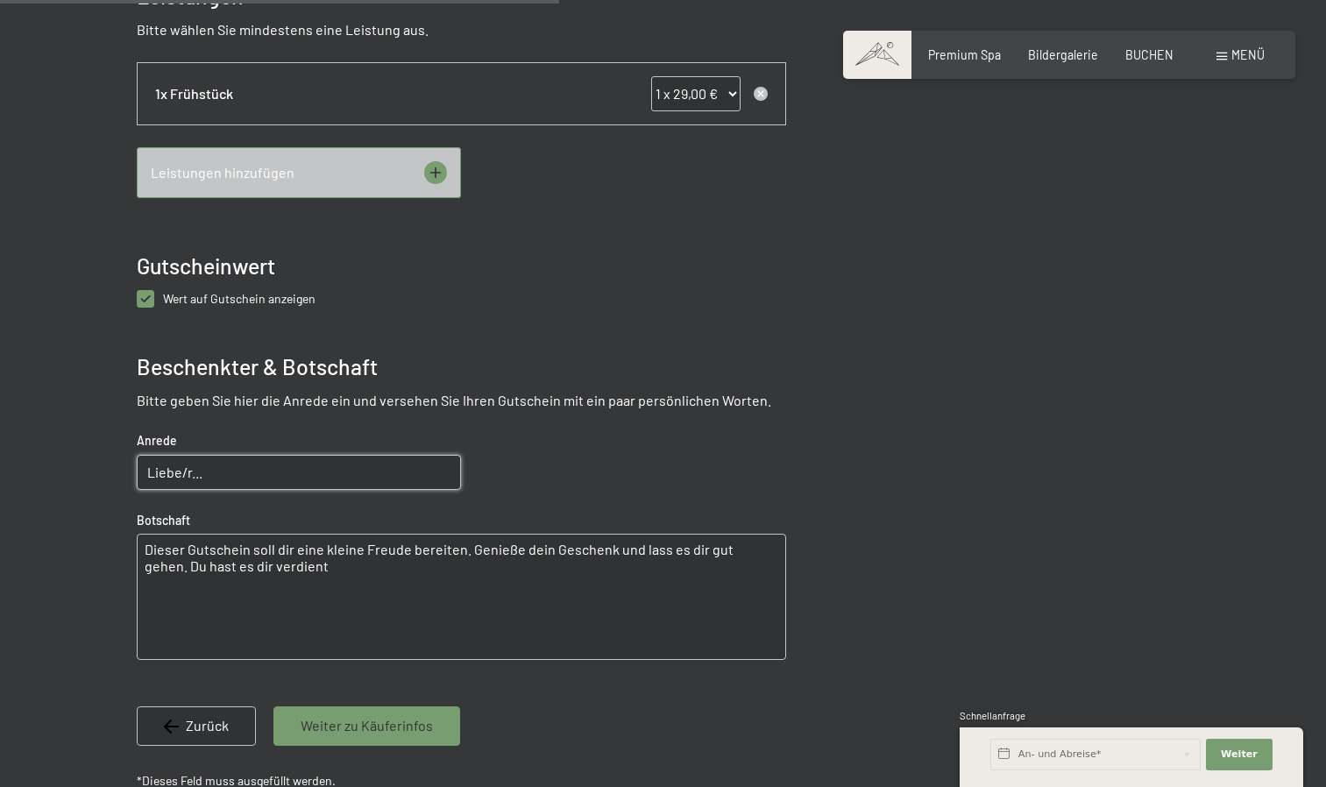
click at [193, 455] on input "Liebe/r..." at bounding box center [299, 472] width 324 height 35
type input "."
type input "Liebe Lena"
drag, startPoint x: 295, startPoint y: 571, endPoint x: 135, endPoint y: 530, distance: 165.6
click at [135, 530] on div at bounding box center [663, 157] width 1168 height 1428
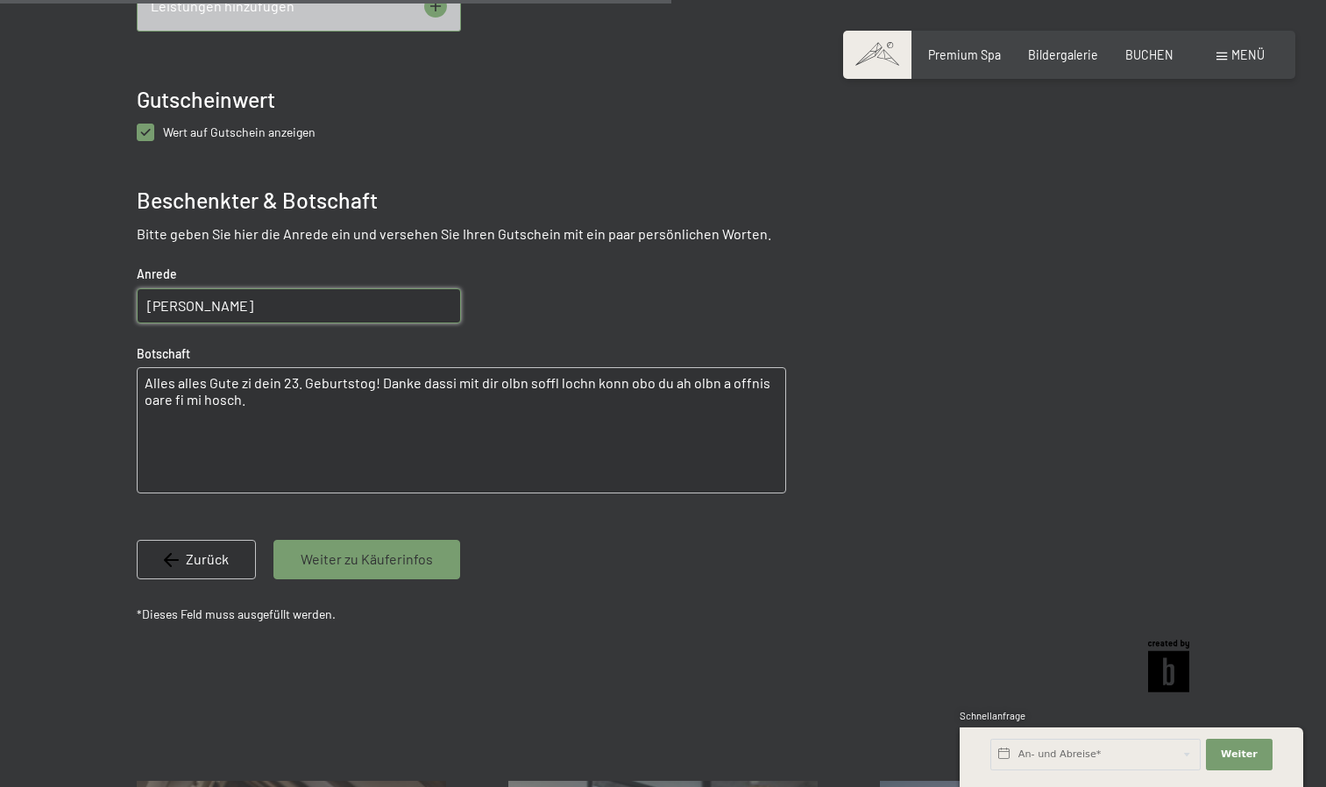
scroll to position [1029, 0]
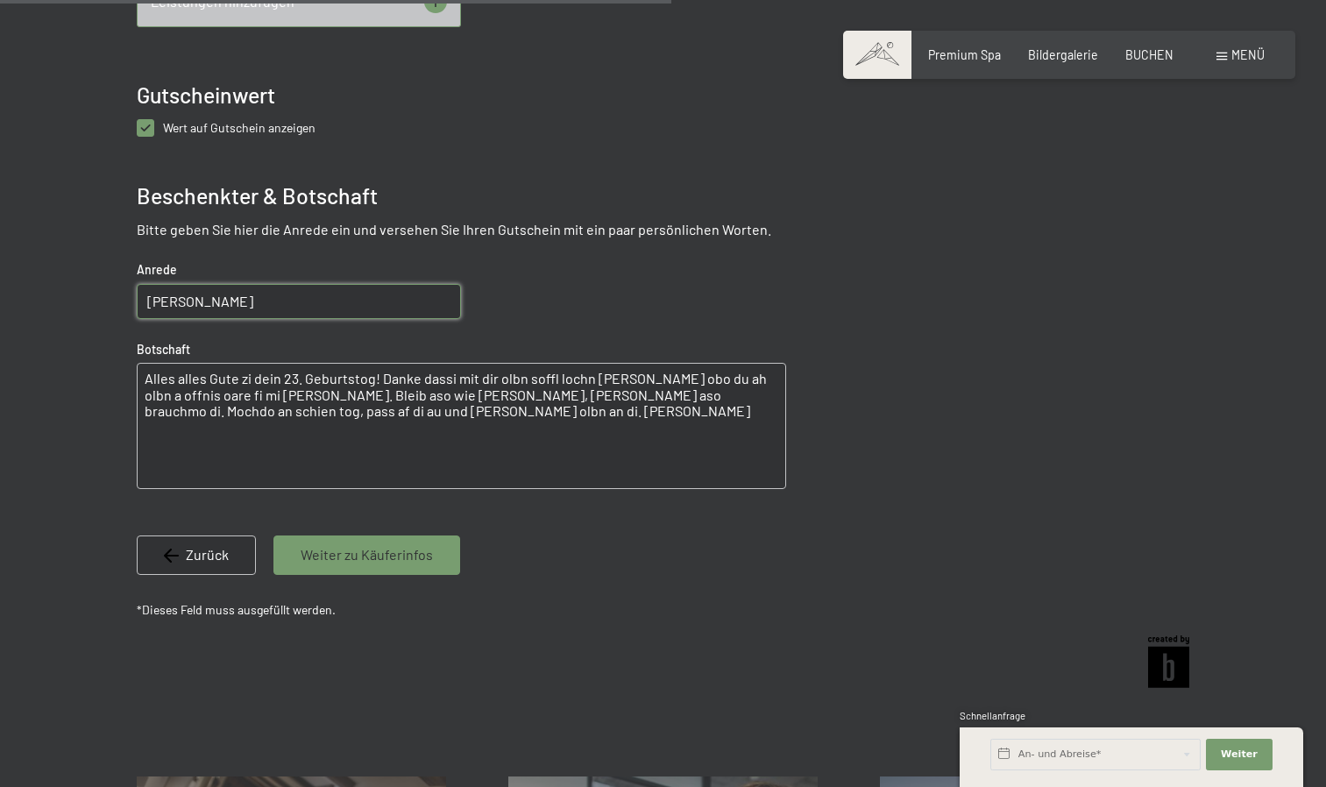
click at [240, 394] on textarea "Alles alles Gute zi dein 23. Geburtstog! Danke dassi mit dir olbn soffl lochn k…" at bounding box center [461, 426] width 649 height 126
click at [287, 396] on textarea "Alles alles Gute zi dein 23. Geburtstog! Danke dassi mit dir olbn soffl lochn k…" at bounding box center [461, 426] width 649 height 126
click at [238, 401] on textarea "Alles alles Gute zi dein 23. Geburtstog! Danke dassi mit dir olbn soffl lochn k…" at bounding box center [461, 426] width 649 height 126
type textarea "Alles alles Gute zi dein 23. Geburtstog! Danke dassi mit dir olbn soffl lochn k…"
click at [313, 545] on span "Weiter zu Käuferinfos" at bounding box center [367, 554] width 132 height 19
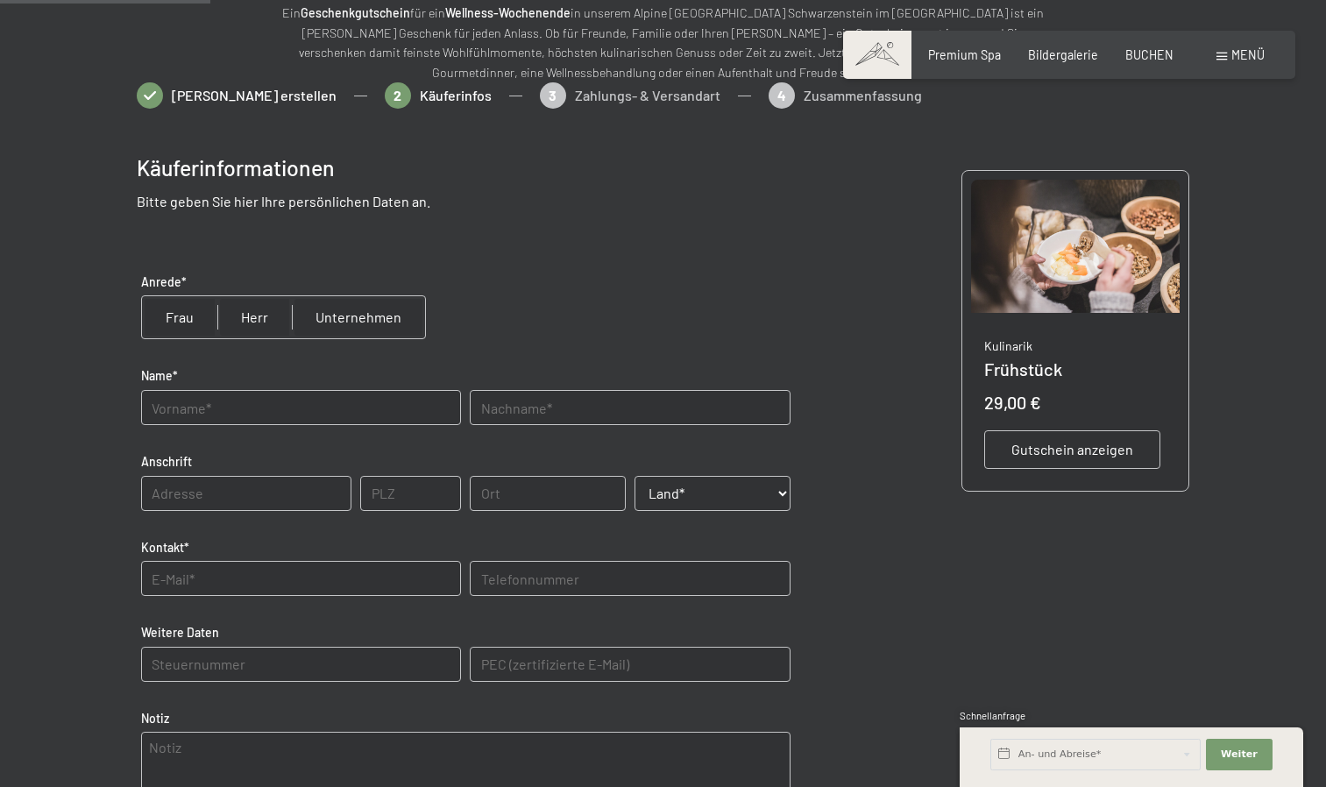
scroll to position [213, 0]
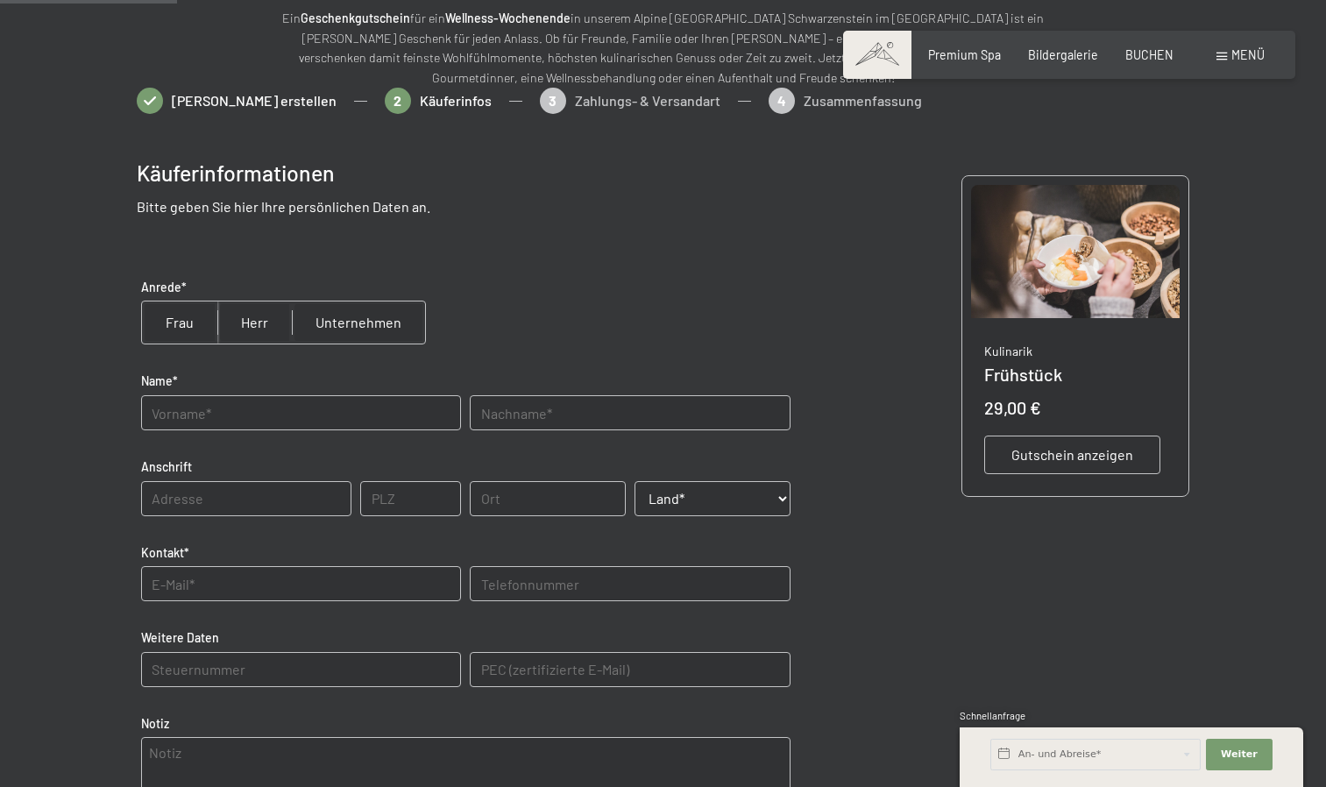
click at [167, 326] on input "radio" at bounding box center [179, 322] width 75 height 42
radio input "true"
click at [201, 416] on input "text" at bounding box center [301, 412] width 320 height 35
type input "Lena"
type input "Hofer"
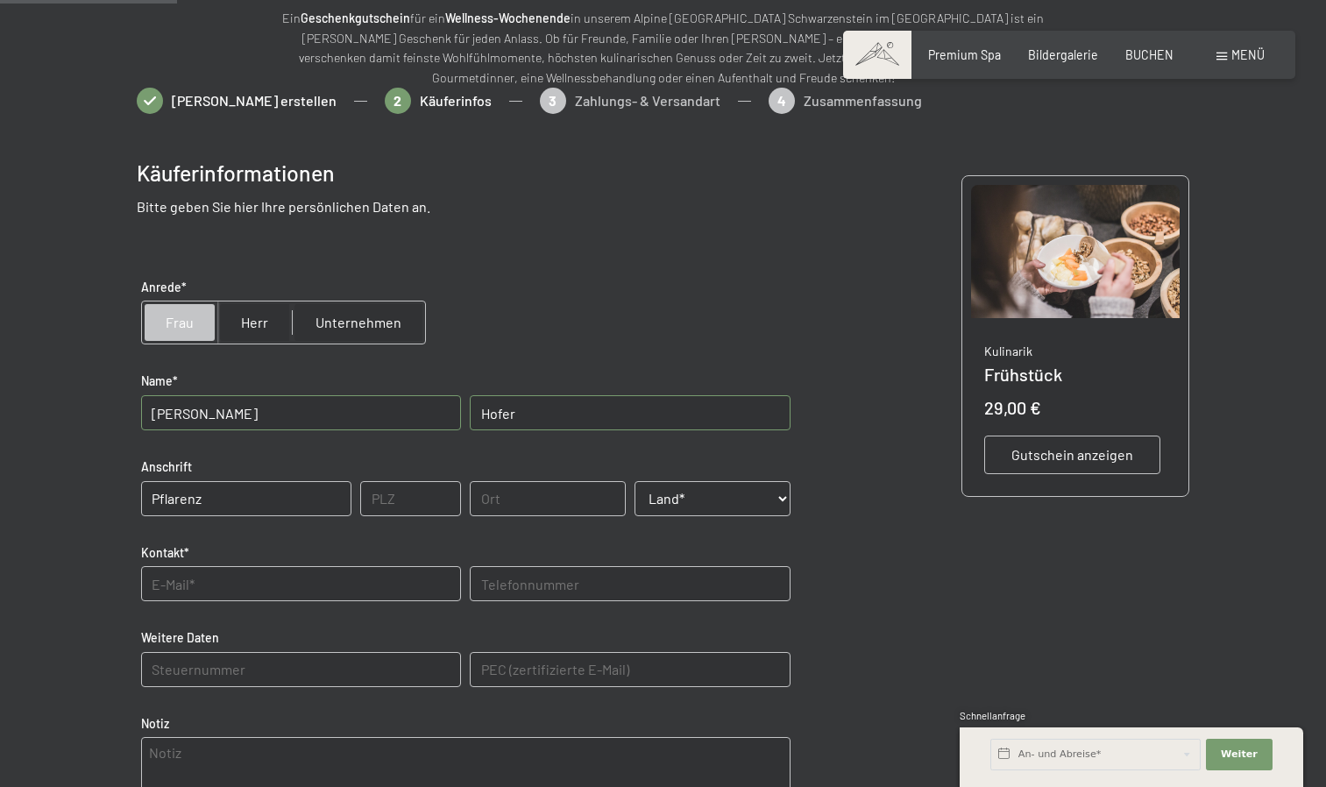
type input "Pflarenz"
type input "3"
click at [231, 492] on input "Pflarenz" at bounding box center [246, 498] width 210 height 35
type input "Pflarenz 7"
click at [407, 507] on input "3" at bounding box center [410, 498] width 101 height 35
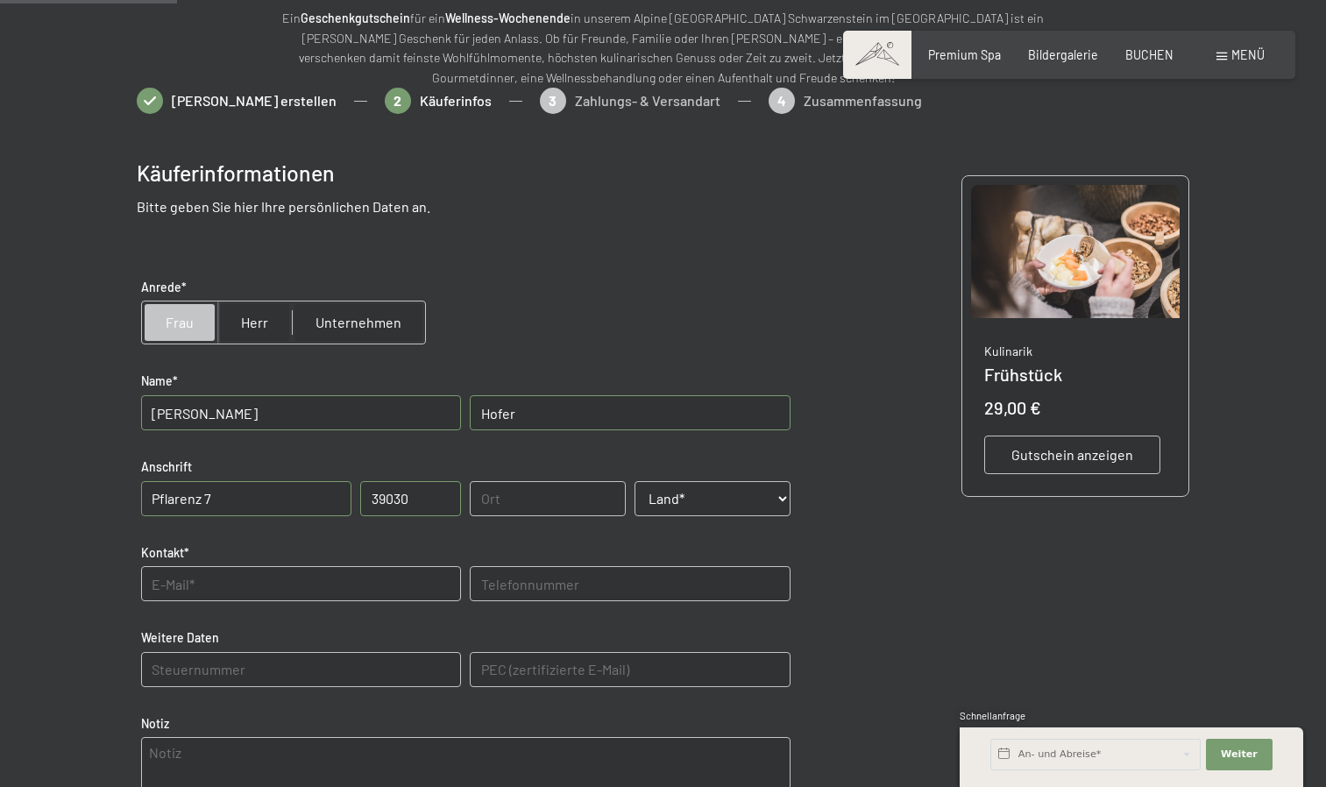
type input "39030"
click at [493, 498] on input "text" at bounding box center [548, 498] width 156 height 35
type input "Sankt Lorenzen"
click at [749, 483] on select "Land* Österreich Frankreich Deutschland Italien Schweiz -----------------------…" at bounding box center [713, 498] width 156 height 35
select select "ITA"
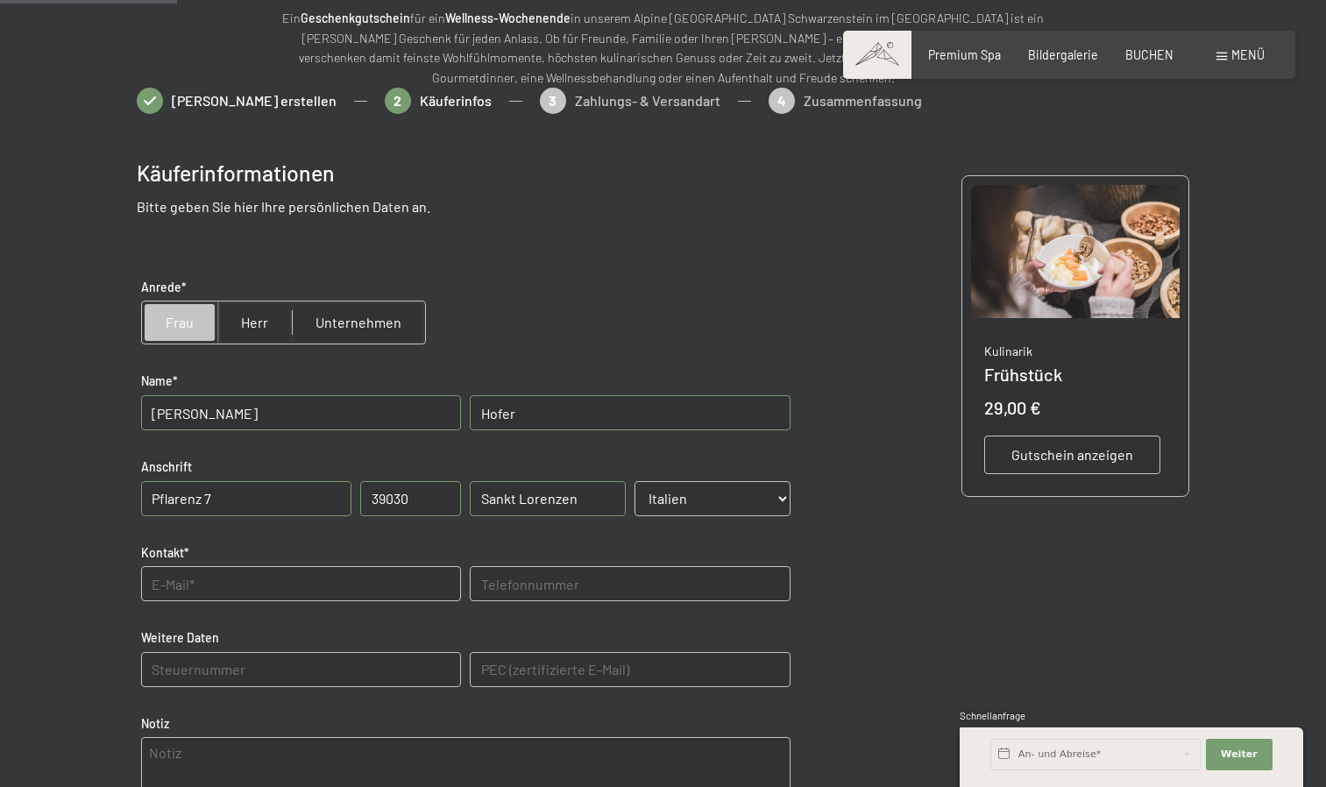
click at [635, 481] on select "Land* Österreich Frankreich Deutschland Italien Schweiz -----------------------…" at bounding box center [713, 498] width 156 height 35
click at [204, 593] on input "text" at bounding box center [301, 583] width 320 height 35
click at [204, 593] on input "llen" at bounding box center [301, 583] width 320 height 35
type input "llenaa.hofer@gmail.com"
click at [571, 577] on input "text" at bounding box center [630, 583] width 320 height 35
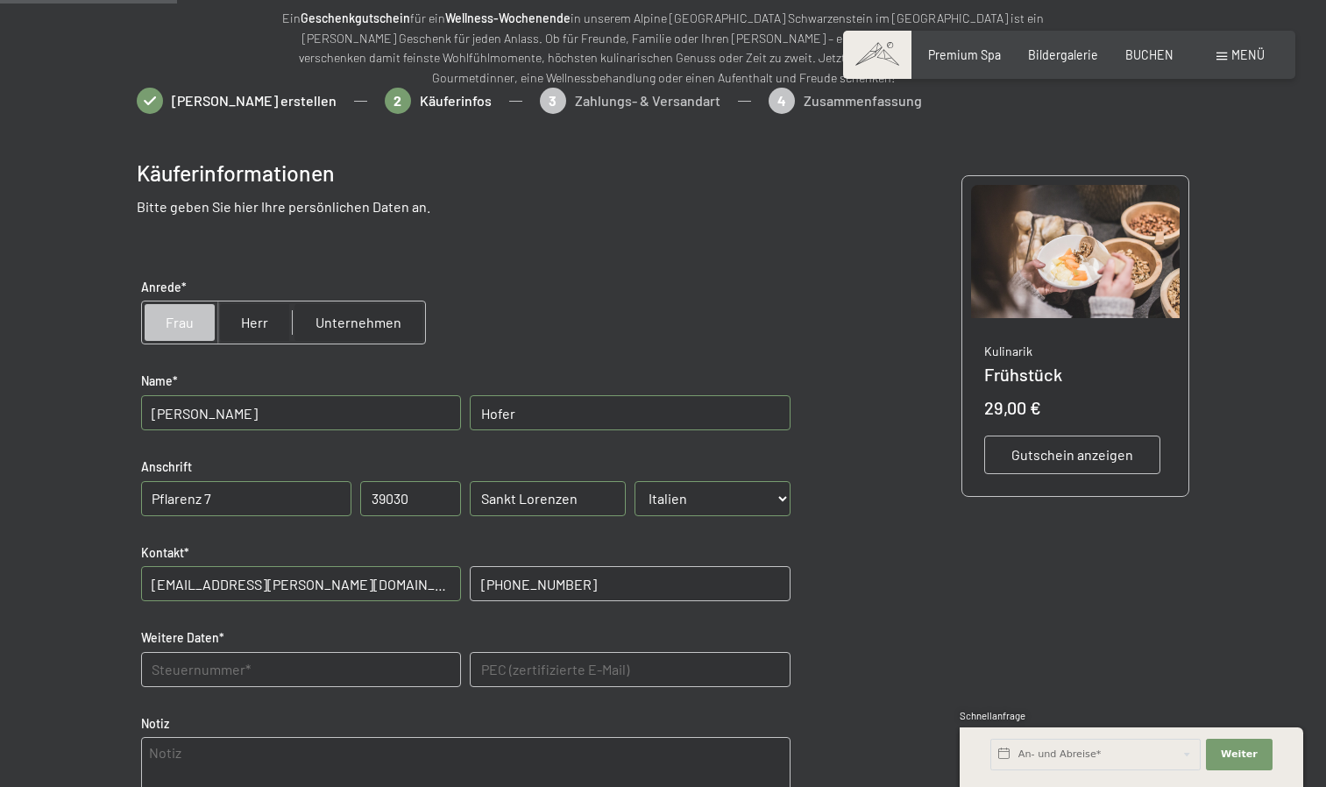
type input "+39 3384779669"
click at [359, 649] on div "Weitere Daten*" at bounding box center [301, 657] width 329 height 75
click at [301, 669] on Daten "text" at bounding box center [301, 669] width 320 height 35
type Daten "F"
type Daten "HFRLNE03H37B220M"
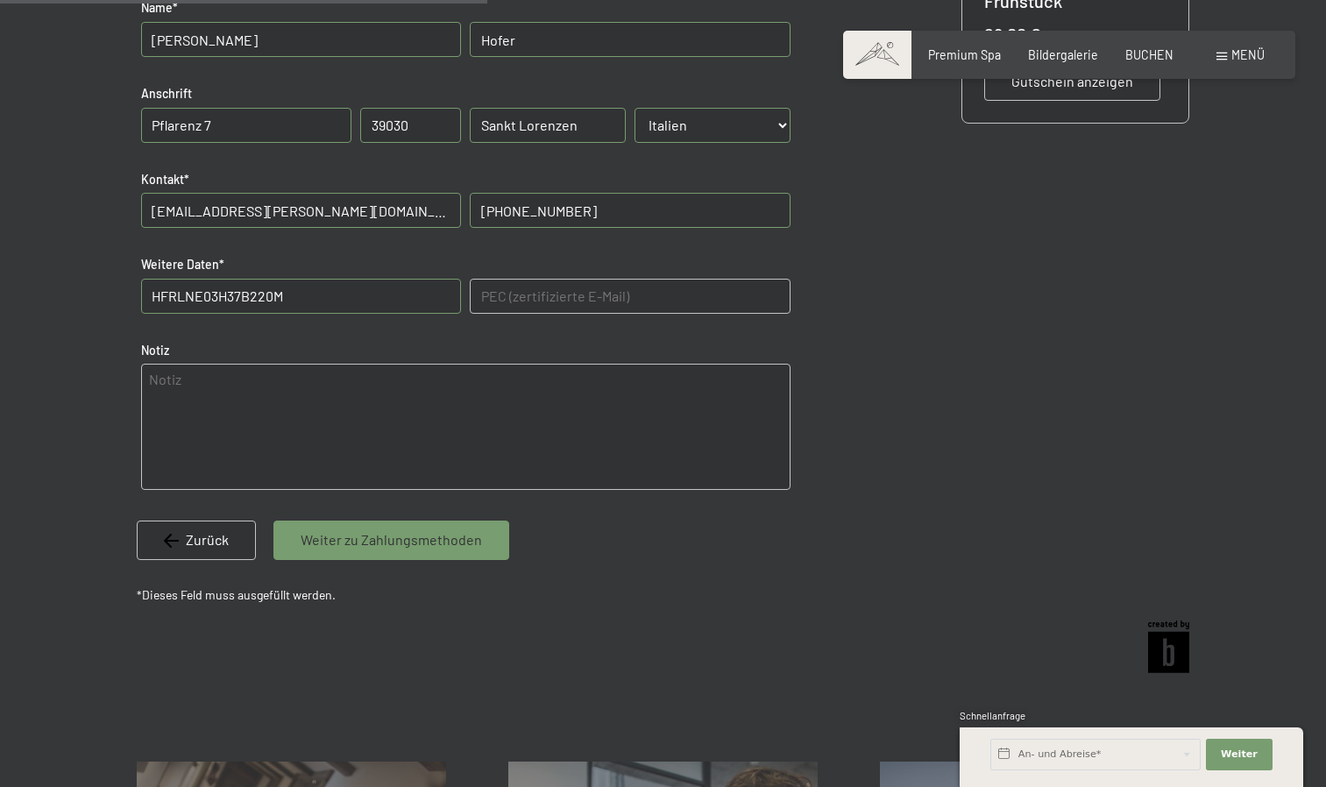
click at [338, 521] on div "Weiter zu Zahlungsmethoden" at bounding box center [391, 540] width 236 height 39
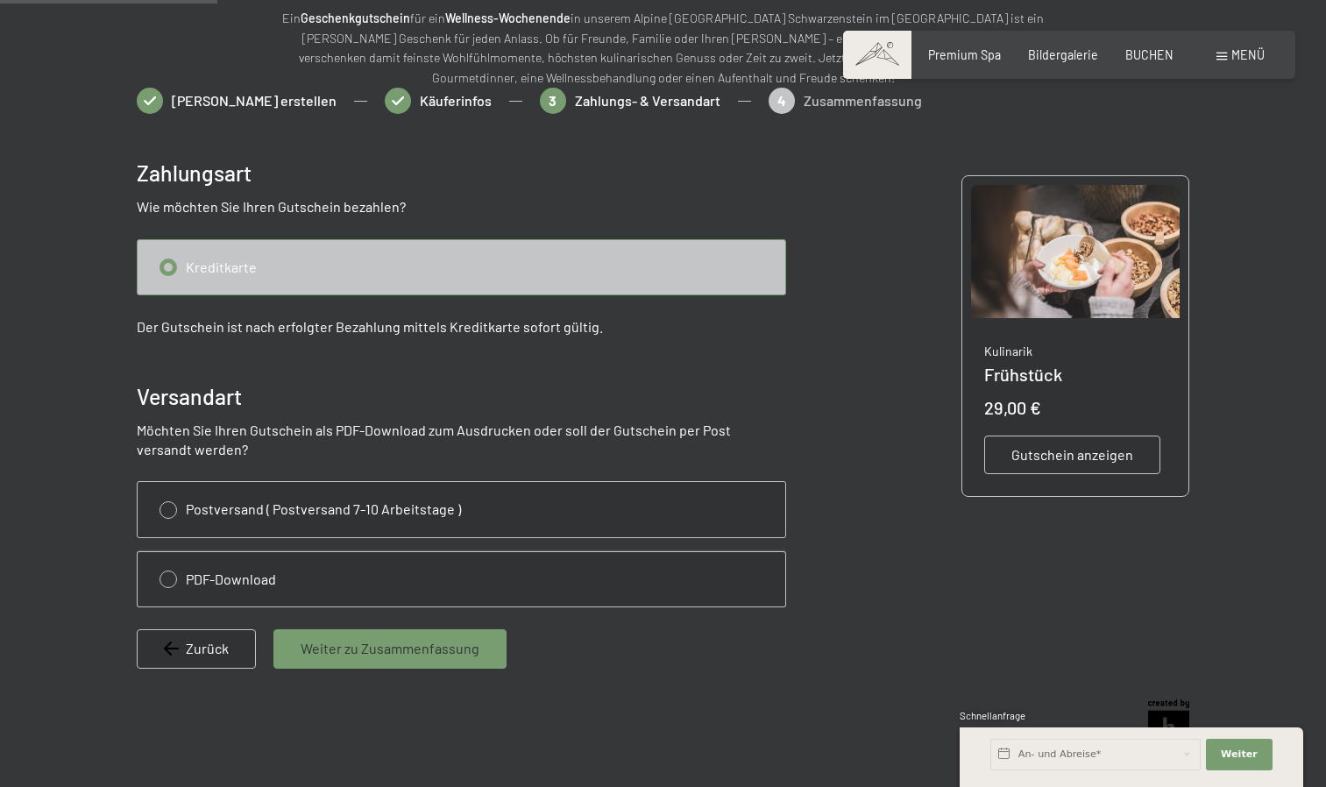
click at [172, 578] on input "radio" at bounding box center [462, 579] width 648 height 54
radio input "true"
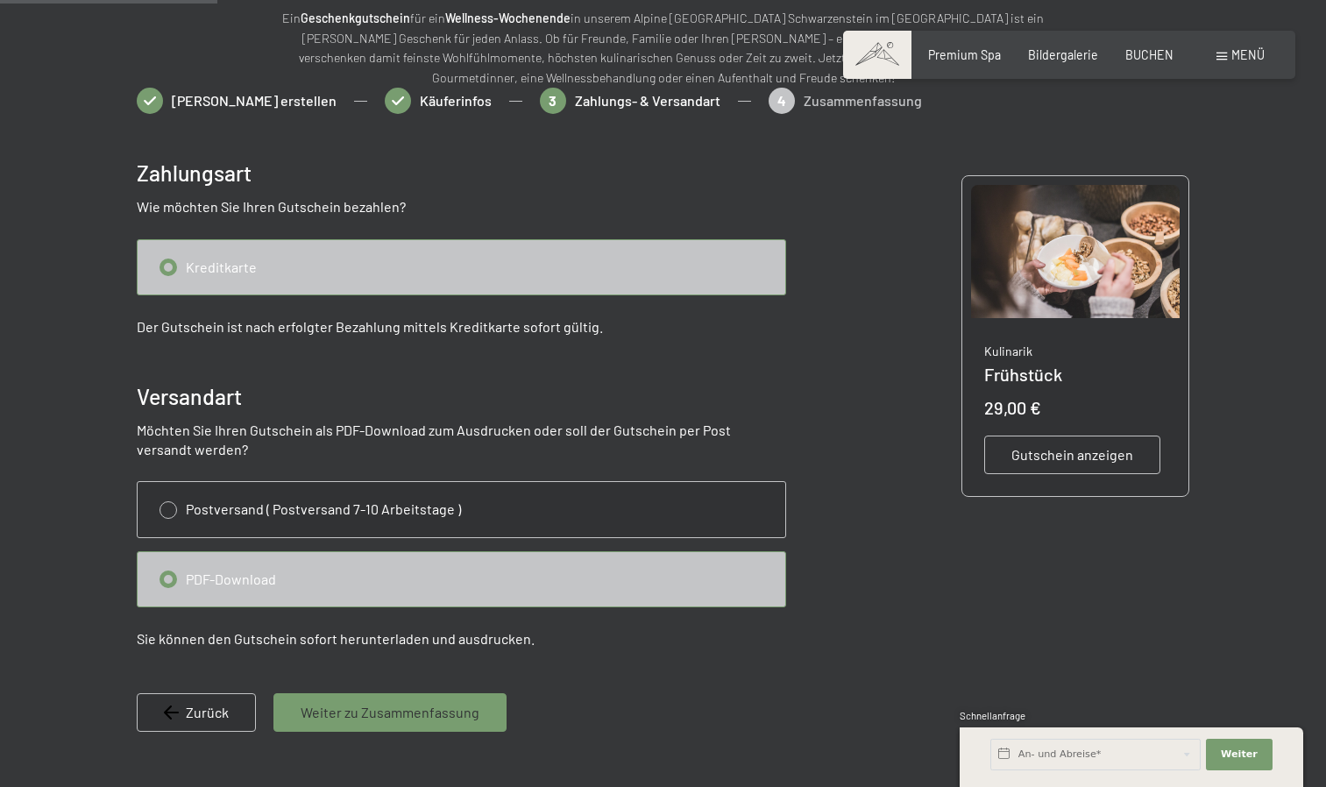
click at [328, 705] on span "Weiter zu Zusammenfassung" at bounding box center [390, 712] width 179 height 19
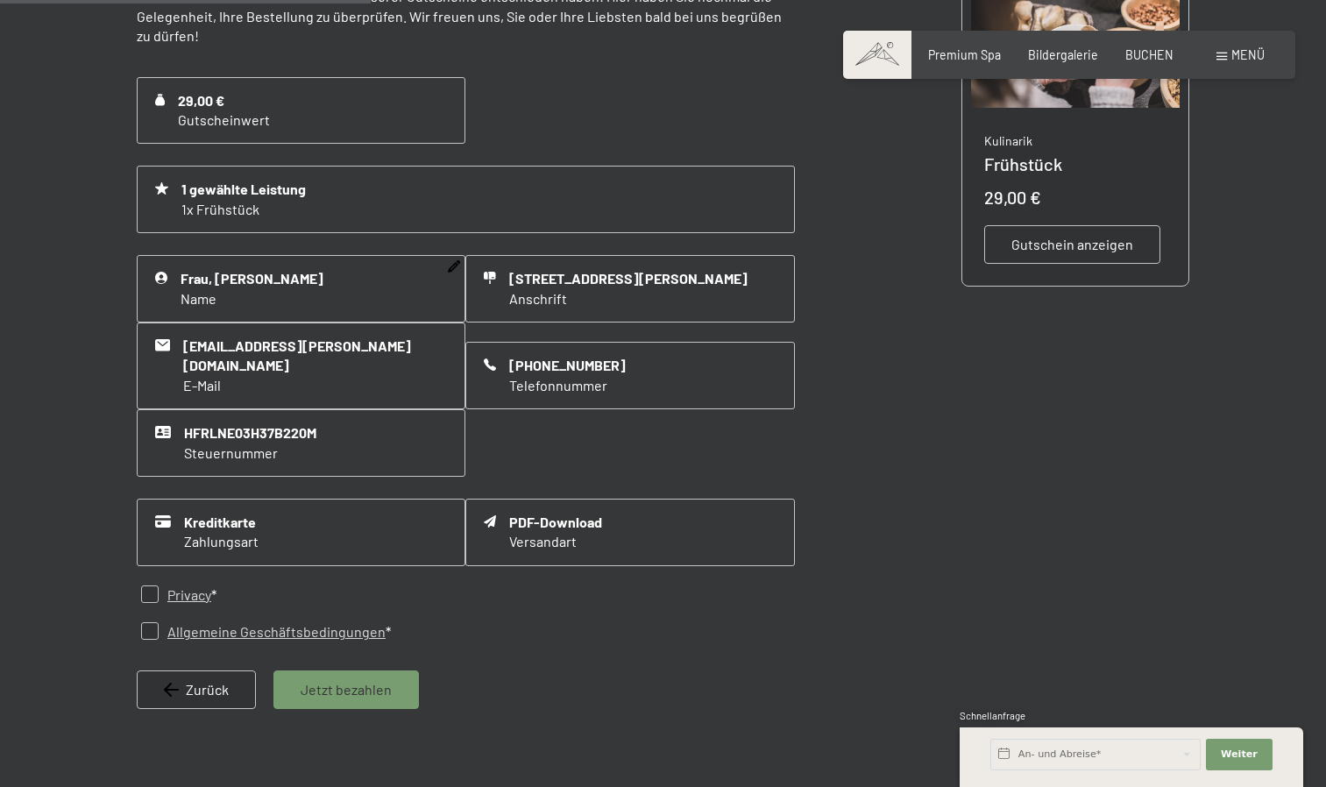
scroll to position [429, 0]
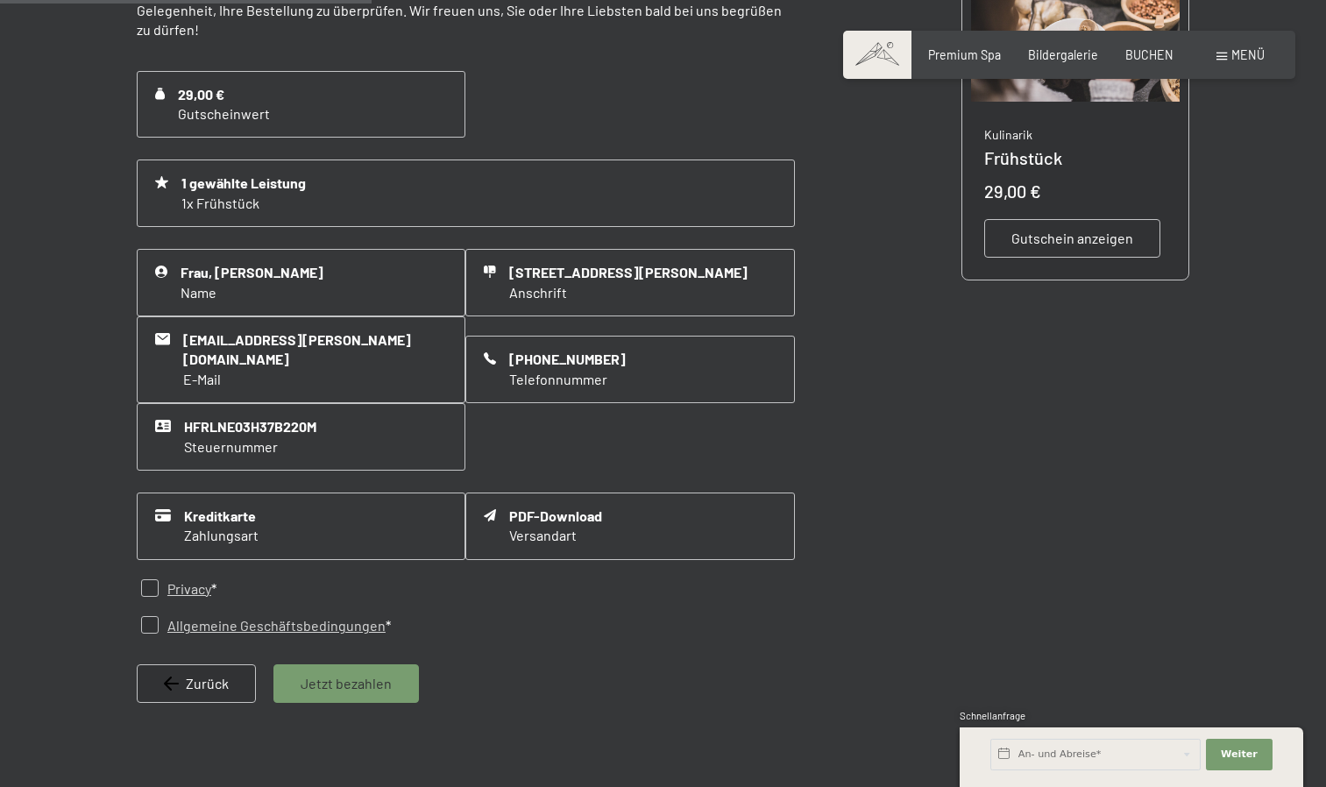
click at [153, 579] on input "checkbox" at bounding box center [150, 588] width 18 height 18
checkbox input "true"
click at [152, 616] on input "checkbox" at bounding box center [150, 625] width 18 height 18
checkbox input "true"
click at [337, 674] on span "Jetzt bezahlen" at bounding box center [346, 683] width 91 height 19
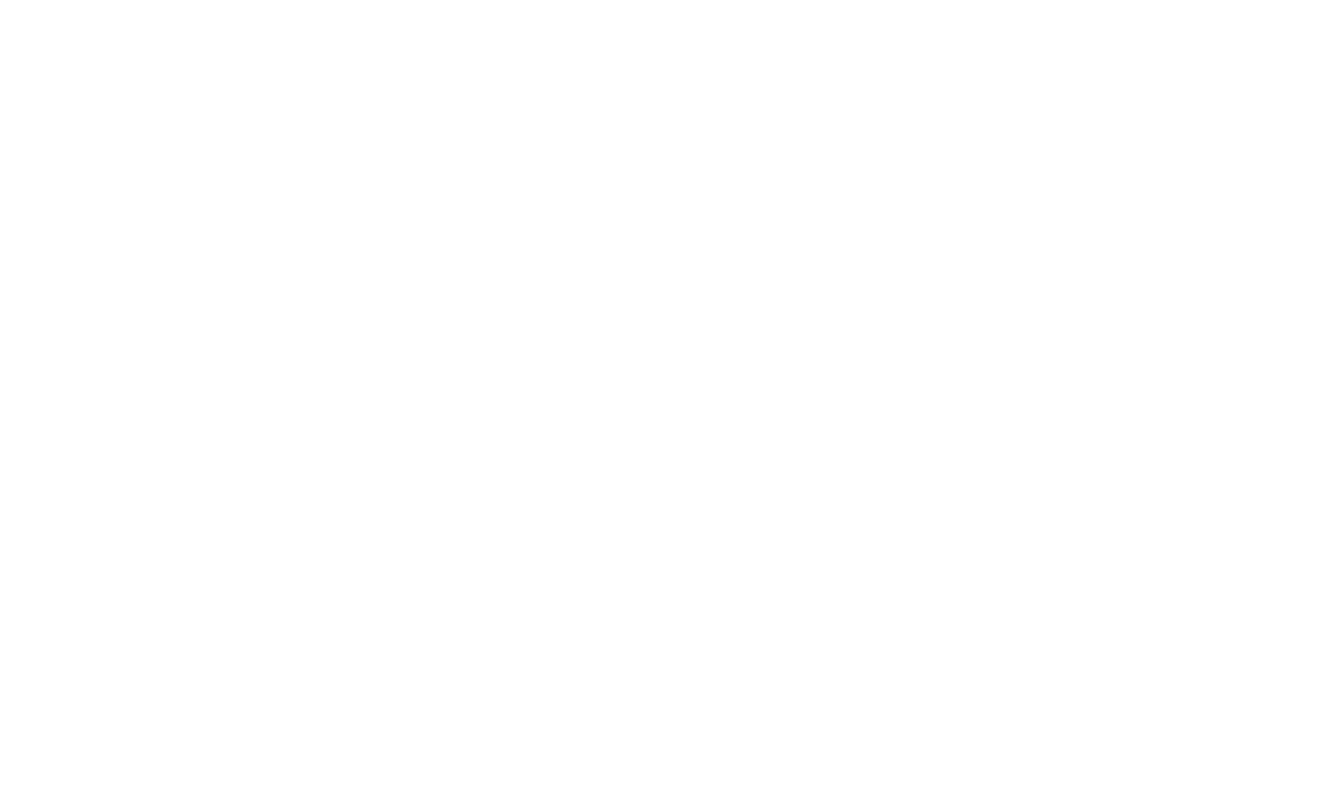
scroll to position [0, 0]
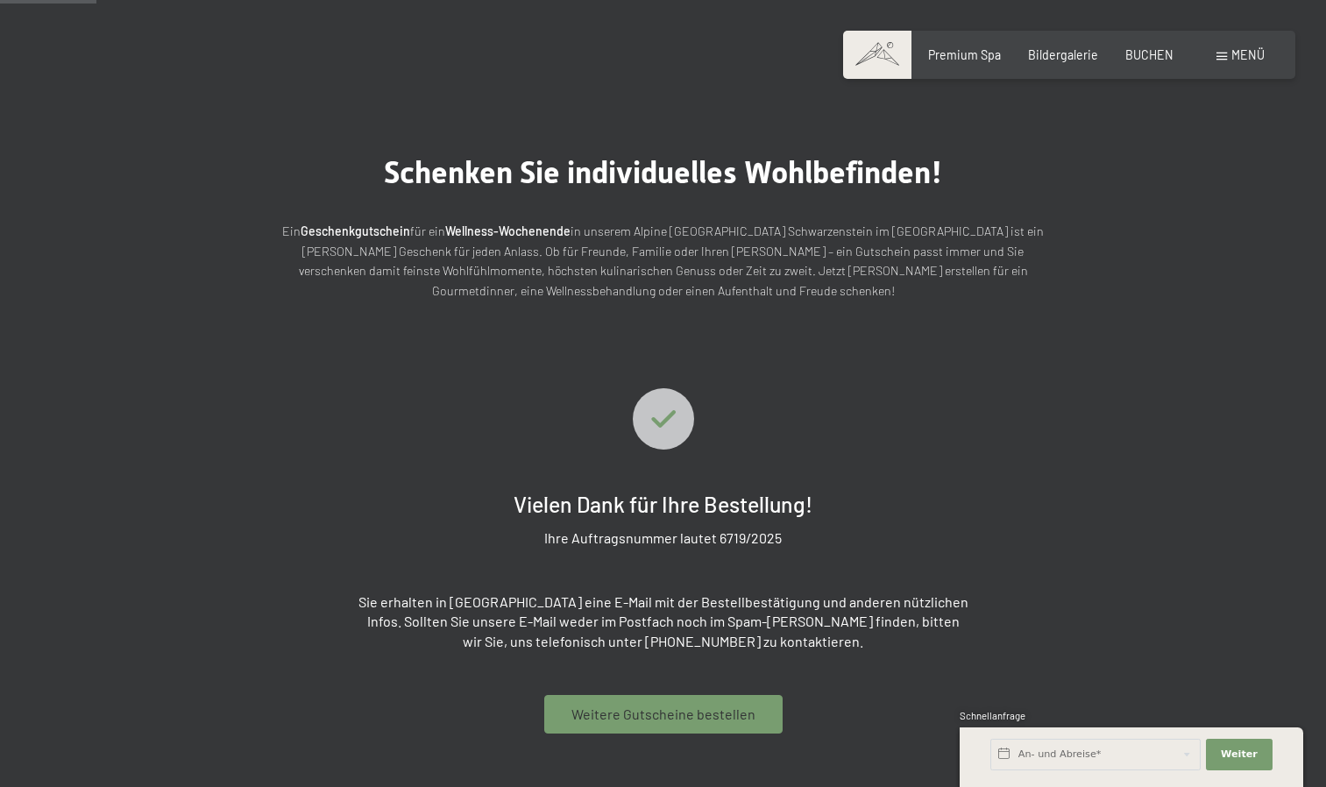
scroll to position [91, 0]
